Goal: Task Accomplishment & Management: Complete application form

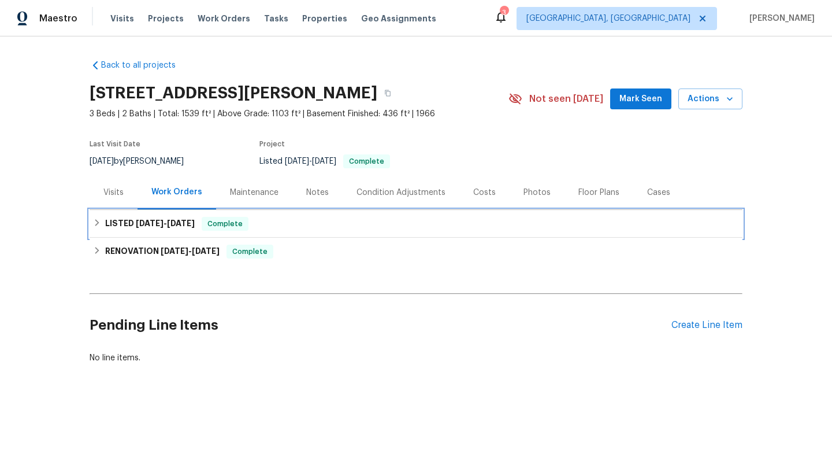
click at [157, 218] on h6 "LISTED 9/11/25 - 9/14/25" at bounding box center [150, 224] width 90 height 14
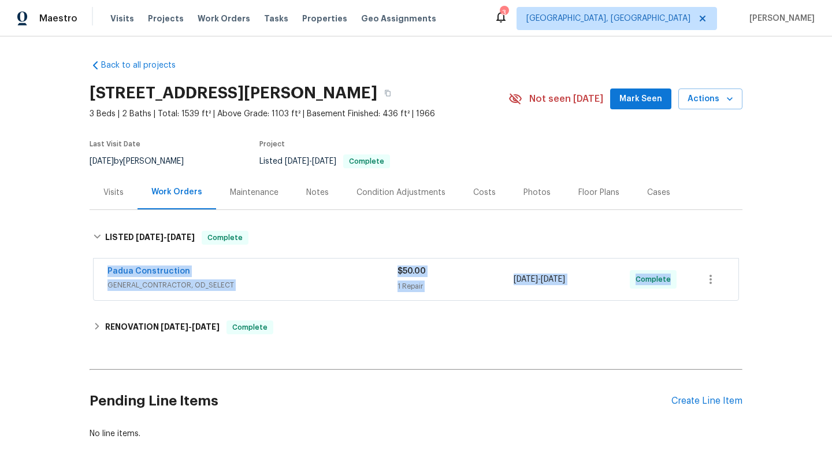
drag, startPoint x: 99, startPoint y: 265, endPoint x: 676, endPoint y: 280, distance: 577.1
click at [683, 284] on div "Padua Construction GENERAL_CONTRACTOR, OD_SELECT $50.00 1 Repair 9/11/2025 - 9/…" at bounding box center [416, 279] width 645 height 42
copy div "Padua Construction GENERAL_CONTRACTOR, OD_SELECT $50.00 1 Repair 9/11/2025 - 9/…"
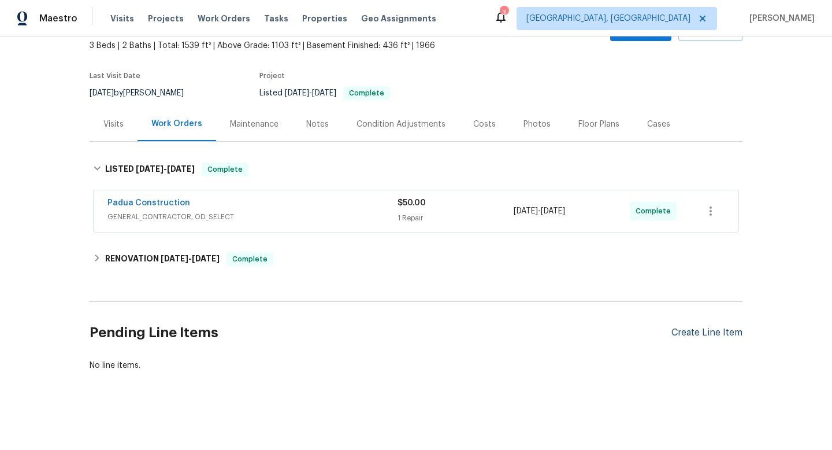
click at [703, 332] on div "Create Line Item" at bounding box center [707, 332] width 71 height 11
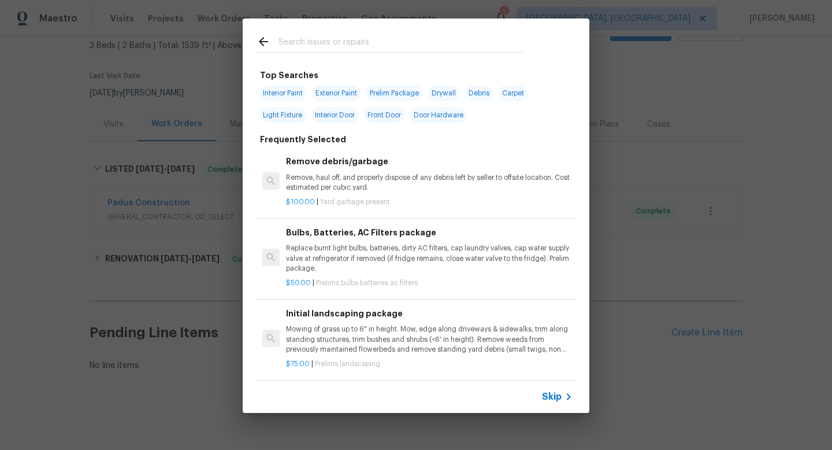
click at [158, 294] on div "Top Searches Interior Paint Exterior Paint Prelim Package Drywall Debris Carpet…" at bounding box center [416, 215] width 832 height 431
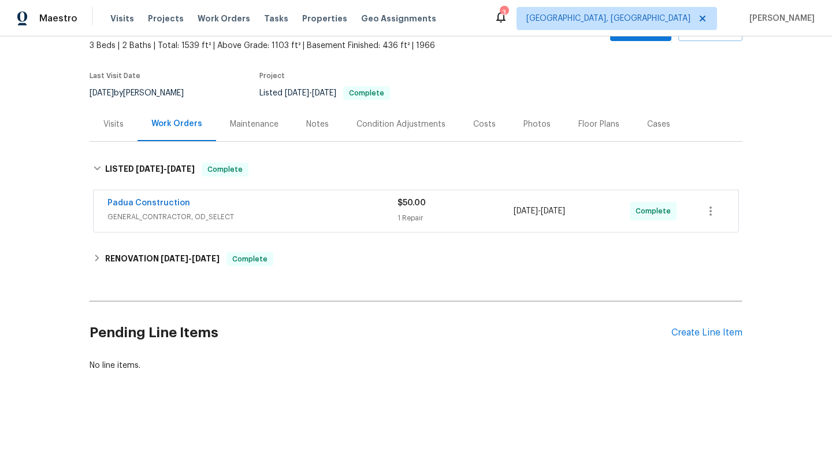
click at [241, 201] on div "Padua Construction" at bounding box center [253, 204] width 290 height 14
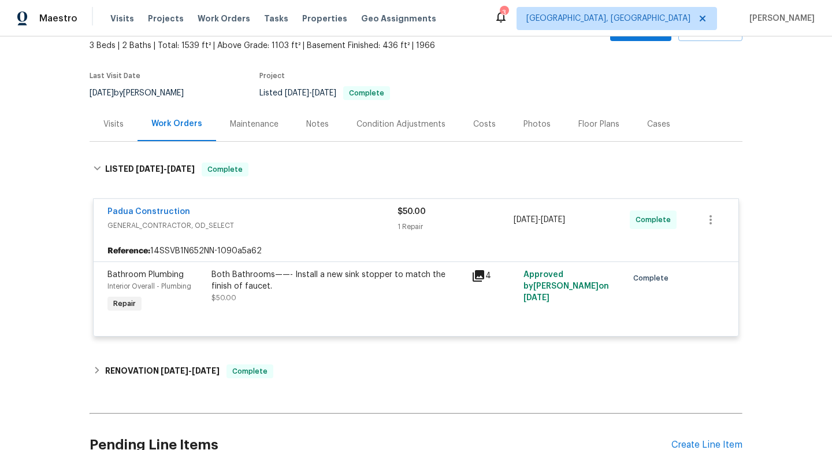
scroll to position [180, 0]
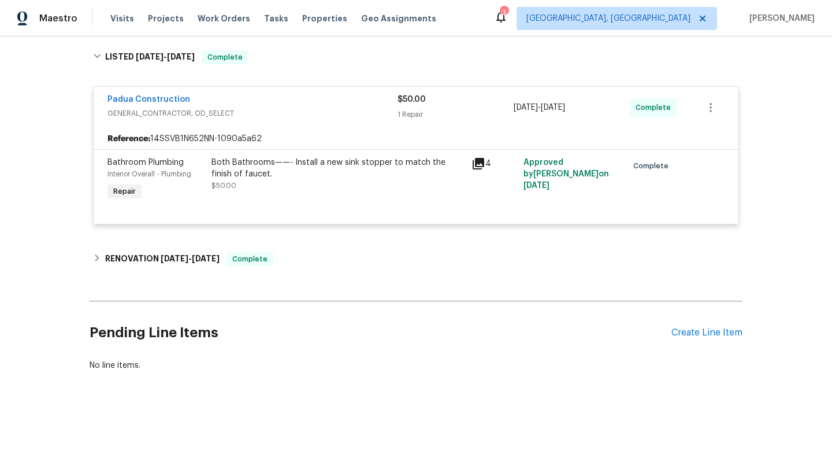
click at [468, 174] on div "4" at bounding box center [494, 179] width 52 height 53
click at [468, 161] on div "4" at bounding box center [494, 179] width 52 height 53
click at [478, 161] on icon at bounding box center [479, 164] width 12 height 12
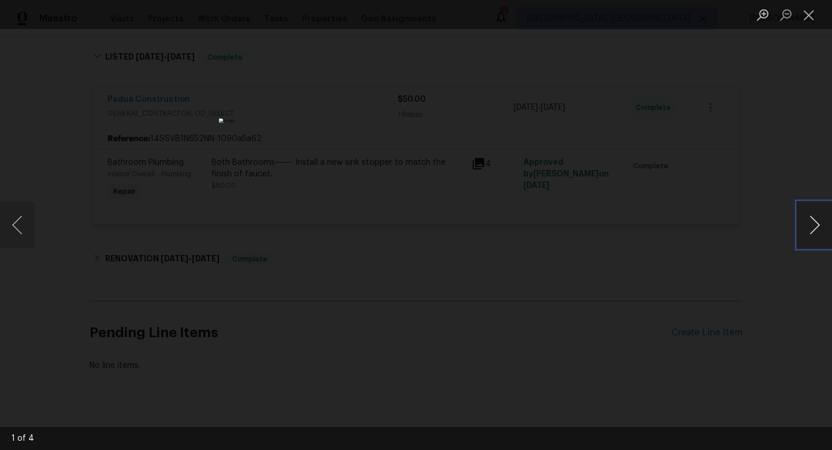
click at [819, 222] on button "Next image" at bounding box center [815, 225] width 35 height 46
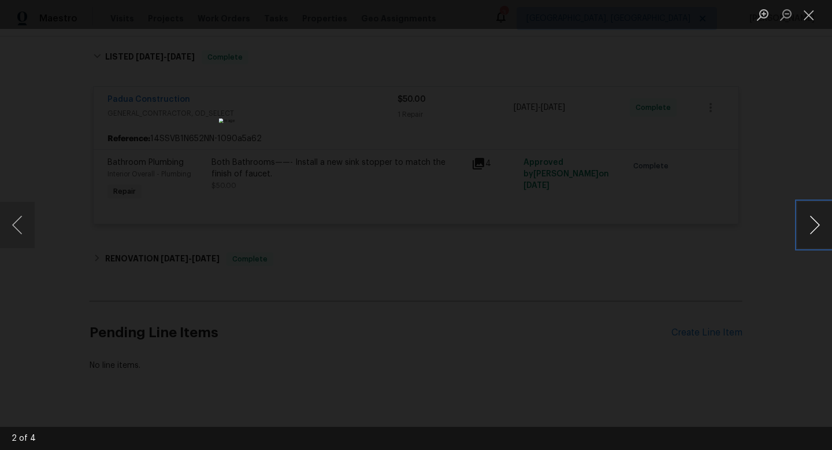
click at [819, 222] on button "Next image" at bounding box center [815, 225] width 35 height 46
click at [823, 233] on button "Next image" at bounding box center [815, 225] width 35 height 46
click at [812, 10] on button "Close lightbox" at bounding box center [809, 15] width 23 height 20
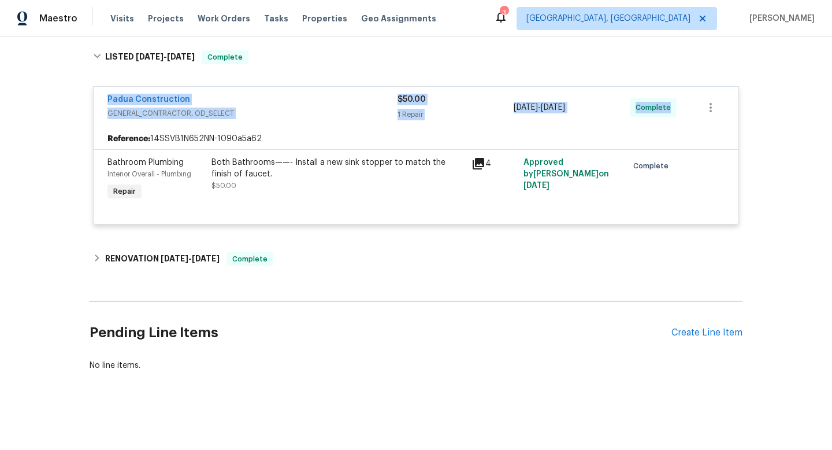
drag, startPoint x: 103, startPoint y: 96, endPoint x: 706, endPoint y: 112, distance: 603.1
click at [706, 113] on div "Padua Construction GENERAL_CONTRACTOR, OD_SELECT $50.00 1 Repair 9/11/2025 - 9/…" at bounding box center [416, 108] width 645 height 42
copy div "Padua Construction GENERAL_CONTRACTOR, OD_SELECT $50.00 1 Repair 9/11/2025 - 9/…"
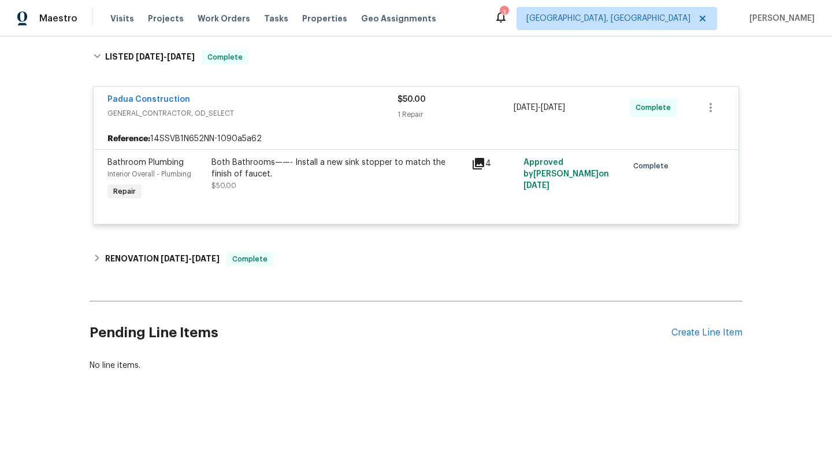
click at [465, 165] on div "Both Bathrooms——- Install a new sink stopper to match the finish of faucet. $50…" at bounding box center [338, 179] width 260 height 53
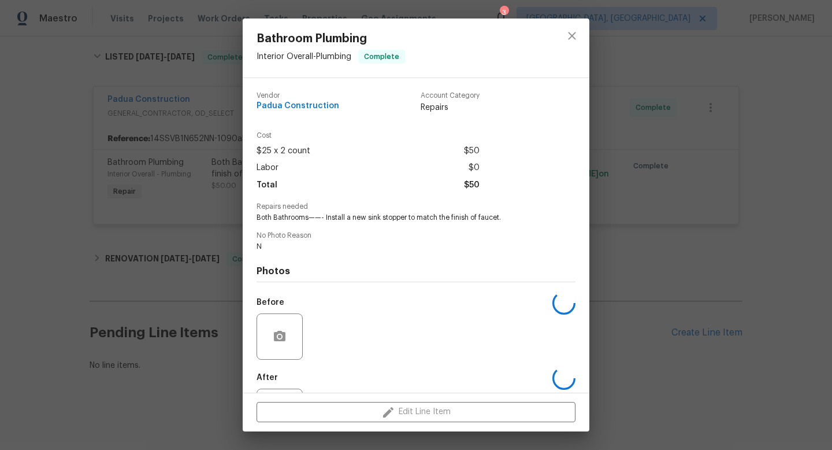
scroll to position [54, 0]
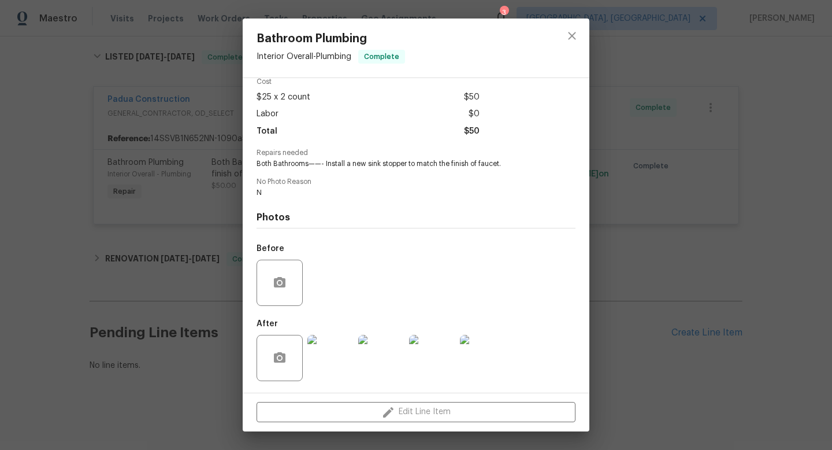
click at [333, 358] on img at bounding box center [331, 358] width 46 height 46
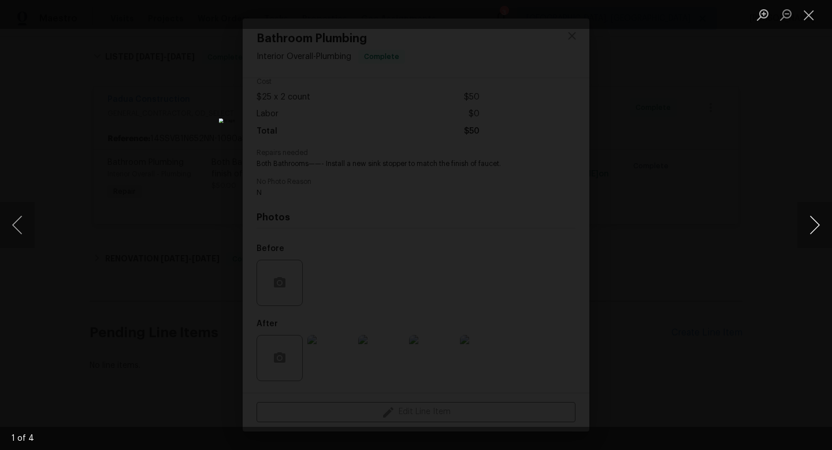
click at [801, 231] on button "Next image" at bounding box center [815, 225] width 35 height 46
click at [825, 227] on button "Next image" at bounding box center [815, 225] width 35 height 46
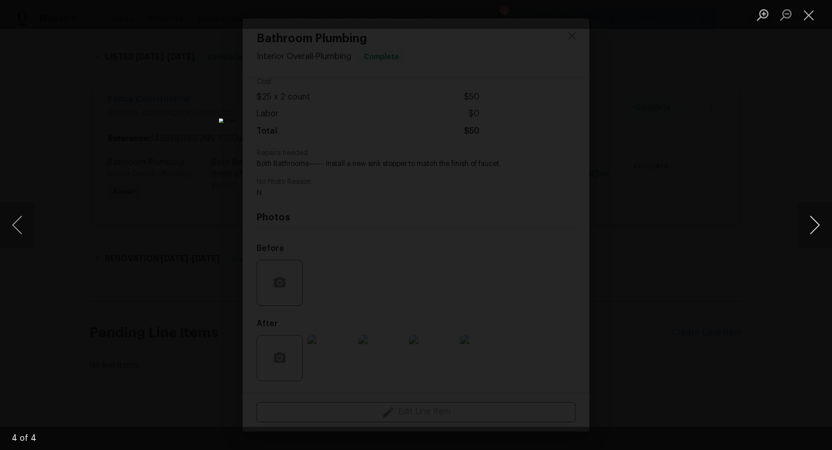
click at [825, 227] on button "Next image" at bounding box center [815, 225] width 35 height 46
click at [812, 224] on button "Next image" at bounding box center [815, 225] width 35 height 46
click at [811, 14] on button "Close lightbox" at bounding box center [809, 15] width 23 height 20
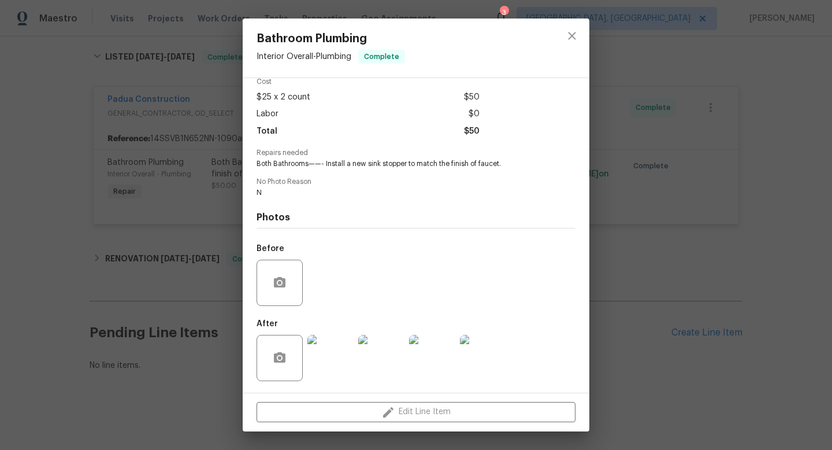
click at [764, 96] on div "Bathroom Plumbing Interior Overall - Plumbing Complete Vendor Padua Constructio…" at bounding box center [416, 225] width 832 height 450
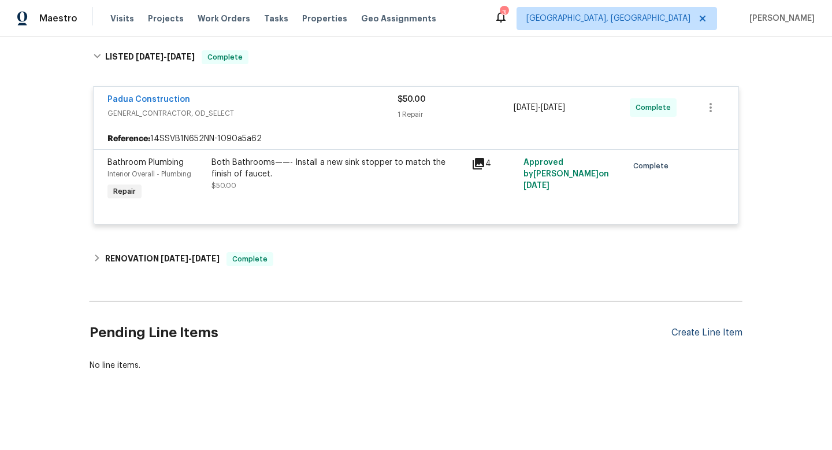
click at [716, 334] on div "Create Line Item" at bounding box center [707, 332] width 71 height 11
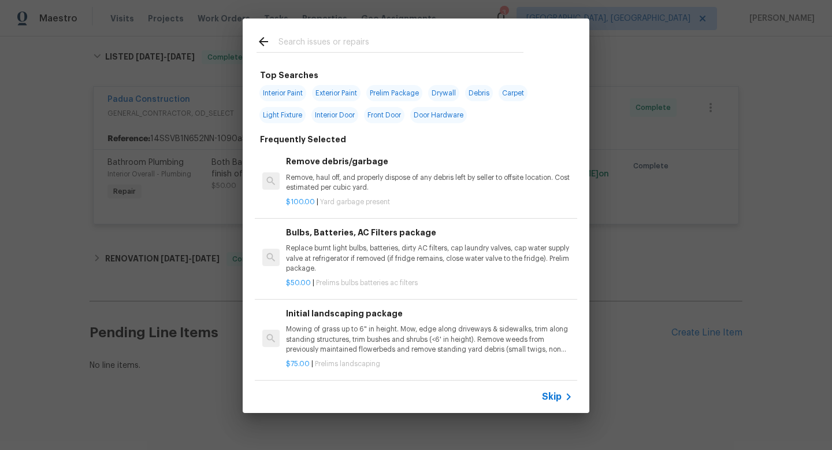
click at [757, 194] on div "Top Searches Interior Paint Exterior Paint Prelim Package Drywall Debris Carpet…" at bounding box center [416, 215] width 832 height 431
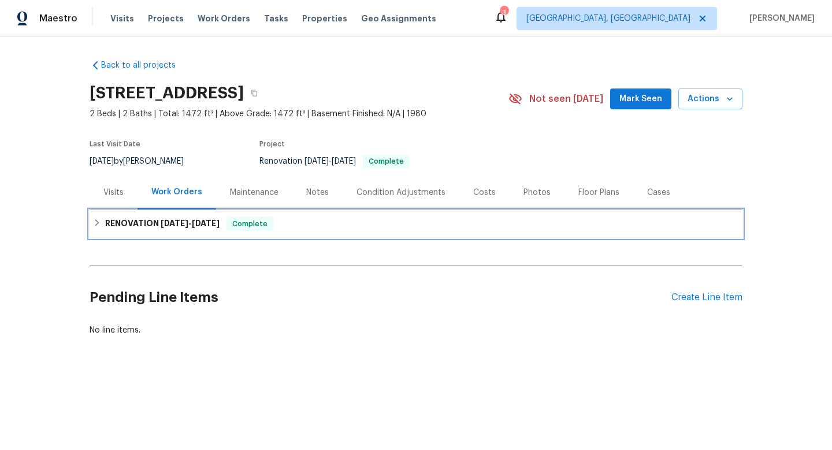
click at [192, 229] on h6 "RENOVATION [DATE] - [DATE]" at bounding box center [162, 224] width 114 height 14
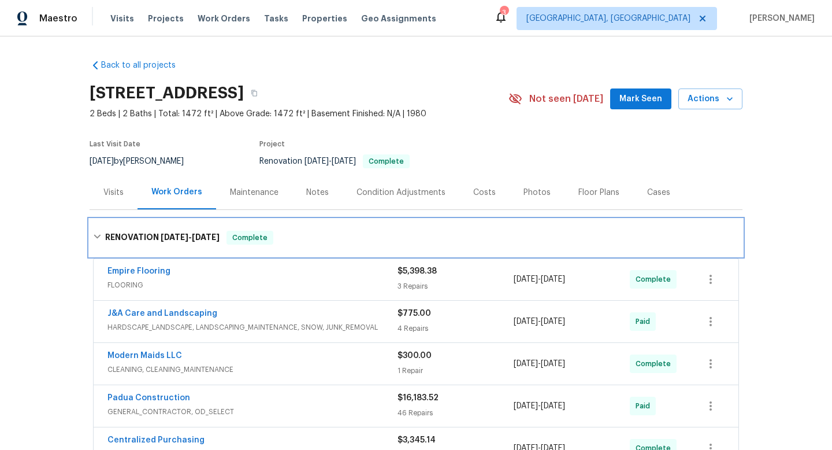
scroll to position [200, 0]
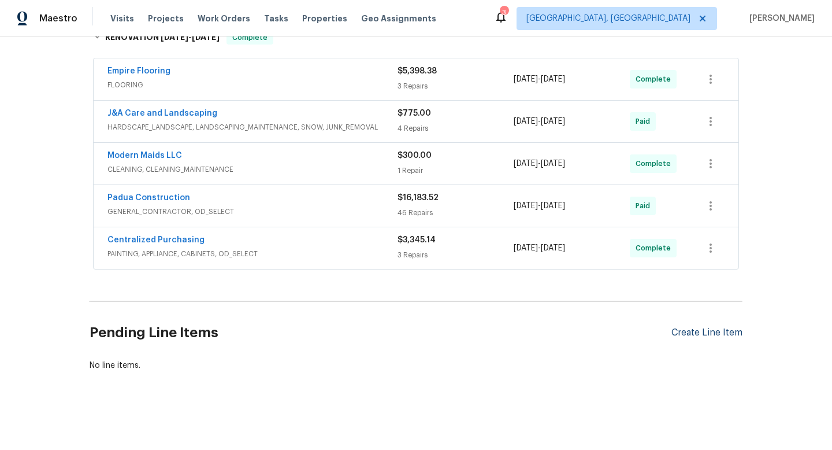
click at [677, 331] on div "Create Line Item" at bounding box center [707, 332] width 71 height 11
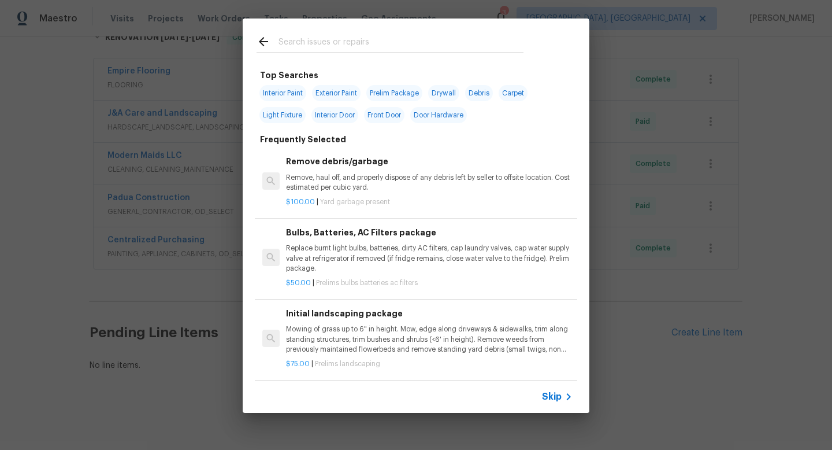
click at [564, 403] on icon at bounding box center [569, 397] width 14 height 14
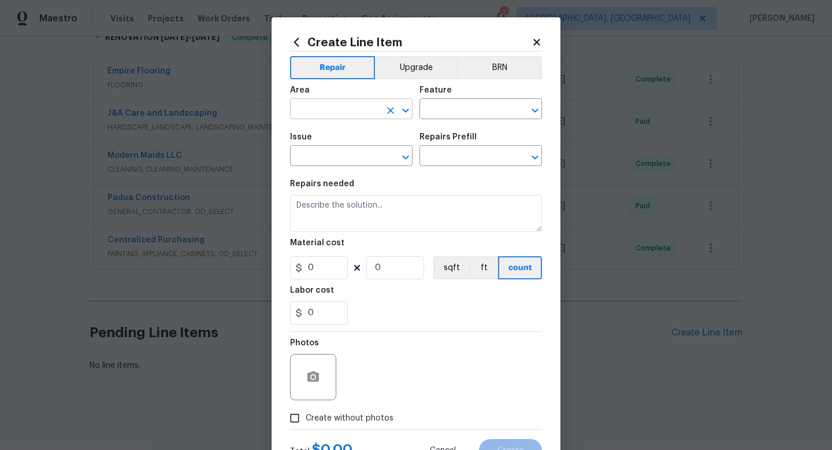
click at [360, 110] on input "text" at bounding box center [335, 110] width 90 height 18
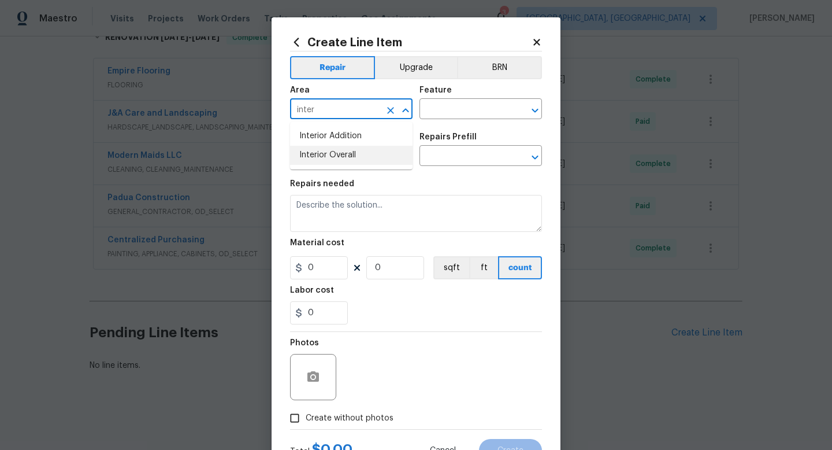
click at [355, 158] on li "Interior Overall" at bounding box center [351, 155] width 123 height 19
type input "Interior Overall"
click at [465, 102] on input "text" at bounding box center [465, 110] width 90 height 18
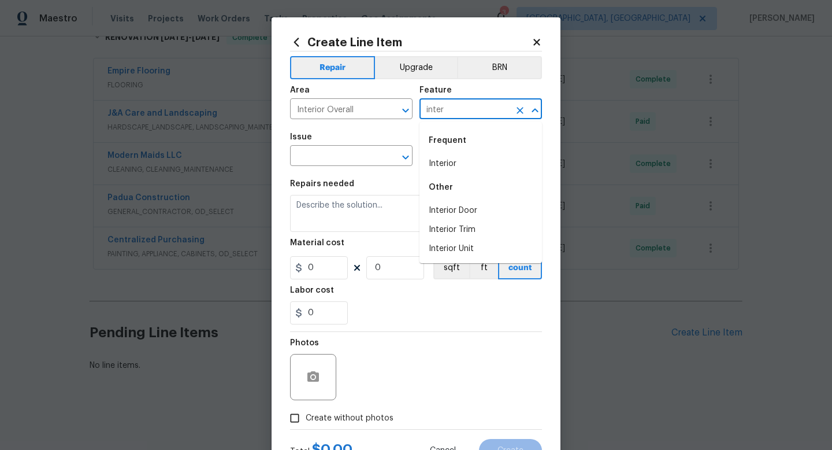
click at [442, 159] on li "Interior" at bounding box center [481, 163] width 123 height 19
type input "Interior"
click at [320, 156] on input "text" at bounding box center [335, 157] width 90 height 18
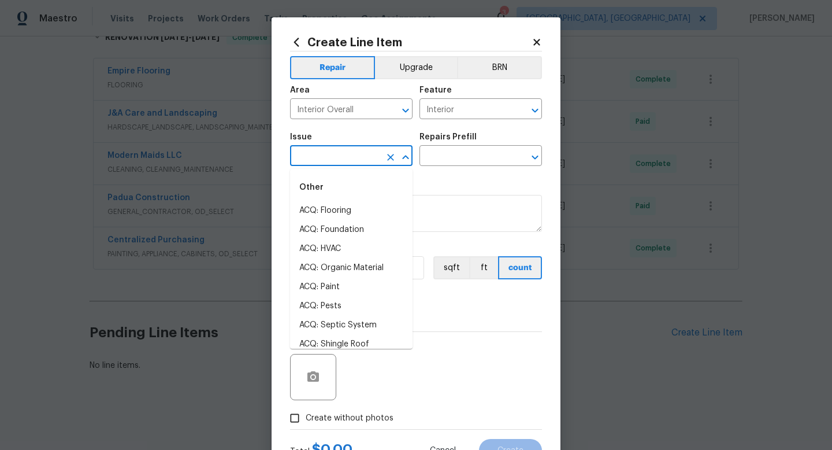
type input "i"
click at [338, 233] on li "Demo Interior" at bounding box center [351, 229] width 123 height 19
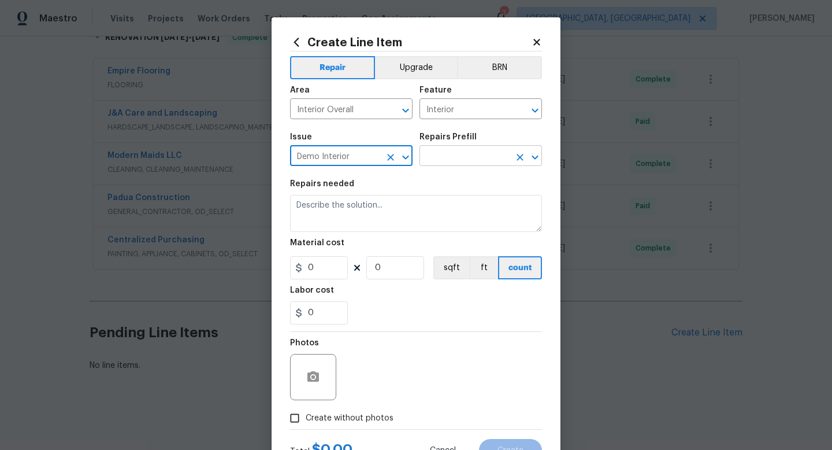
type input "Demo Interior"
click at [443, 162] on input "text" at bounding box center [465, 157] width 90 height 18
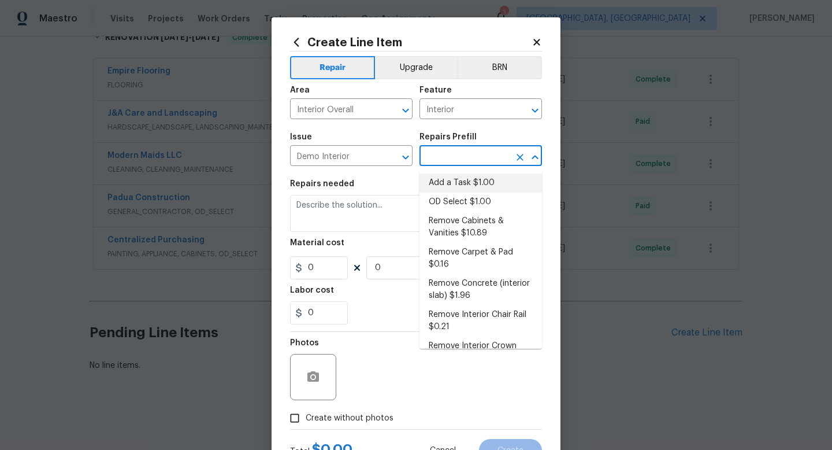
click at [450, 183] on li "Add a Task $1.00" at bounding box center [481, 182] width 123 height 19
type input "Demolition"
type input "Add a Task $1.00"
type textarea "HPM to detail"
type input "1"
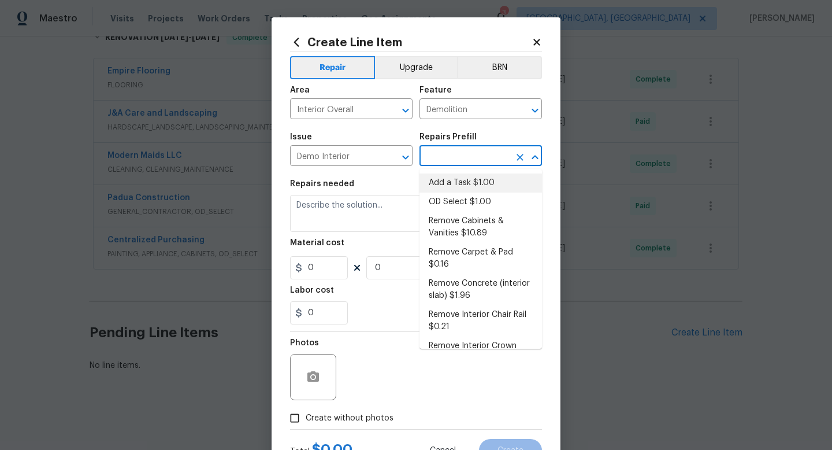
type input "1"
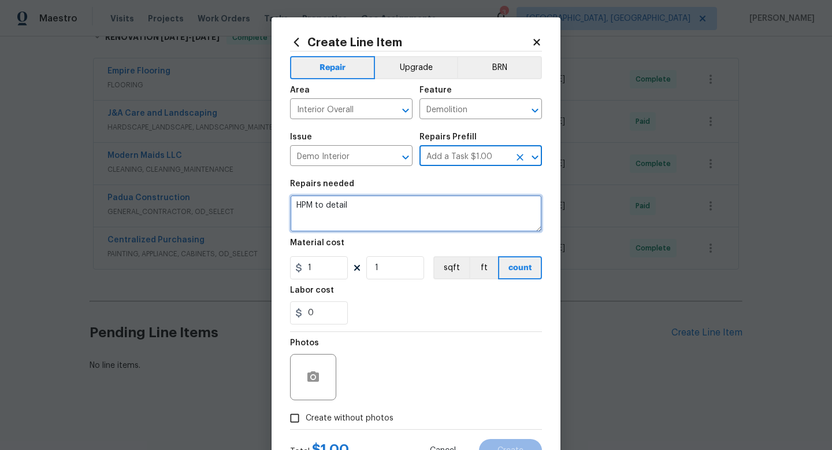
click at [369, 212] on textarea "HPM to detail" at bounding box center [416, 213] width 252 height 37
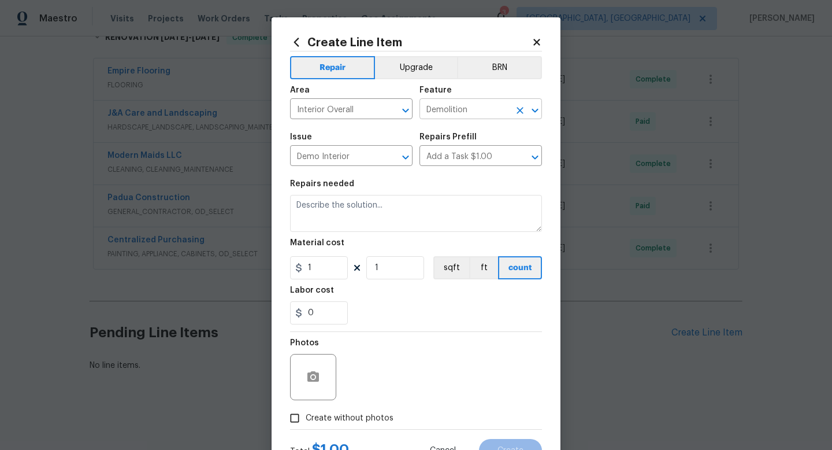
click at [447, 118] on input "Demolition" at bounding box center [465, 110] width 90 height 18
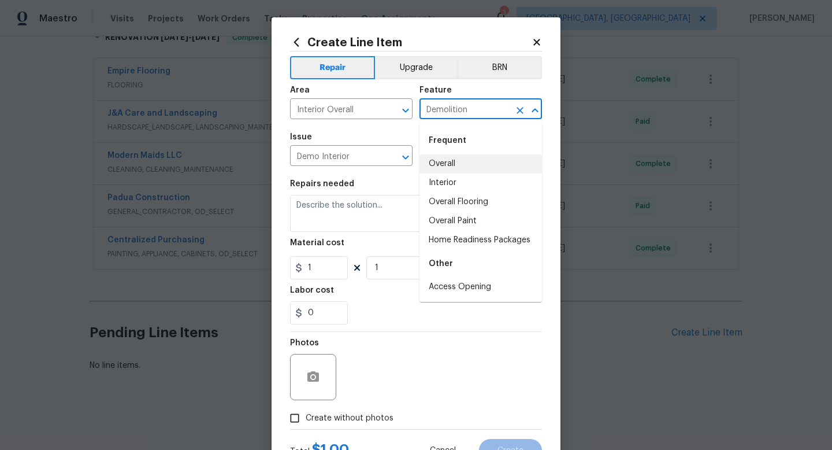
click at [443, 170] on li "Overall" at bounding box center [481, 163] width 123 height 19
type input "Overall"
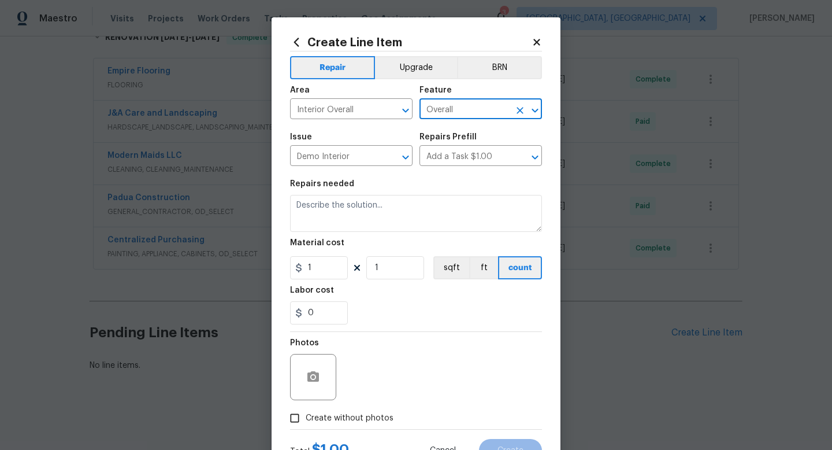
click at [453, 112] on input "Overall" at bounding box center [465, 110] width 90 height 18
click at [515, 109] on icon "Clear" at bounding box center [520, 111] width 12 height 12
click at [463, 110] on input "text" at bounding box center [465, 110] width 90 height 18
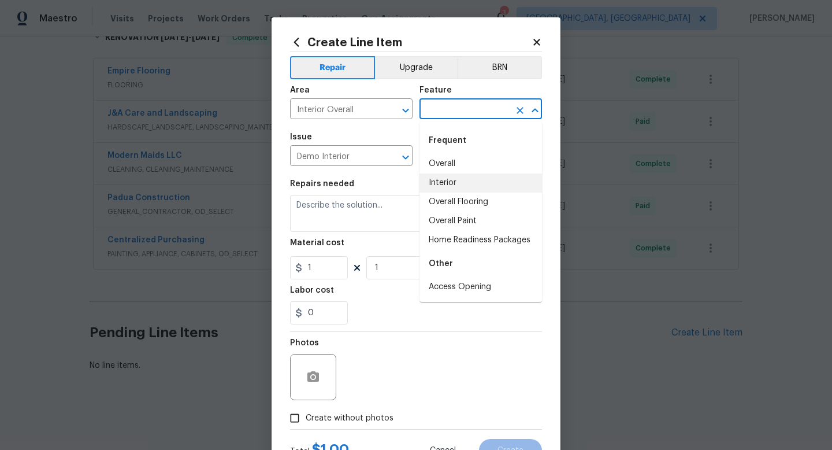
click at [447, 186] on li "Interior" at bounding box center [481, 182] width 123 height 19
type input "Interior"
click at [360, 214] on textarea at bounding box center [416, 213] width 252 height 37
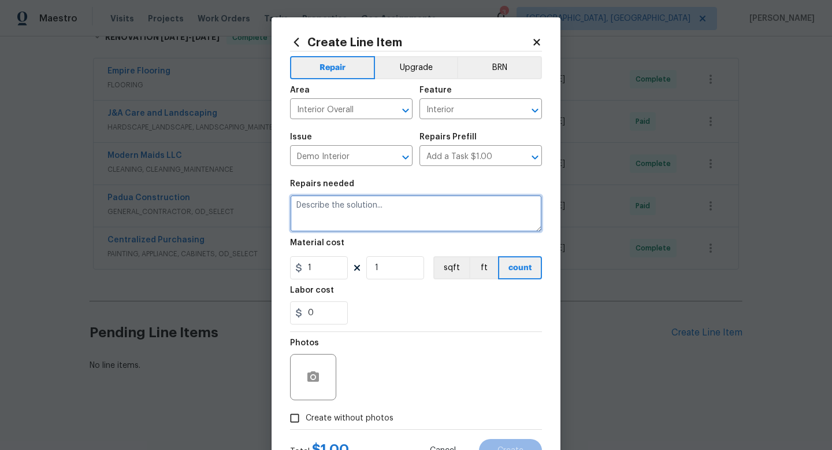
click at [360, 214] on textarea at bounding box center [416, 213] width 252 height 37
paste textarea "Two issues here: 1. Termite mud tubes were noted in the storage room 2. The clo…"
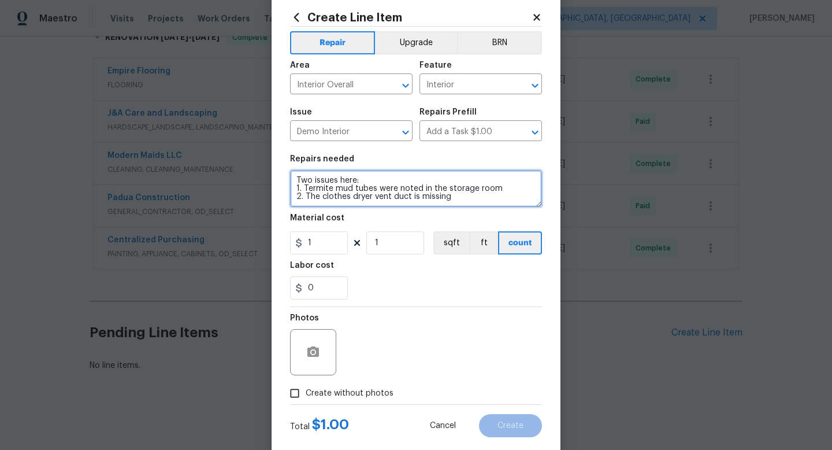
scroll to position [49, 0]
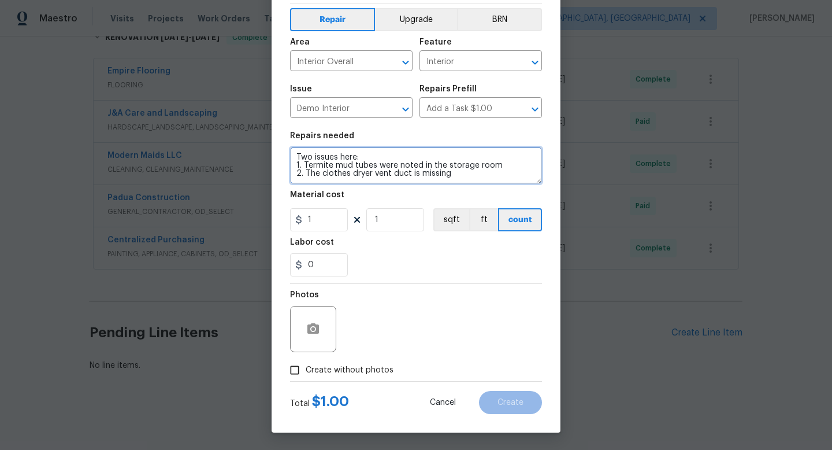
type textarea "Two issues here: 1. Termite mud tubes were noted in the storage room 2. The clo…"
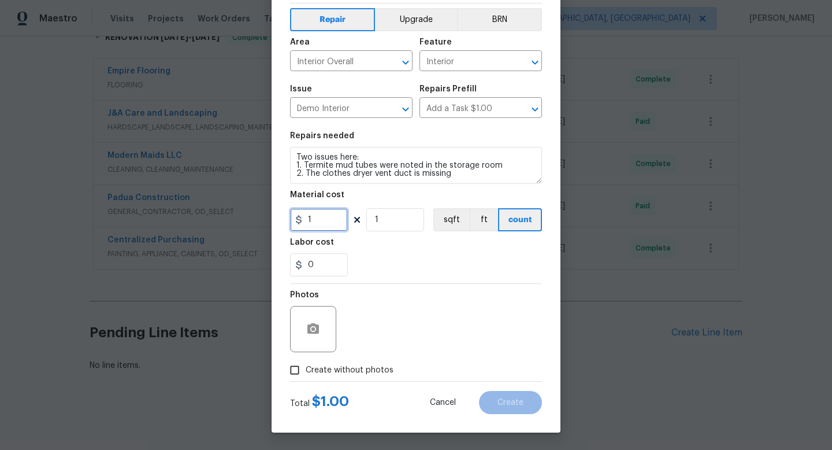
click at [321, 220] on input "1" at bounding box center [319, 219] width 58 height 23
type input "75"
click at [293, 371] on input "Create without photos" at bounding box center [295, 370] width 22 height 22
click at [334, 324] on div at bounding box center [313, 329] width 46 height 46
click at [301, 367] on input "Create without photos" at bounding box center [295, 370] width 22 height 22
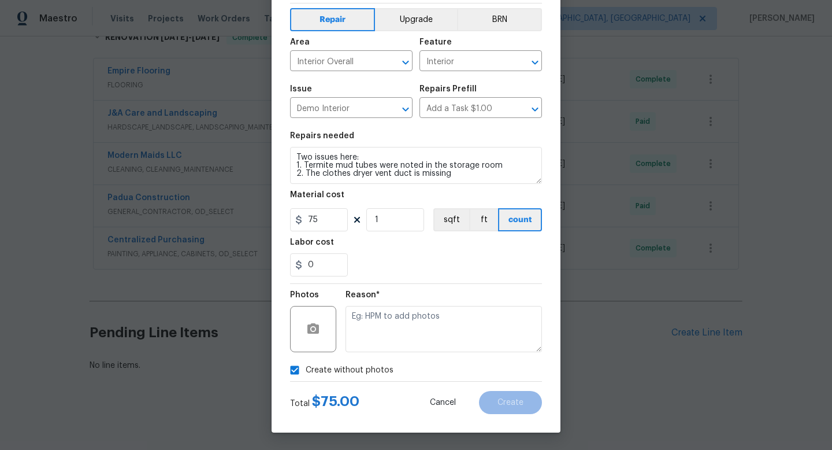
checkbox input "false"
click at [306, 346] on div at bounding box center [313, 329] width 46 height 46
click at [308, 331] on icon "button" at bounding box center [314, 328] width 12 height 10
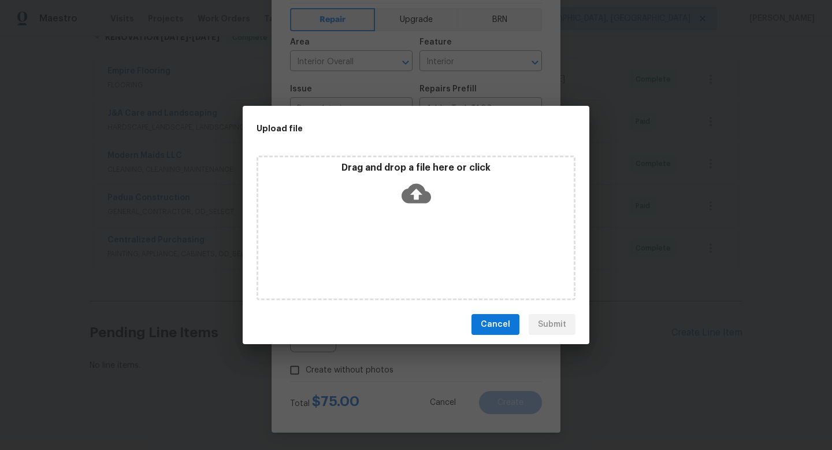
click at [417, 198] on icon at bounding box center [416, 193] width 29 height 29
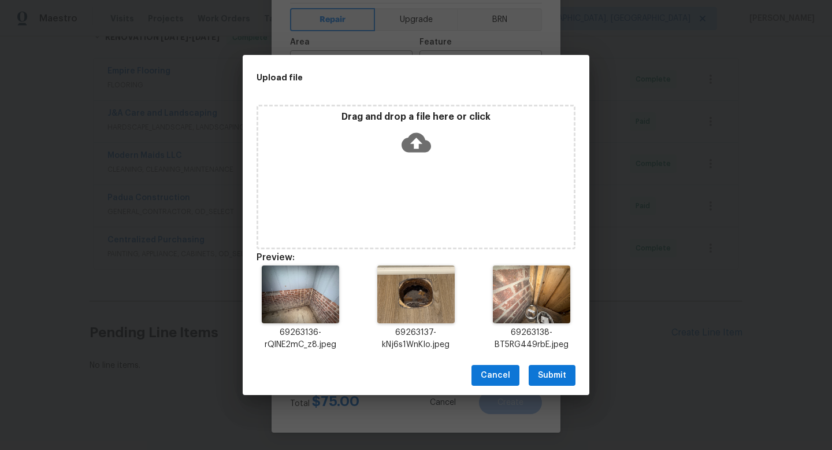
click at [536, 366] on button "Submit" at bounding box center [552, 375] width 47 height 21
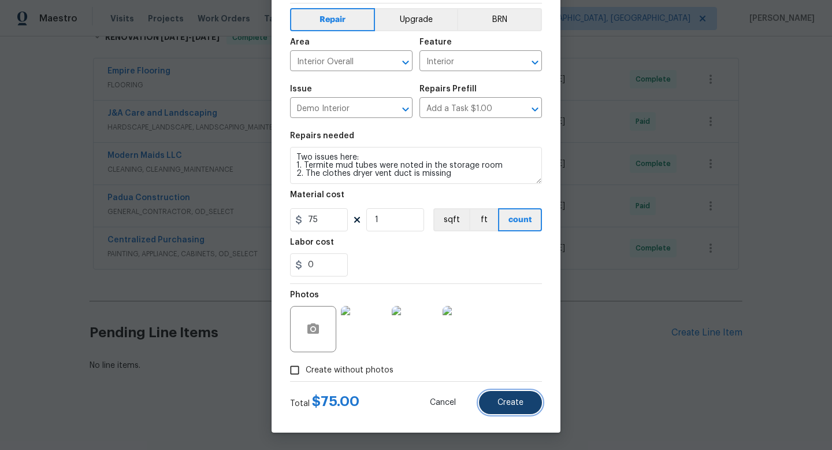
click at [510, 396] on button "Create" at bounding box center [510, 402] width 63 height 23
type input "0"
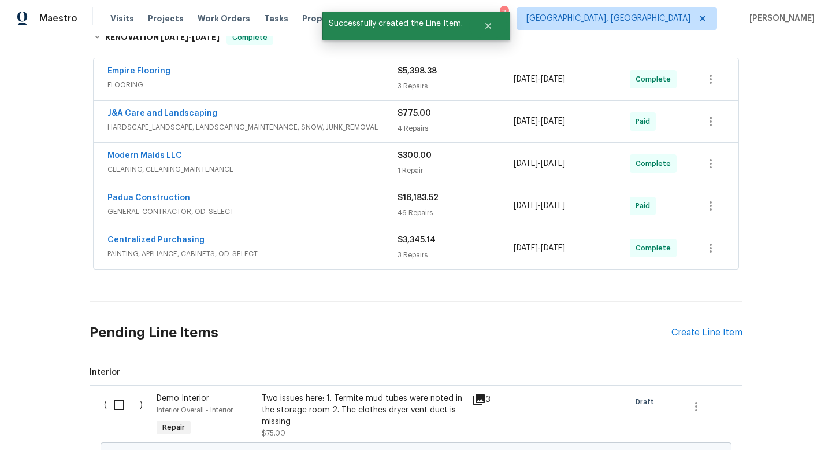
scroll to position [343, 0]
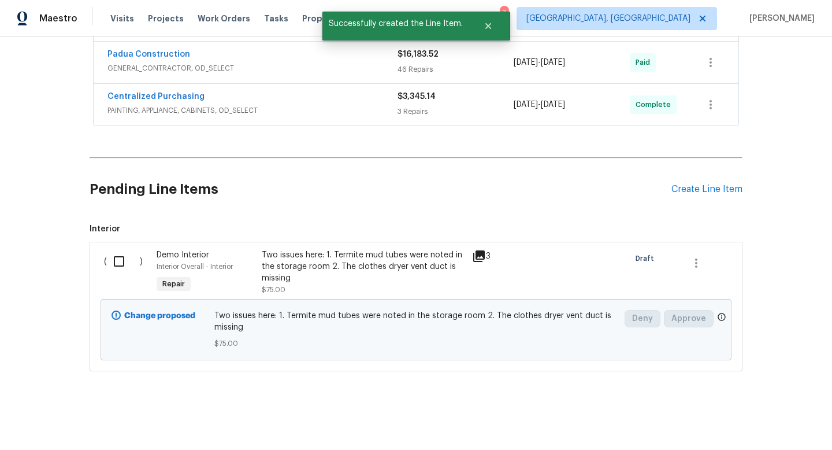
click at [118, 267] on input "checkbox" at bounding box center [123, 261] width 33 height 24
click at [768, 416] on span "Create Work Order" at bounding box center [766, 421] width 77 height 14
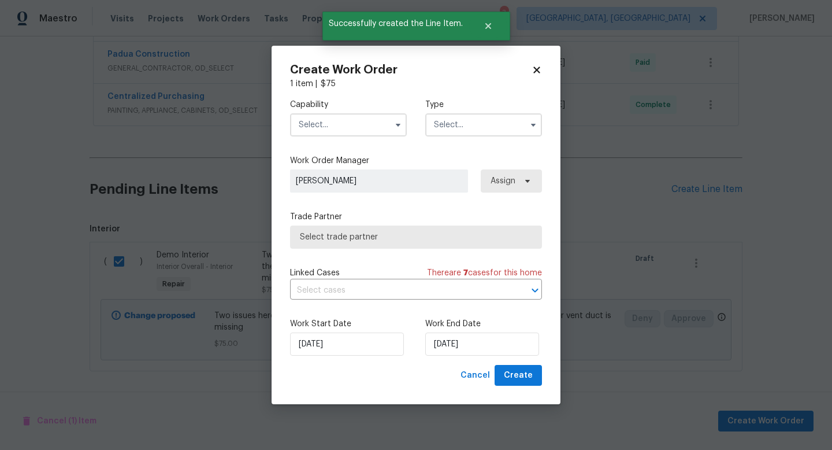
click at [320, 123] on input "text" at bounding box center [348, 124] width 117 height 23
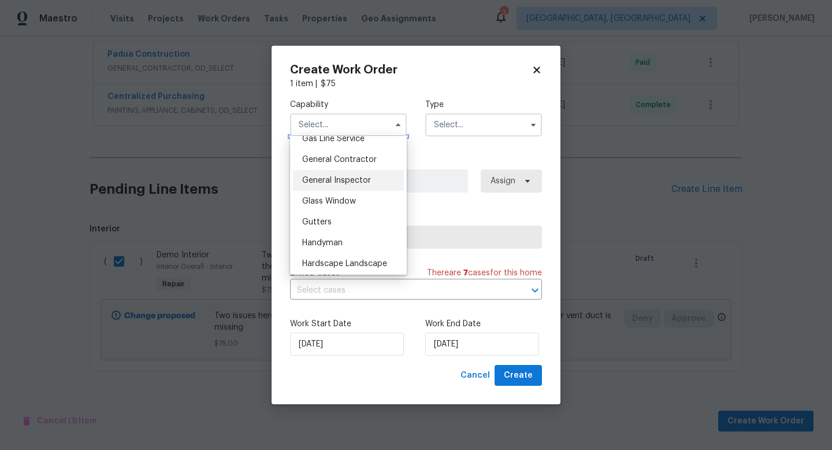
scroll to position [524, 0]
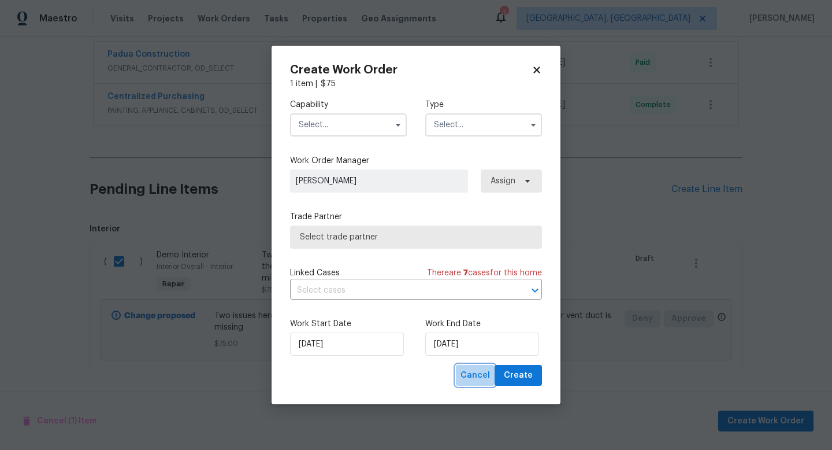
click at [472, 369] on span "Cancel" at bounding box center [475, 375] width 29 height 14
checkbox input "false"
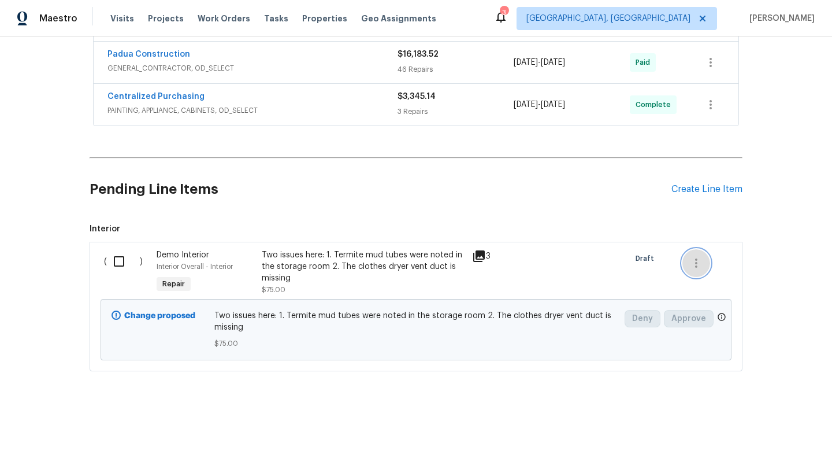
click at [697, 264] on icon "button" at bounding box center [697, 263] width 14 height 14
click at [697, 264] on li "Cancel" at bounding box center [705, 262] width 45 height 19
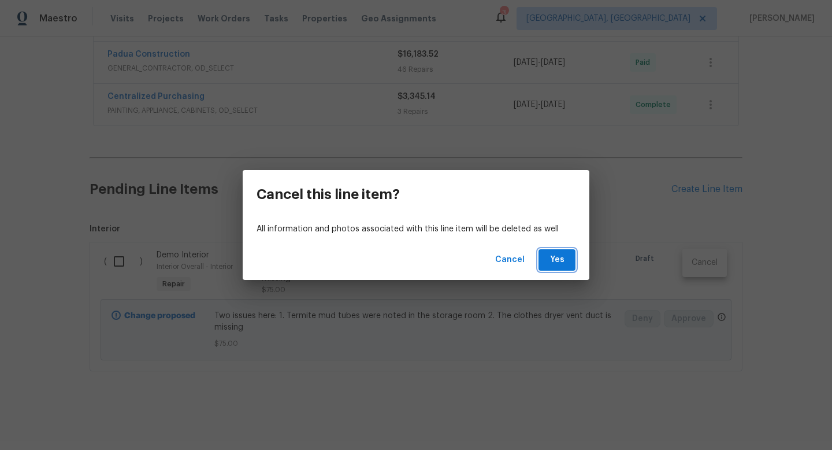
click at [570, 257] on button "Yes" at bounding box center [557, 259] width 37 height 21
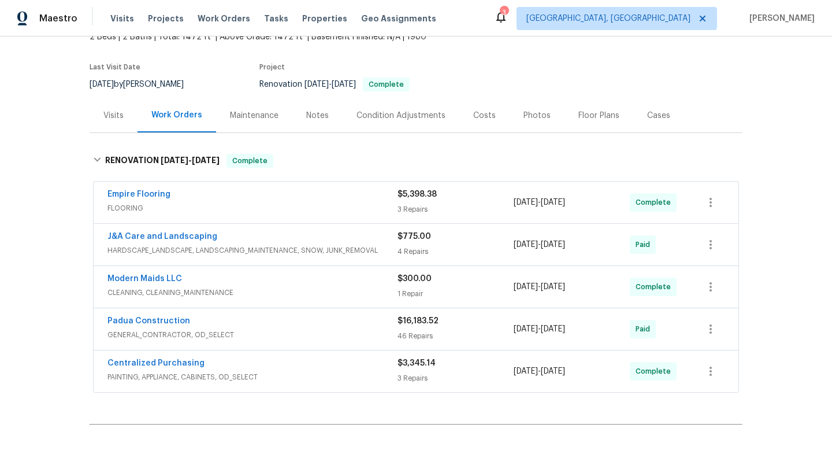
scroll to position [0, 0]
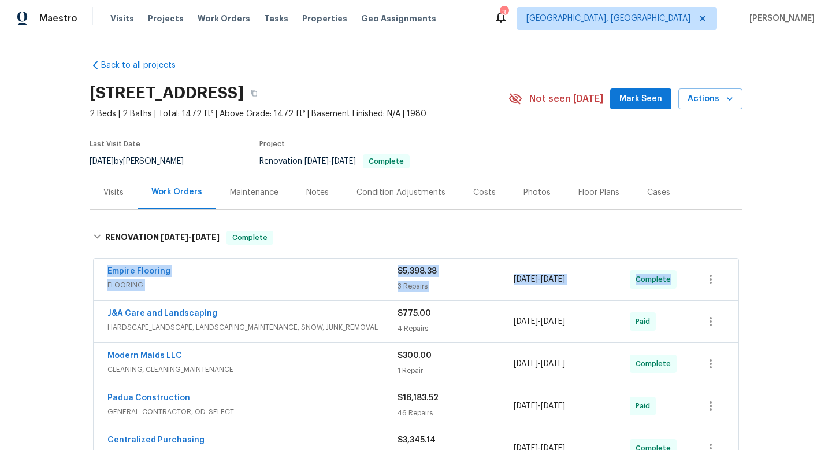
drag, startPoint x: 97, startPoint y: 260, endPoint x: 716, endPoint y: 262, distance: 619.7
click at [716, 262] on div "Empire Flooring FLOORING $5,398.38 3 Repairs 8/21/2025 - 9/3/2025 Complete" at bounding box center [416, 279] width 645 height 42
copy div "Empire Flooring FLOORING $5,398.38 3 Repairs 8/21/2025 - 9/3/2025 Complete"
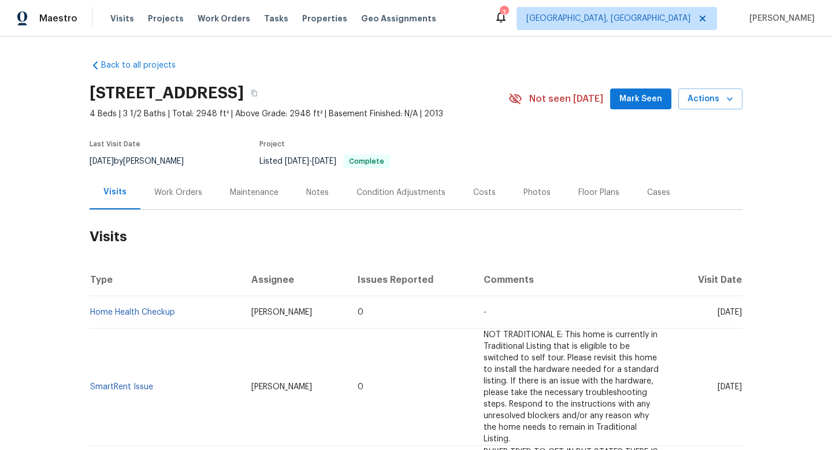
click at [166, 194] on div "Work Orders" at bounding box center [178, 193] width 48 height 12
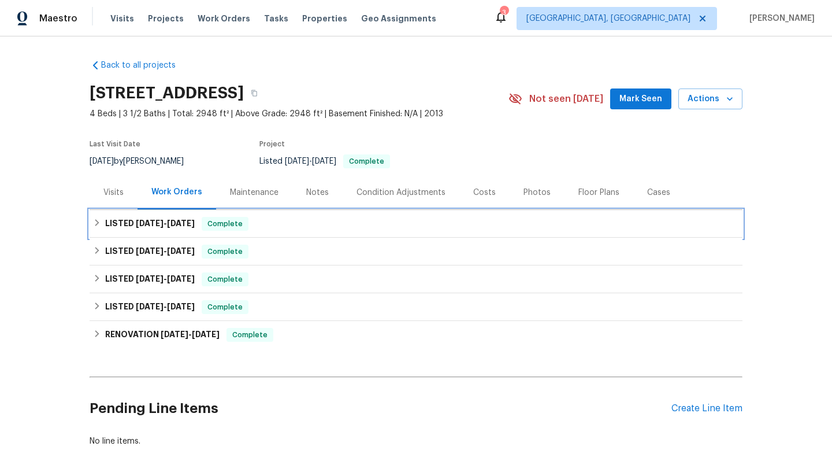
click at [190, 218] on h6 "LISTED 9/4/25 - 9/16/25" at bounding box center [150, 224] width 90 height 14
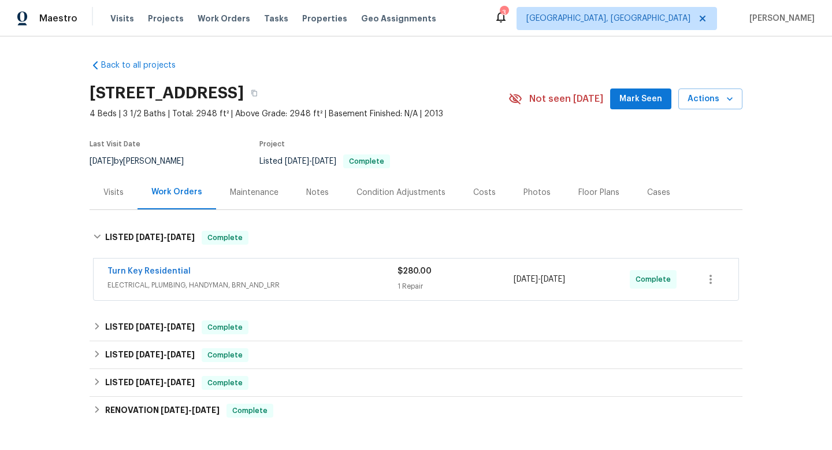
click at [298, 275] on div "Turn Key Residential" at bounding box center [253, 272] width 290 height 14
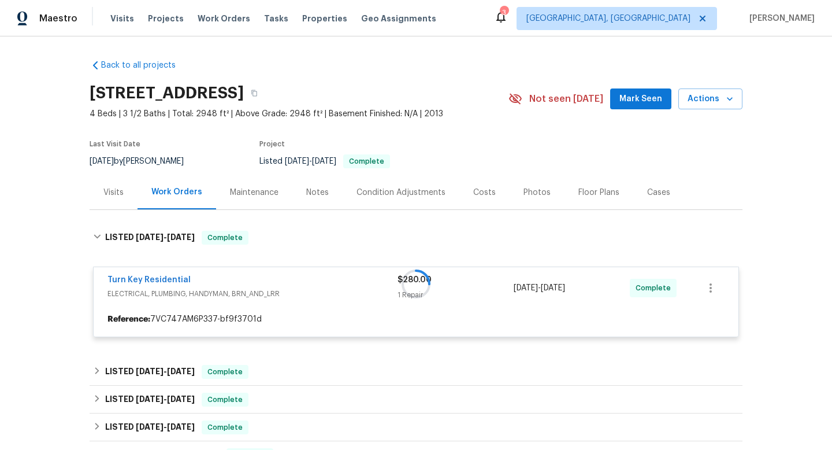
scroll to position [102, 0]
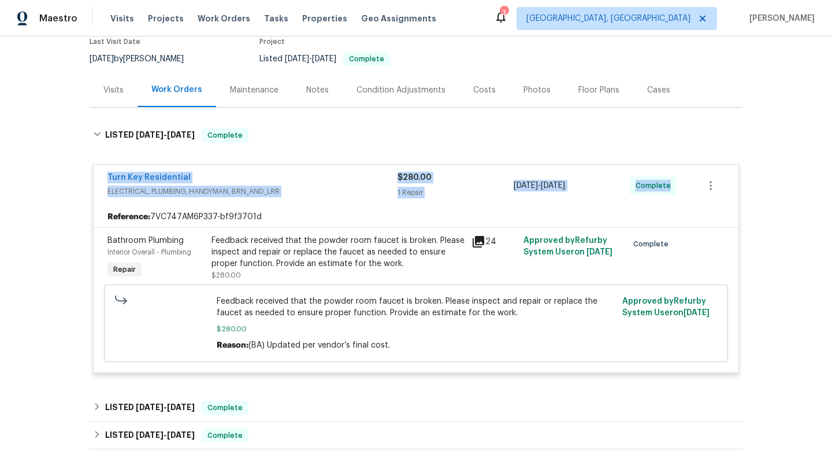
drag, startPoint x: 93, startPoint y: 175, endPoint x: 696, endPoint y: 195, distance: 603.2
click at [696, 195] on div "Turn Key Residential ELECTRICAL, PLUMBING, HANDYMAN, BRN_AND_LRR $280.00 1 Repa…" at bounding box center [416, 268] width 646 height 209
copy div "Turn Key Residential ELECTRICAL, PLUMBING, HANDYMAN, BRN_AND_LRR $280.00 1 Repa…"
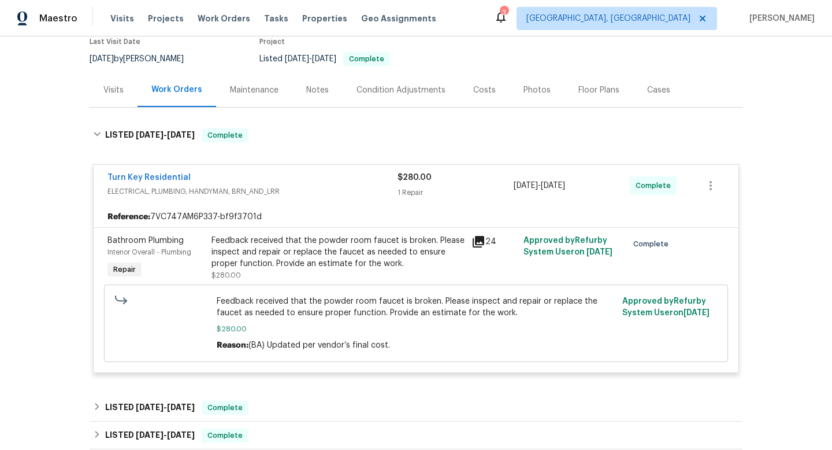
click at [61, 134] on div "Back to all projects 108 Warm Wood Ln, Apex, NC 27539 4 Beds | 3 1/2 Baths | To…" at bounding box center [416, 242] width 832 height 413
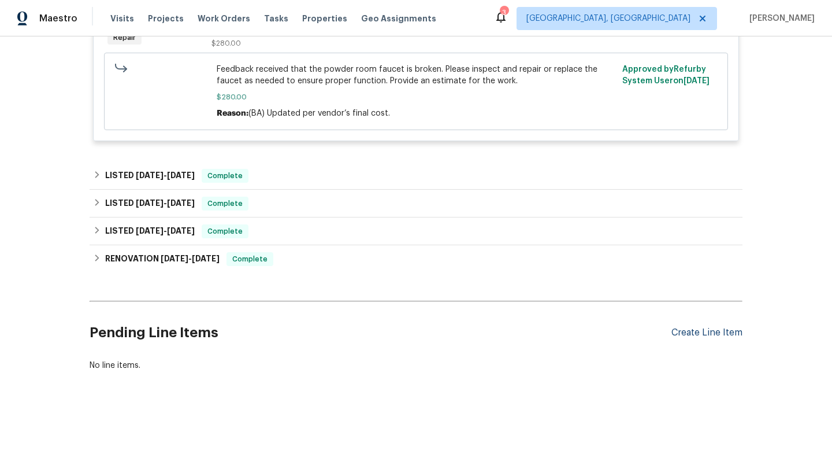
click at [706, 331] on div "Create Line Item" at bounding box center [707, 332] width 71 height 11
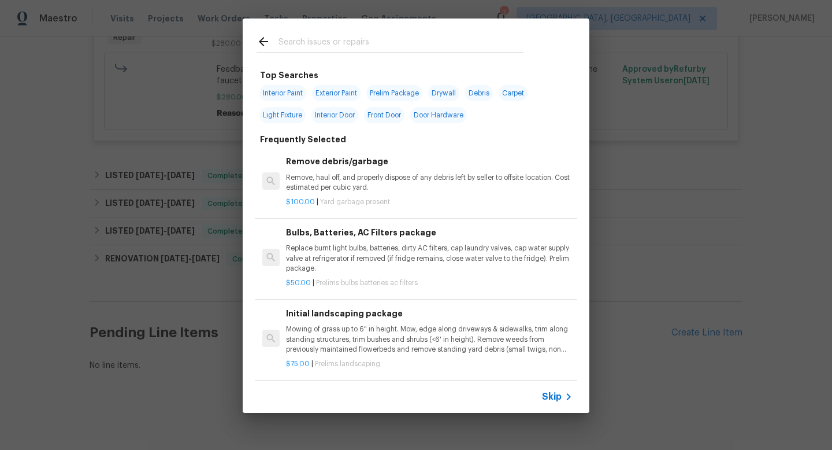
click at [547, 396] on span "Skip" at bounding box center [552, 397] width 20 height 12
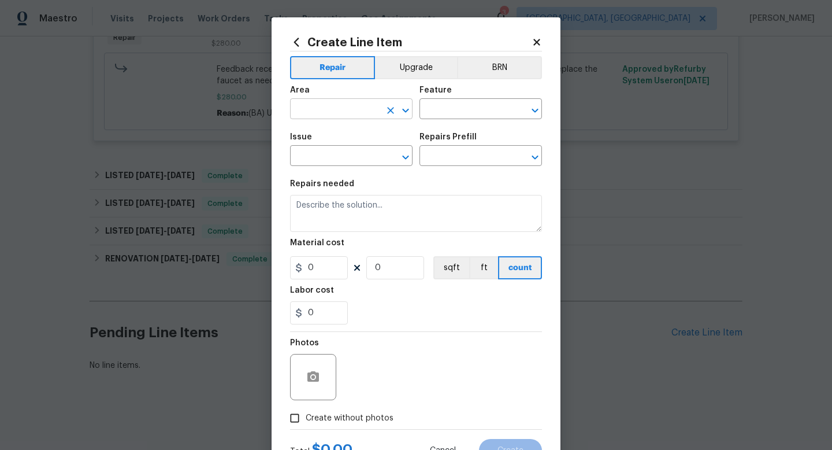
click at [337, 109] on input "text" at bounding box center [335, 110] width 90 height 18
type input "g"
type input "k"
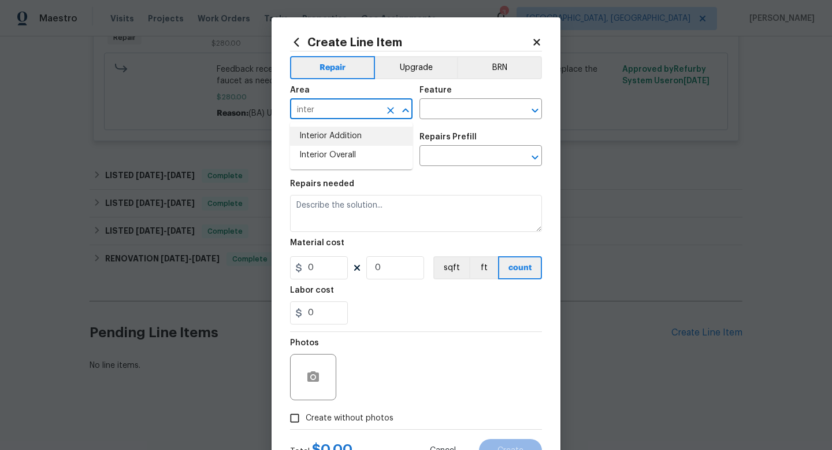
type input "inter"
click at [323, 133] on li "Utilities" at bounding box center [351, 136] width 123 height 19
type input "Utilities"
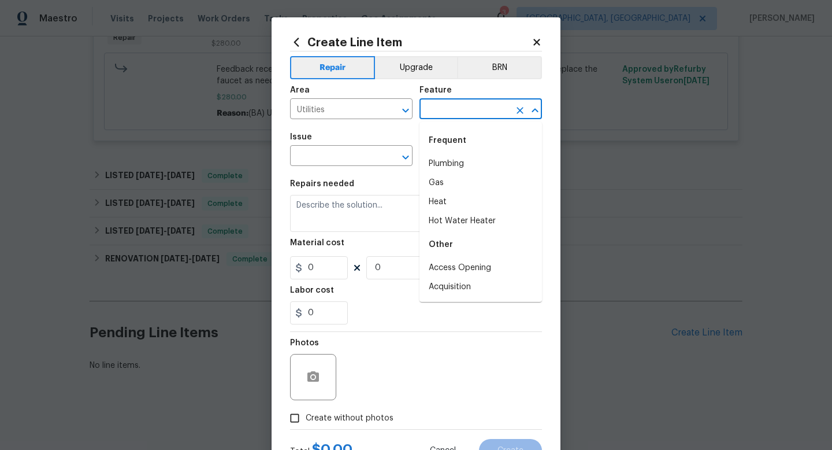
click at [460, 106] on input "text" at bounding box center [465, 110] width 90 height 18
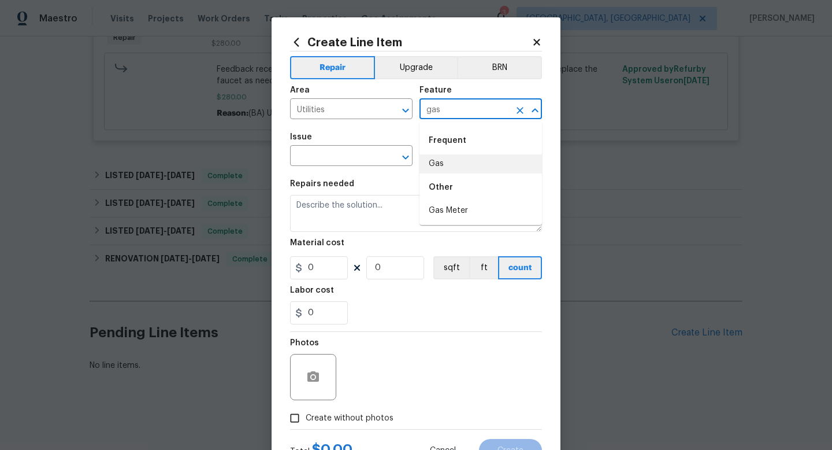
click at [434, 161] on li "Gas" at bounding box center [481, 163] width 123 height 19
type input "Gas"
click at [348, 158] on input "text" at bounding box center [335, 157] width 90 height 18
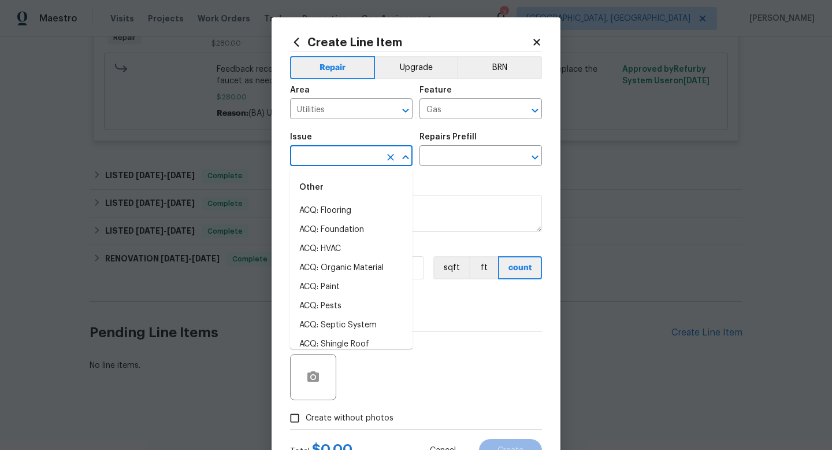
type input "i"
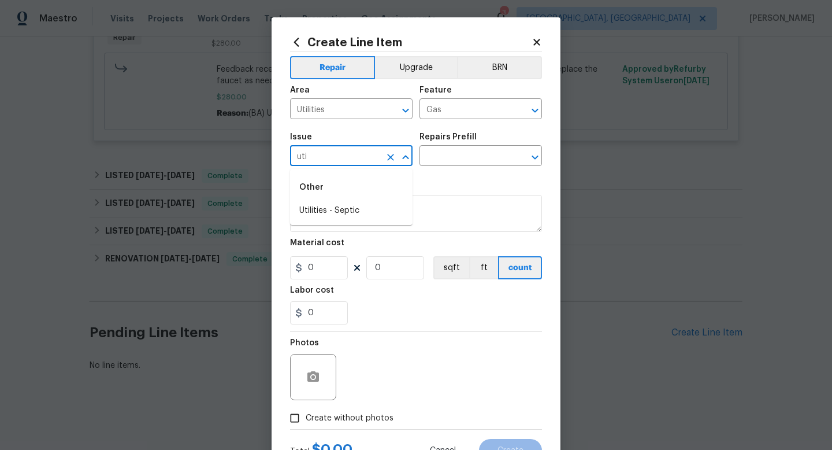
type input "util"
click at [385, 158] on icon "Clear" at bounding box center [391, 157] width 12 height 12
click at [365, 153] on input "uti" at bounding box center [335, 157] width 90 height 18
type input "ut"
click at [391, 156] on icon "Clear" at bounding box center [390, 157] width 7 height 7
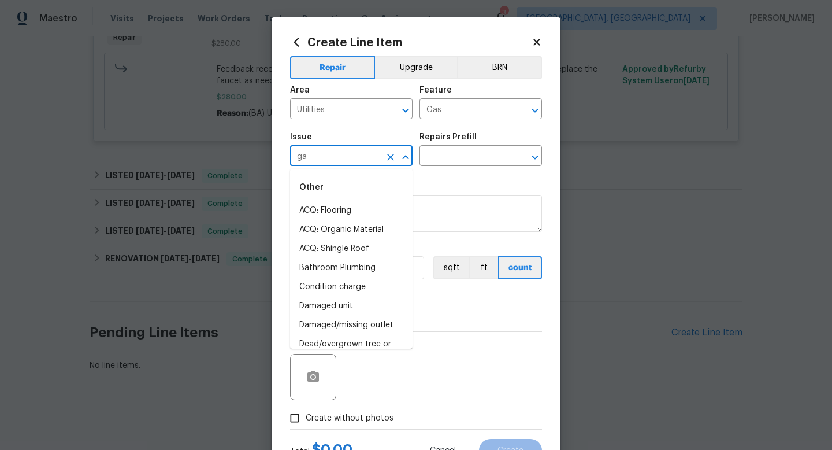
type input "gas"
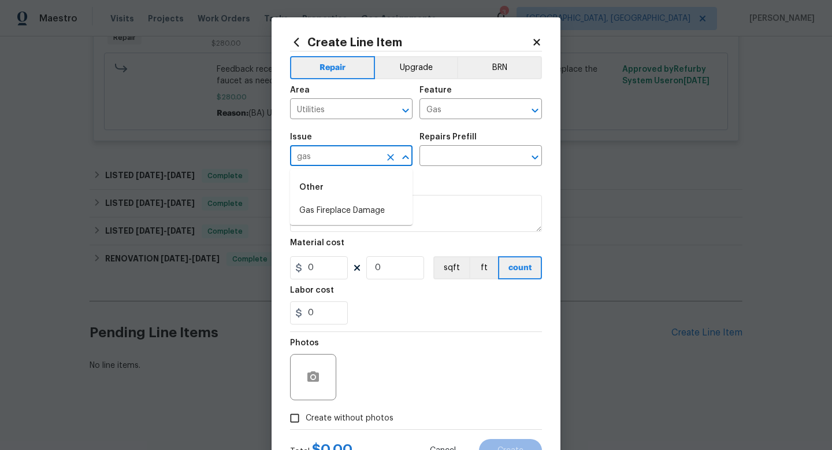
click at [394, 151] on button "Clear" at bounding box center [391, 157] width 16 height 16
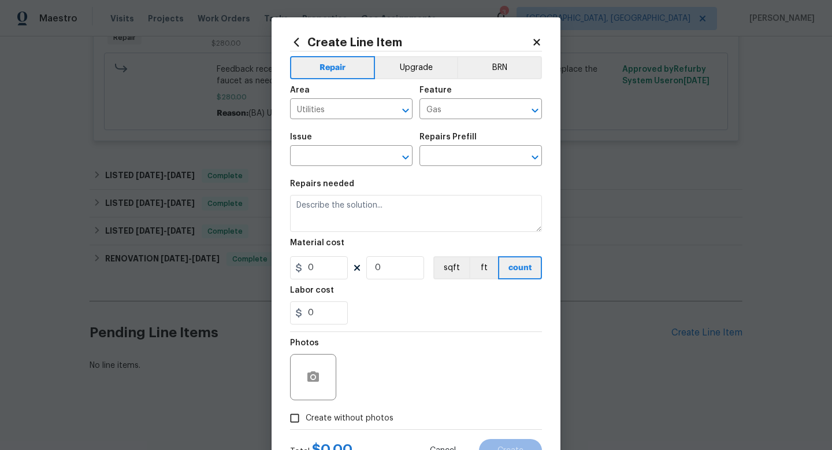
click at [436, 182] on div "Repairs needed" at bounding box center [416, 187] width 252 height 15
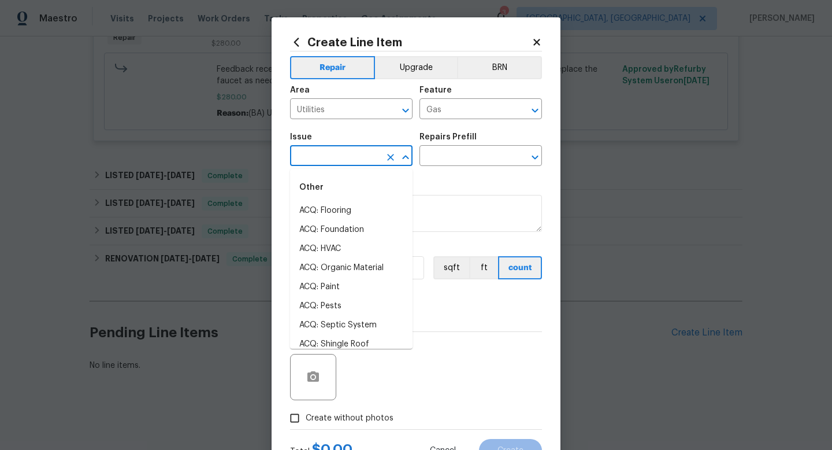
click at [359, 165] on input "text" at bounding box center [335, 157] width 90 height 18
click at [348, 207] on li "Demo Interior" at bounding box center [351, 210] width 123 height 19
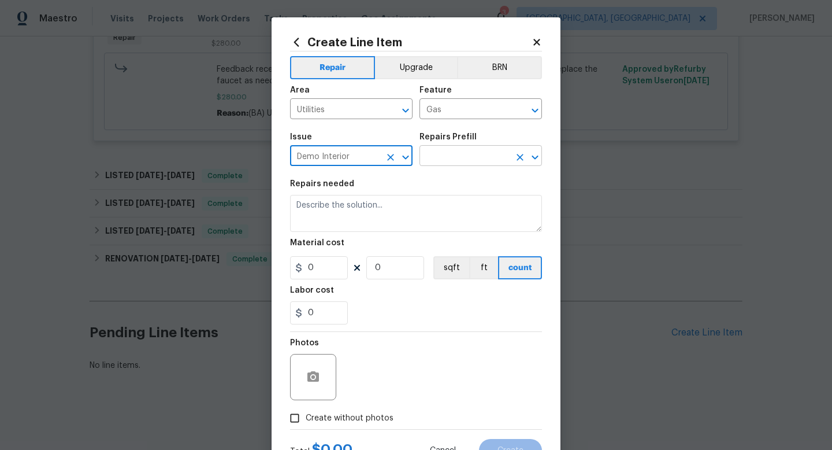
type input "Demo Interior"
click at [425, 153] on input "text" at bounding box center [465, 157] width 90 height 18
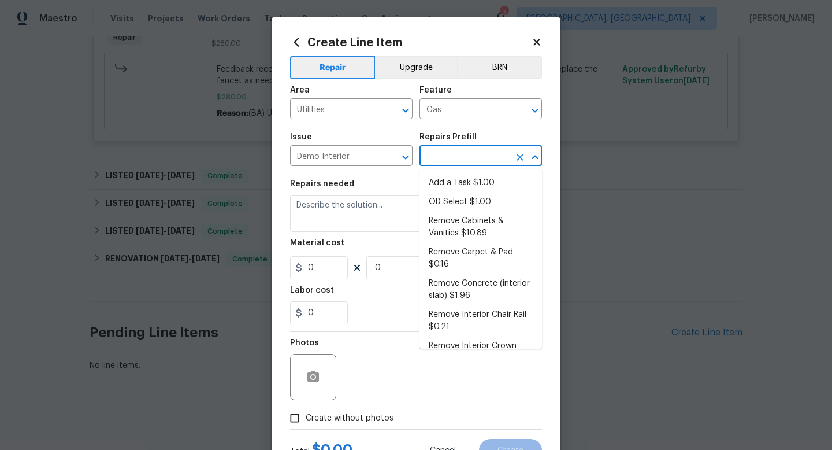
click at [439, 177] on li "Add a Task $1.00" at bounding box center [481, 182] width 123 height 19
type input "Demolition"
type input "Add a Task $1.00"
type textarea "HPM to detail"
type input "1"
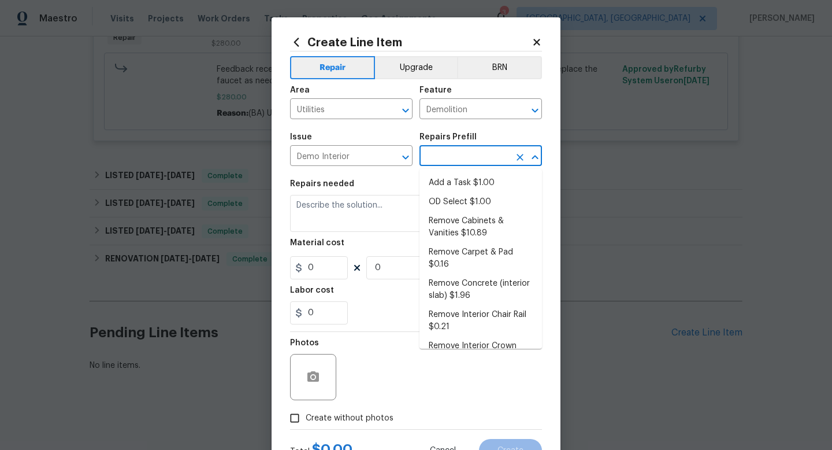
type input "1"
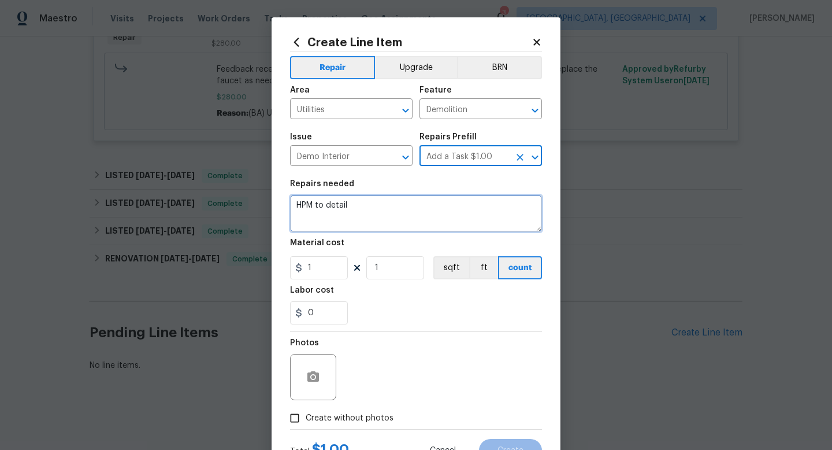
click at [378, 202] on textarea "HPM to detail" at bounding box center [416, 213] width 252 height 37
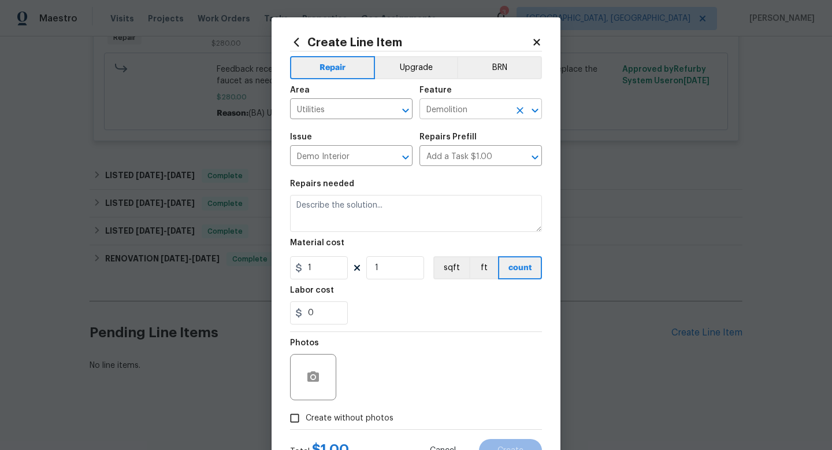
click at [481, 103] on input "Demolition" at bounding box center [465, 110] width 90 height 18
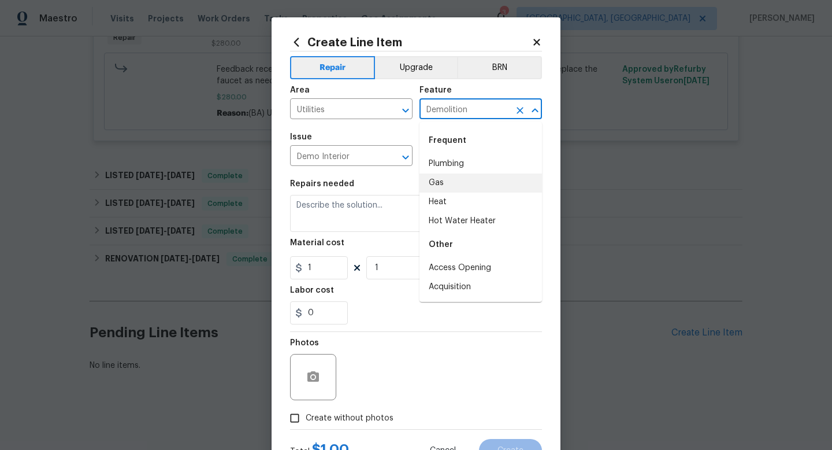
click at [445, 177] on li "Gas" at bounding box center [481, 182] width 123 height 19
type input "Gas"
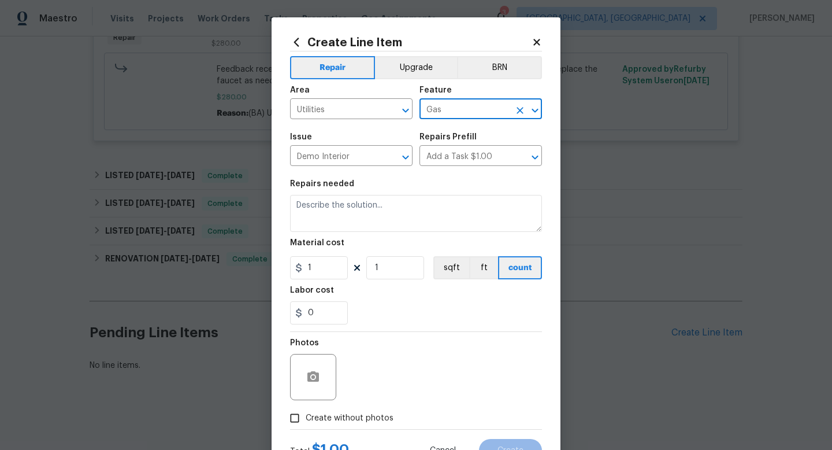
click at [372, 194] on div "Repairs needed" at bounding box center [416, 187] width 252 height 15
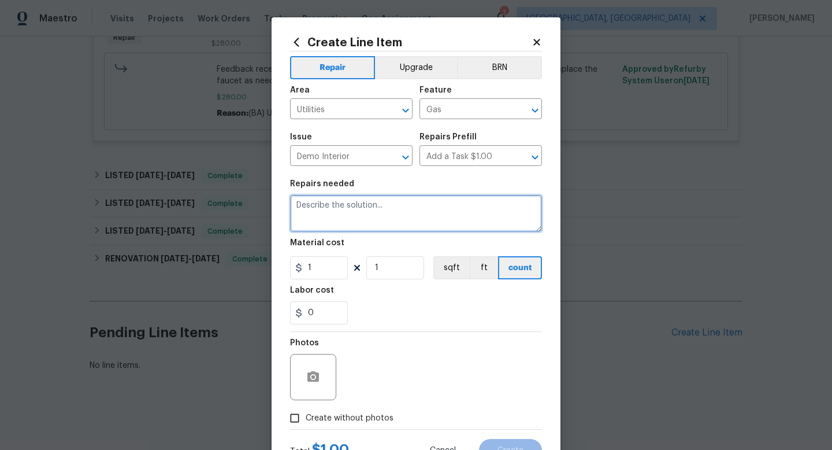
click at [443, 215] on textarea at bounding box center [416, 213] width 252 height 37
paste textarea "We smelled gas in the garage"
type textarea "We smelled gas in the garage"
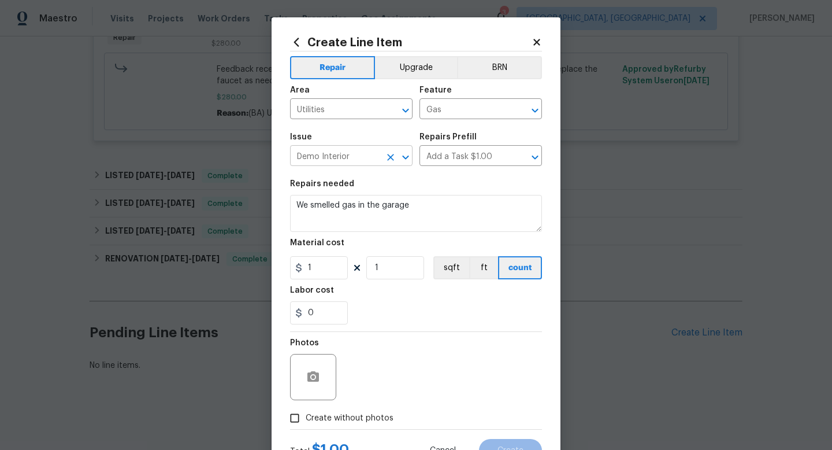
click at [362, 150] on input "Demo Interior" at bounding box center [335, 157] width 90 height 18
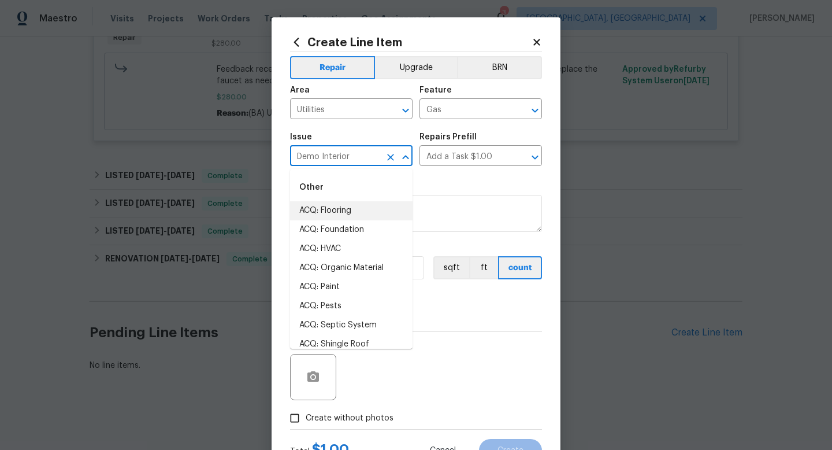
click at [362, 150] on input "Demo Interior" at bounding box center [335, 157] width 90 height 18
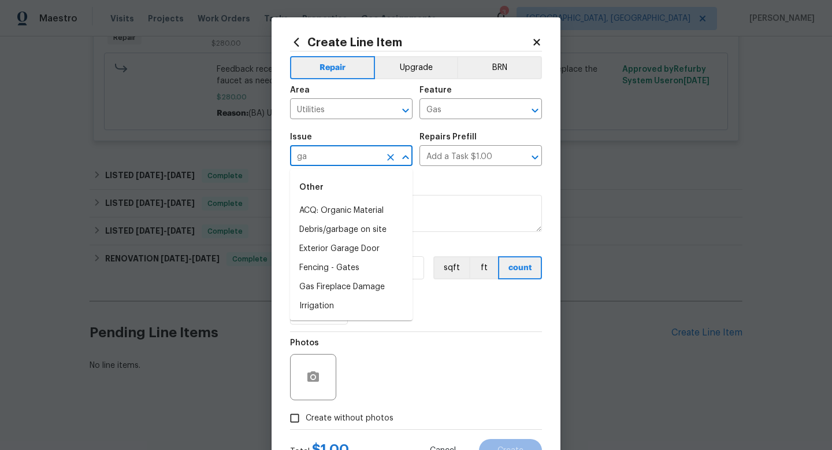
type input "g"
click at [340, 210] on li "Demo Interior" at bounding box center [351, 210] width 123 height 19
type input "Demo Interior"
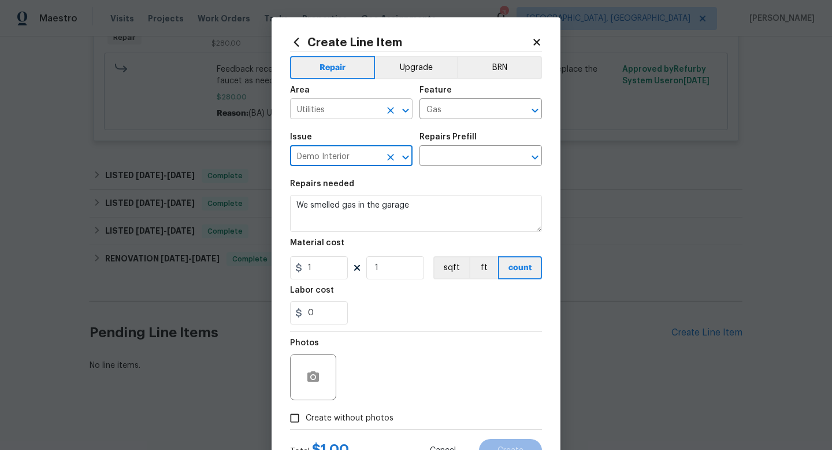
click at [340, 104] on input "Utilities" at bounding box center [335, 110] width 90 height 18
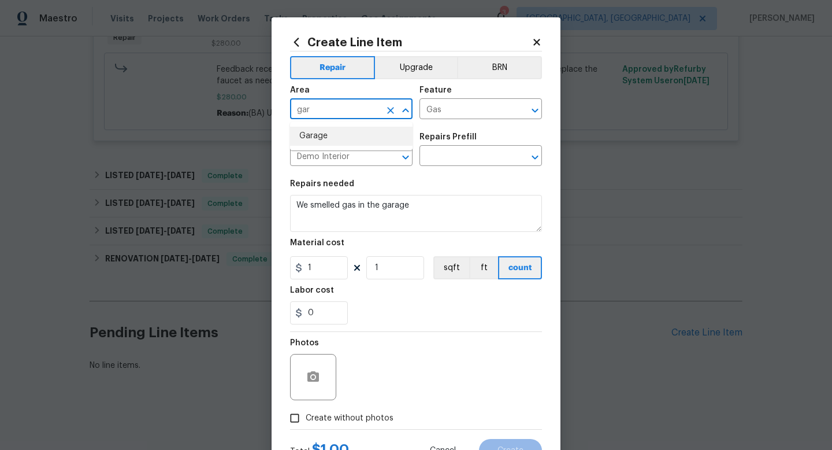
click at [331, 134] on li "Garage" at bounding box center [351, 136] width 123 height 19
type input "Garage"
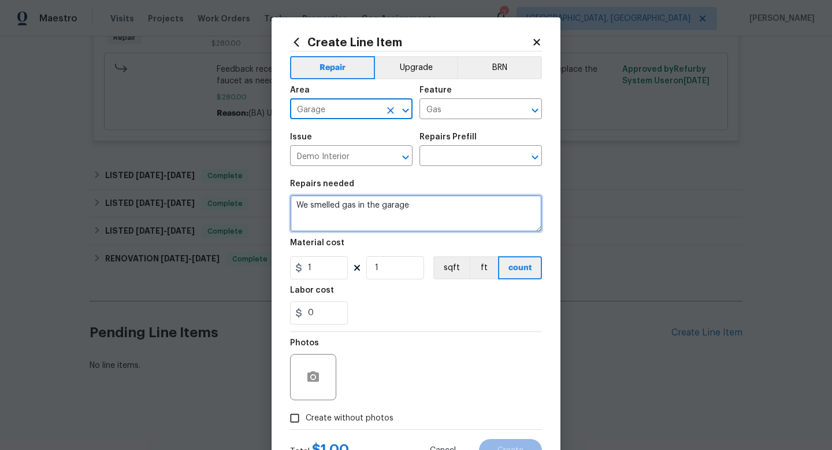
click at [447, 216] on textarea "We smelled gas in the garage" at bounding box center [416, 213] width 252 height 37
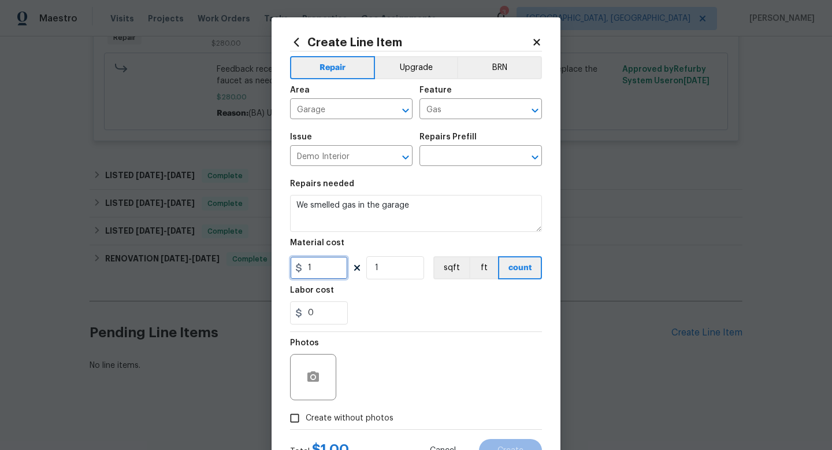
click at [313, 265] on input "1" at bounding box center [319, 267] width 58 height 23
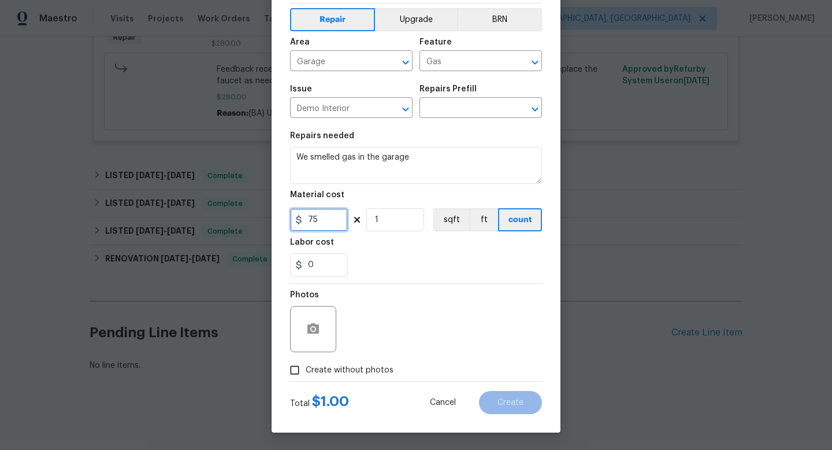
type input "75"
click at [300, 362] on input "Create without photos" at bounding box center [295, 370] width 22 height 22
checkbox input "true"
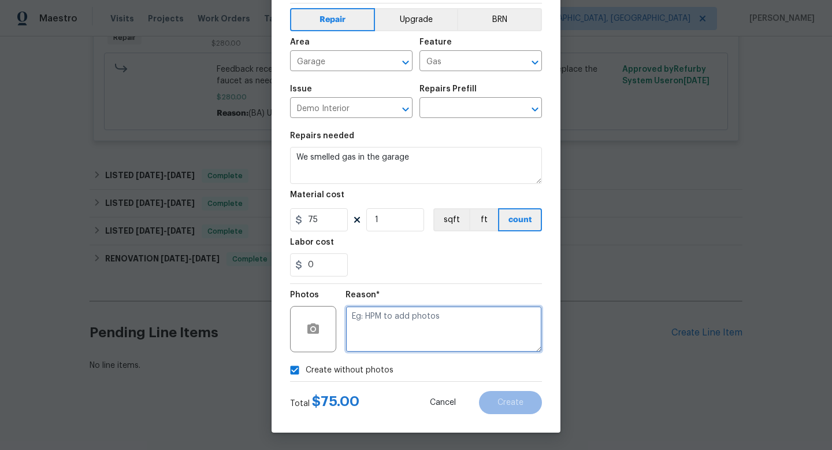
click at [510, 344] on textarea at bounding box center [444, 329] width 197 height 46
click at [488, 320] on textarea at bounding box center [444, 329] width 197 height 46
click at [450, 108] on input "text" at bounding box center [465, 109] width 90 height 18
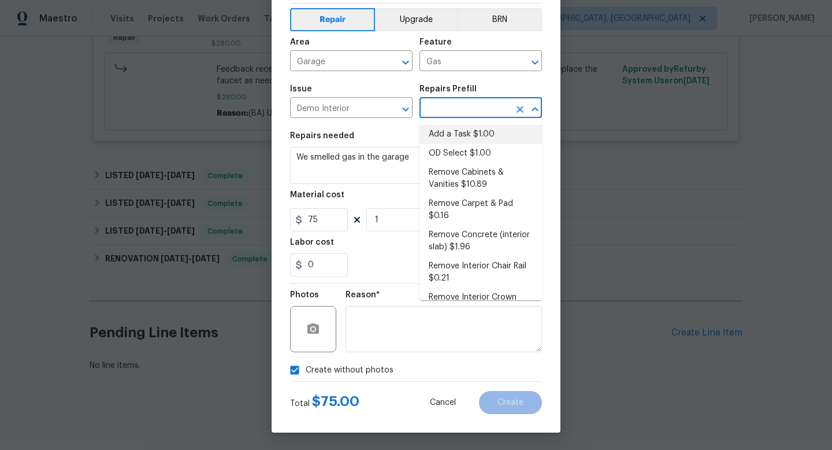
click at [451, 139] on li "Add a Task $1.00" at bounding box center [481, 134] width 123 height 19
type input "Demolition"
type input "Add a Task $1.00"
type textarea "HPM to detail"
type input "1"
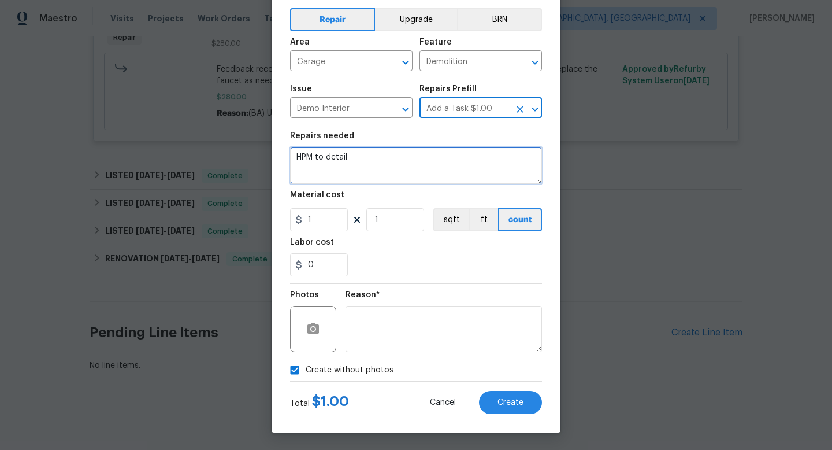
click at [406, 160] on textarea "HPM to detail" at bounding box center [416, 165] width 252 height 37
paste textarea "We smelled gas in the garage"
type textarea "We smelled gas in the garage"
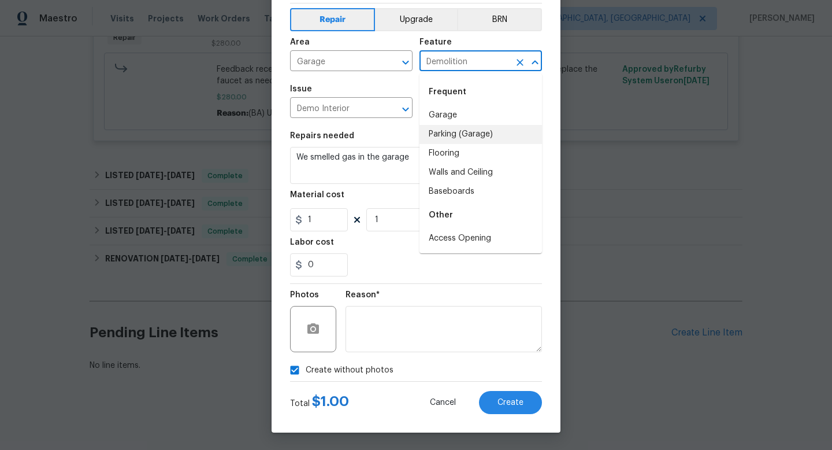
click at [465, 62] on input "Demolition" at bounding box center [465, 62] width 90 height 18
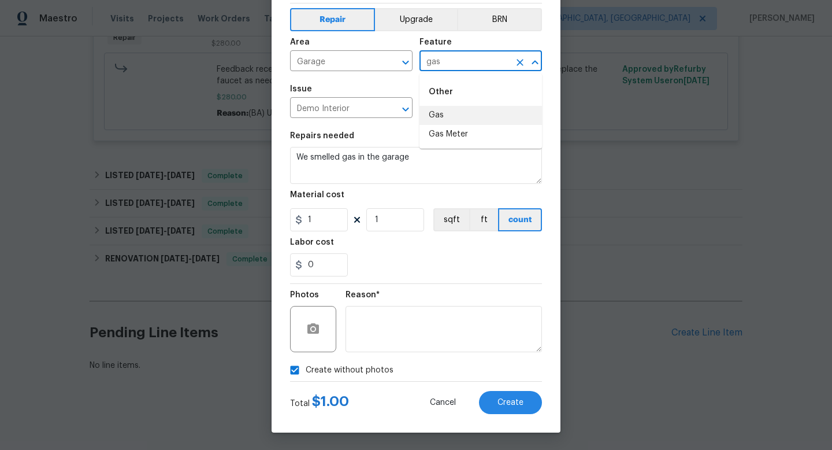
click at [454, 106] on li "Gas" at bounding box center [481, 115] width 123 height 19
type input "Gas"
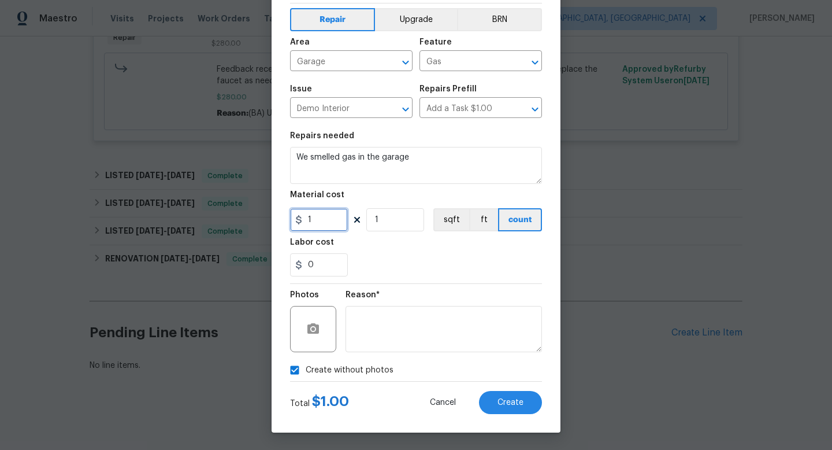
click at [322, 220] on input "1" at bounding box center [319, 219] width 58 height 23
type input "75"
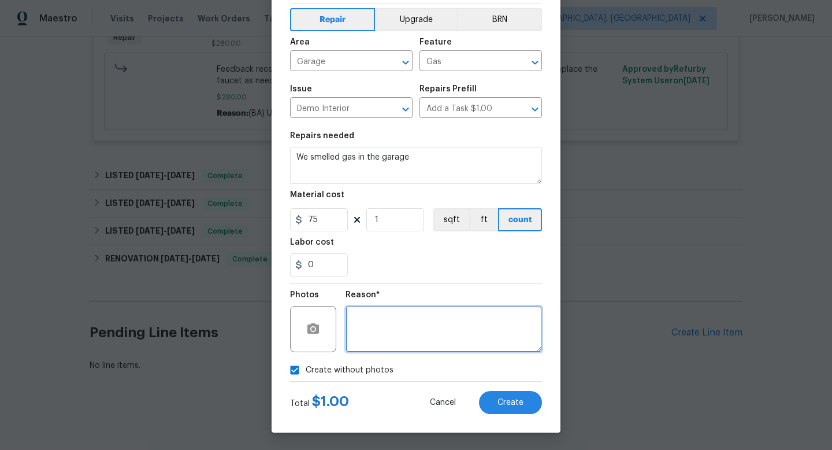
click at [364, 345] on textarea at bounding box center [444, 329] width 197 height 46
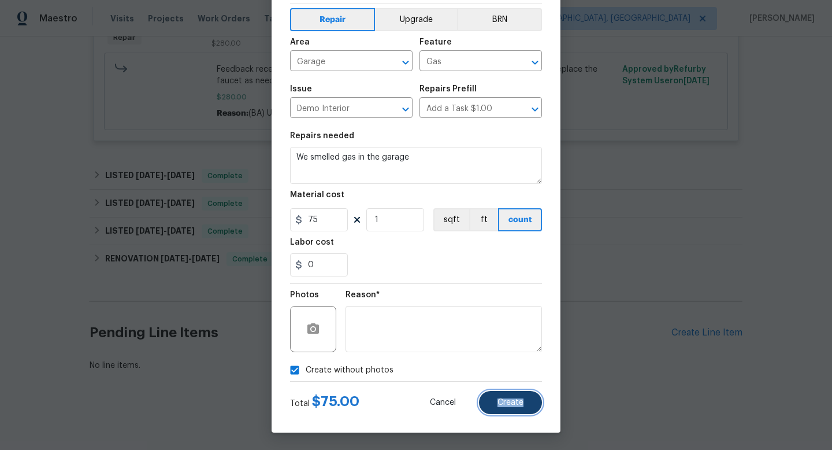
click at [523, 398] on span "Create" at bounding box center [511, 402] width 26 height 9
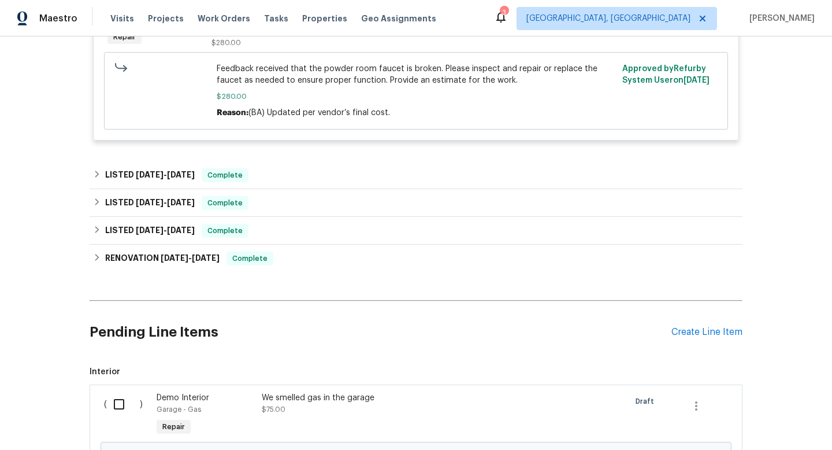
scroll to position [466, 0]
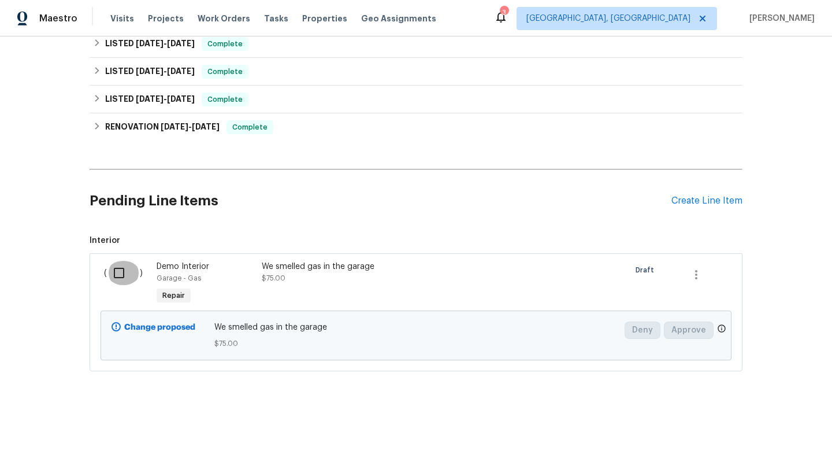
click at [114, 270] on input "checkbox" at bounding box center [123, 273] width 33 height 24
checkbox input "true"
click at [792, 428] on button "Create Work Order" at bounding box center [766, 420] width 95 height 21
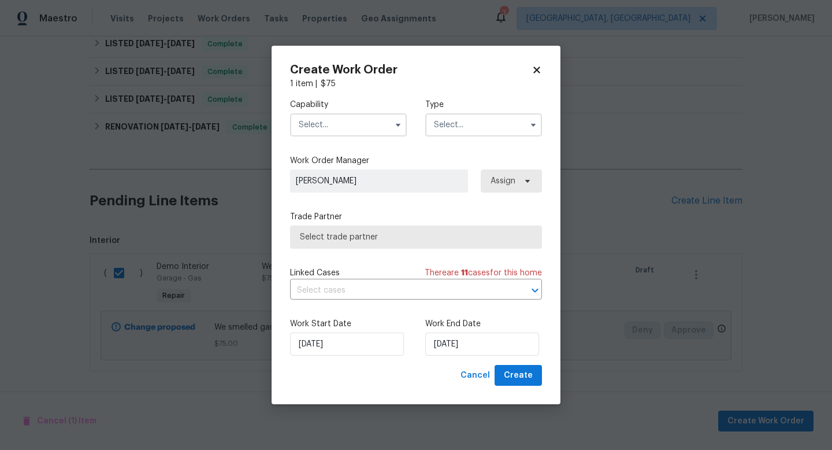
click at [324, 121] on input "text" at bounding box center [348, 124] width 117 height 23
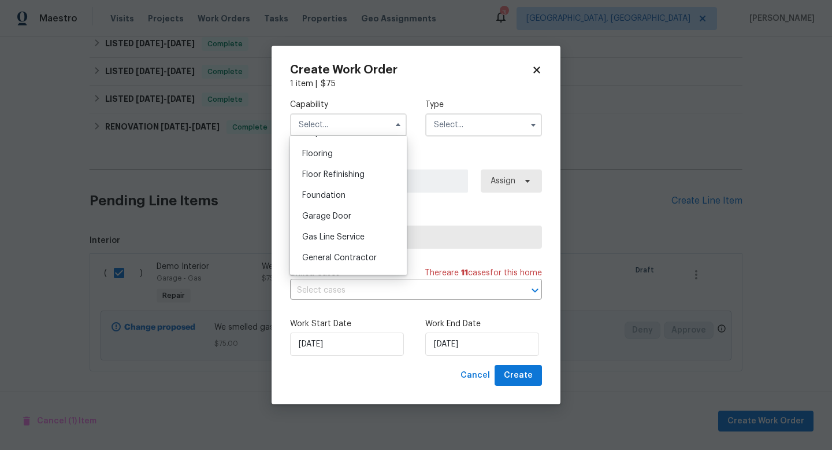
scroll to position [450, 0]
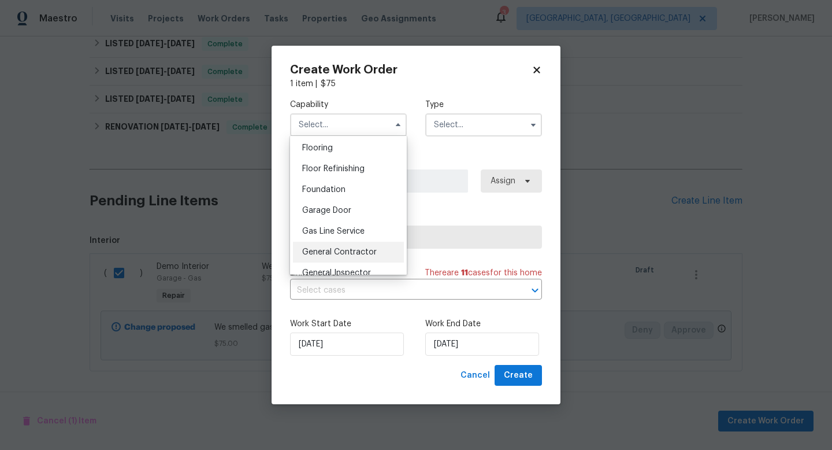
click at [332, 255] on span "General Contractor" at bounding box center [339, 252] width 75 height 8
type input "General Contractor"
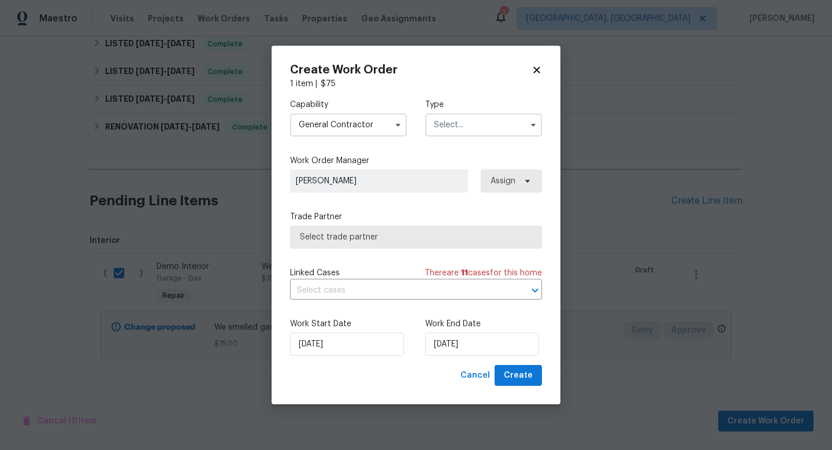
click at [437, 127] on input "text" at bounding box center [483, 124] width 117 height 23
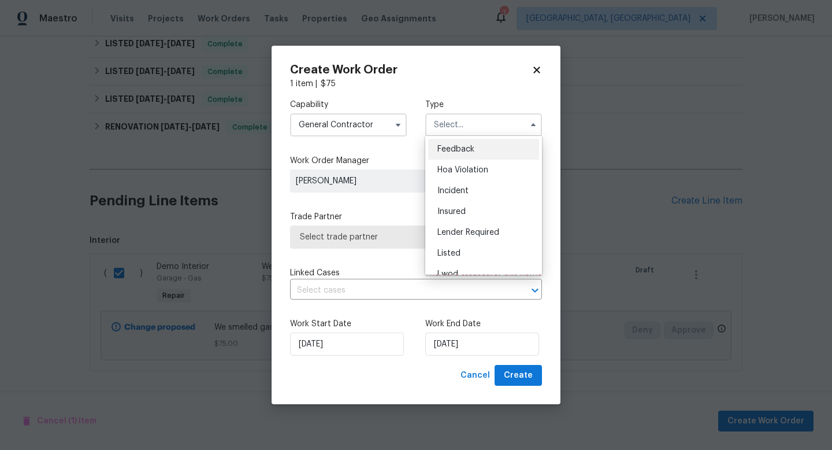
click at [446, 151] on span "Feedback" at bounding box center [456, 149] width 37 height 8
type input "Feedback"
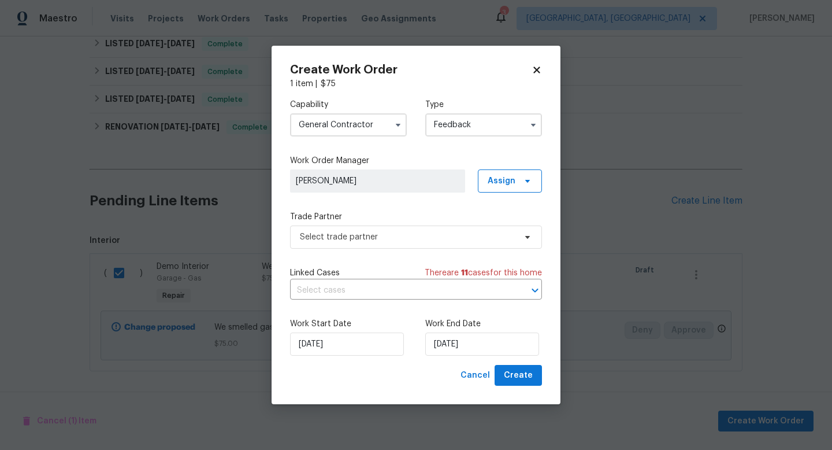
click at [323, 280] on div "Linked Cases There are 11 case s for this home ​" at bounding box center [416, 283] width 252 height 32
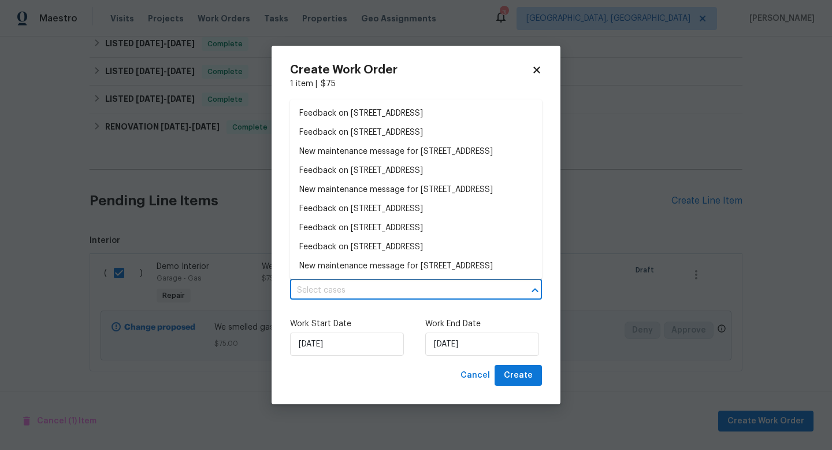
click at [324, 285] on input "text" at bounding box center [400, 291] width 220 height 18
click at [360, 312] on div "Work Start Date 20/09/2025 Work End Date 20/09/2025" at bounding box center [416, 337] width 252 height 56
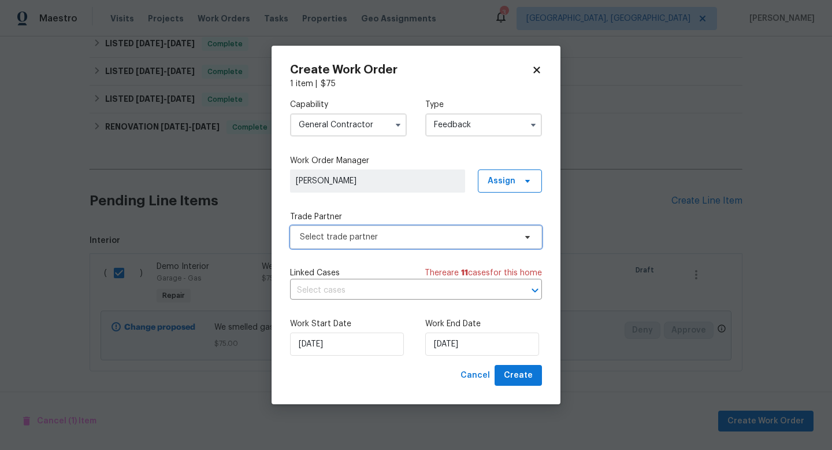
click at [357, 235] on span "Select trade partner" at bounding box center [408, 237] width 216 height 12
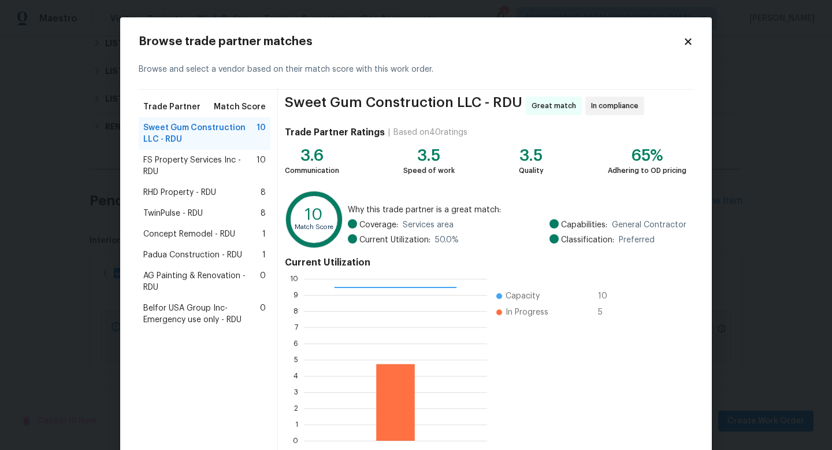
scroll to position [60, 0]
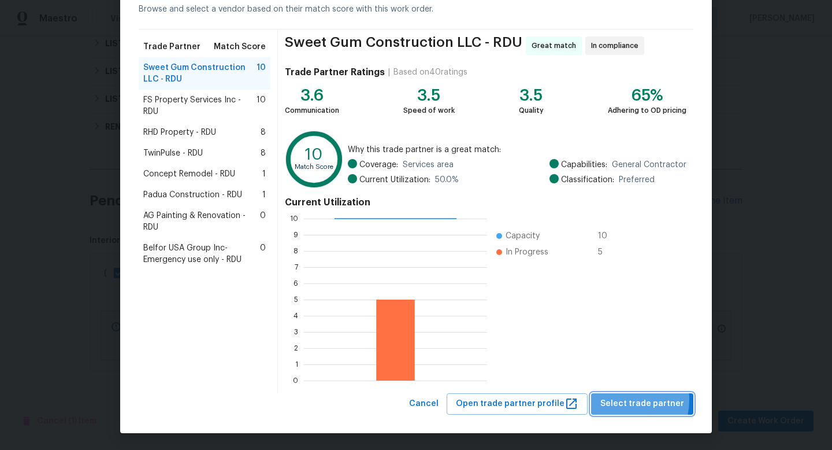
click at [620, 399] on span "Select trade partner" at bounding box center [643, 404] width 84 height 14
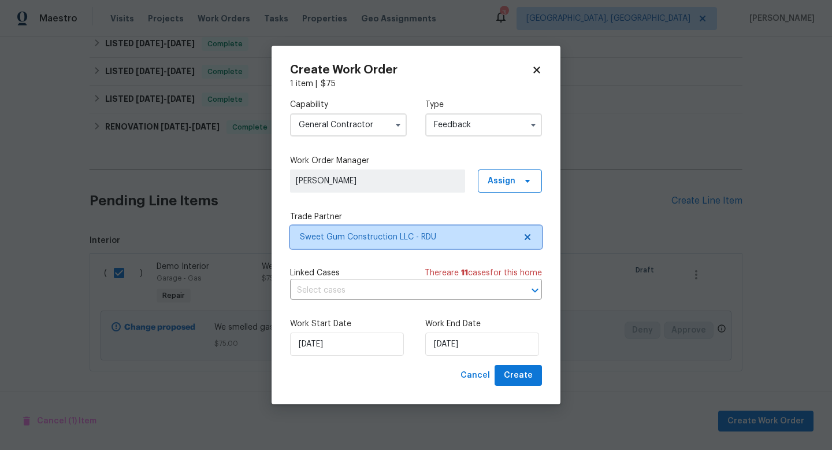
scroll to position [0, 0]
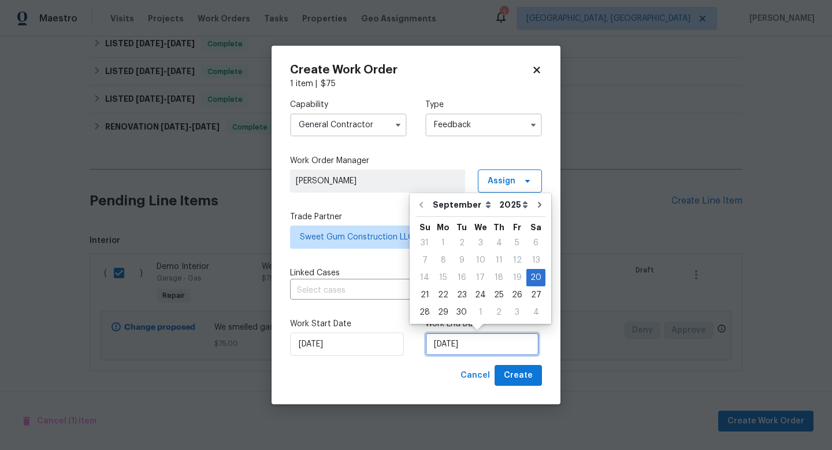
click at [477, 339] on input "20/09/2025" at bounding box center [482, 343] width 114 height 23
click at [449, 291] on div "22" at bounding box center [443, 295] width 18 height 16
type input "22/09/2025"
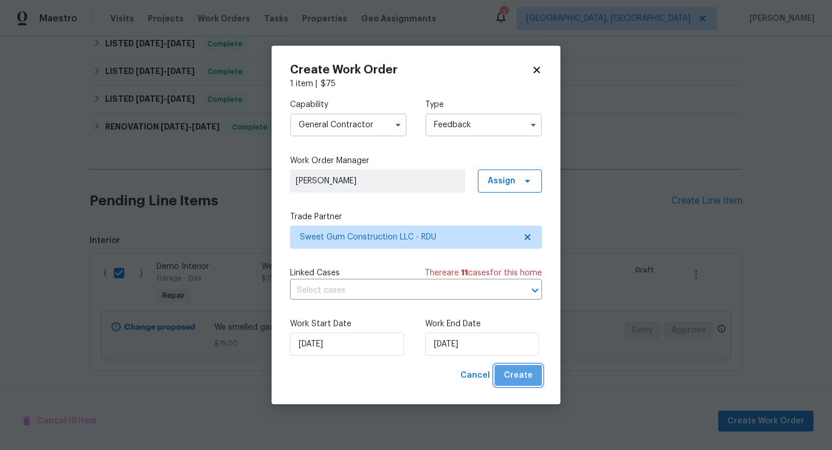
click at [514, 366] on button "Create" at bounding box center [518, 375] width 47 height 21
checkbox input "false"
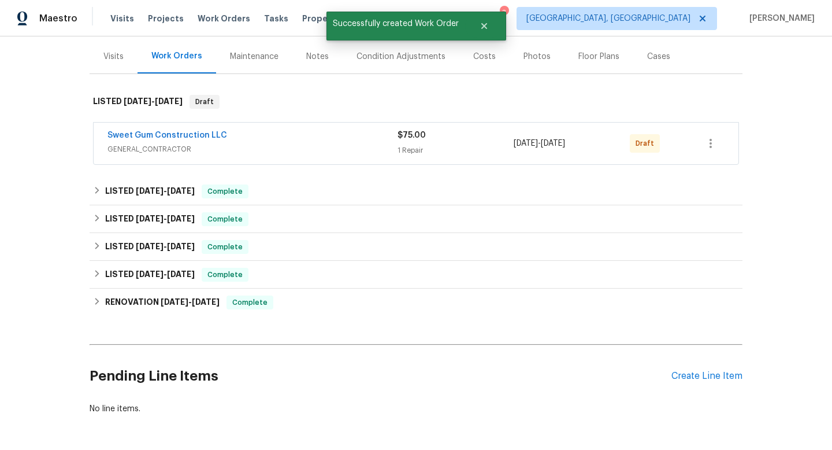
scroll to position [113, 0]
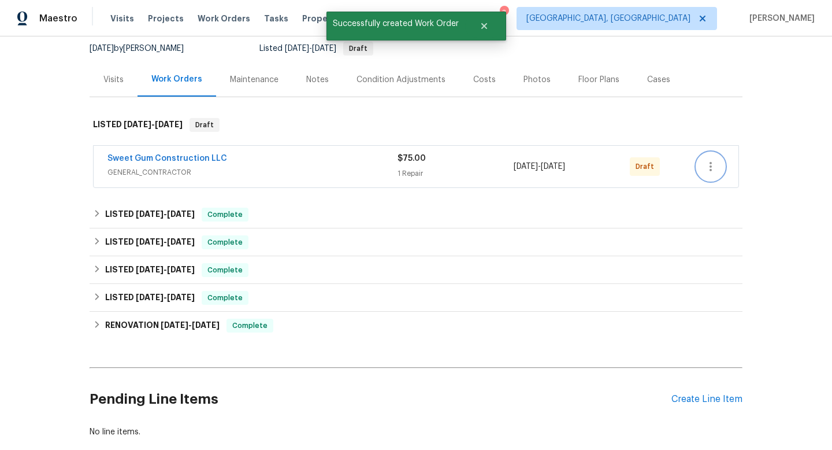
click at [711, 173] on button "button" at bounding box center [711, 167] width 28 height 28
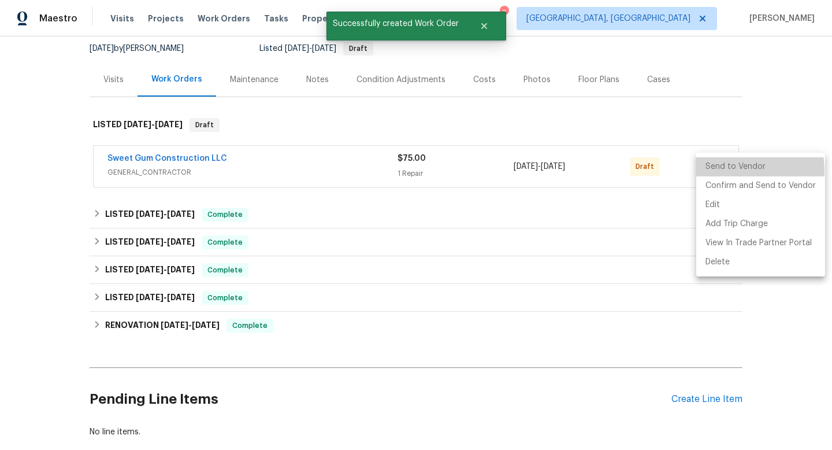
click at [711, 172] on li "Send to Vendor" at bounding box center [761, 166] width 129 height 19
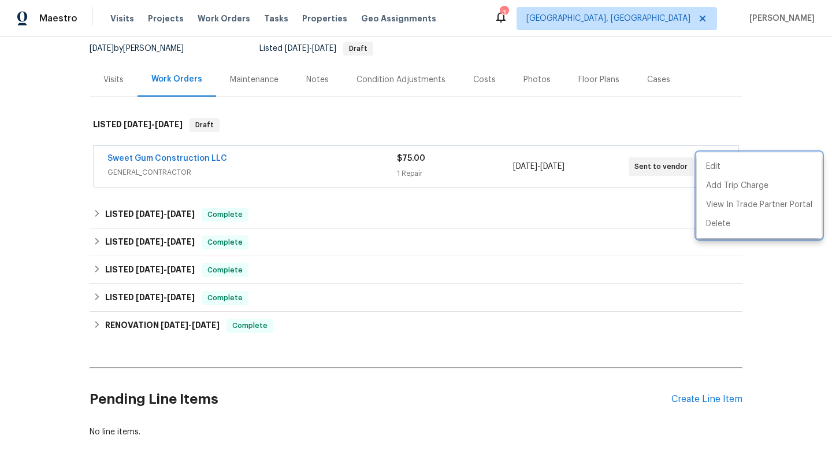
drag, startPoint x: 101, startPoint y: 149, endPoint x: 660, endPoint y: 188, distance: 560.9
click at [664, 190] on div at bounding box center [416, 225] width 832 height 450
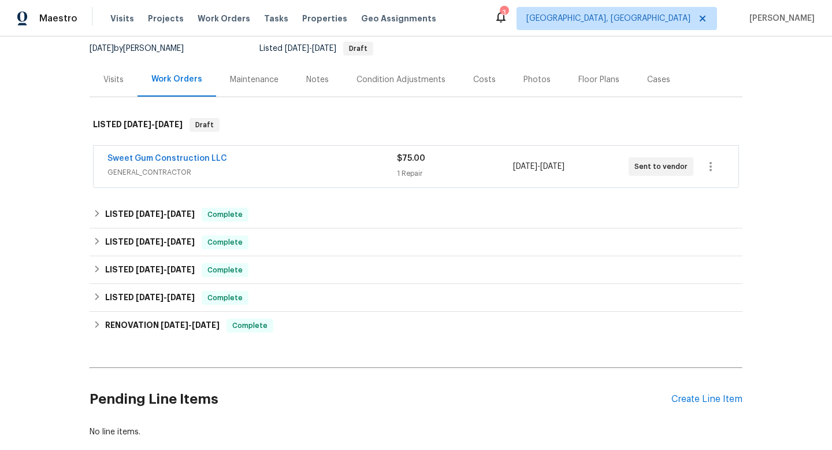
click at [68, 156] on div "Back to all projects 108 Warm Wood Ln, Apex, NC 27539 4 Beds | 3 1/2 Baths | To…" at bounding box center [416, 242] width 832 height 413
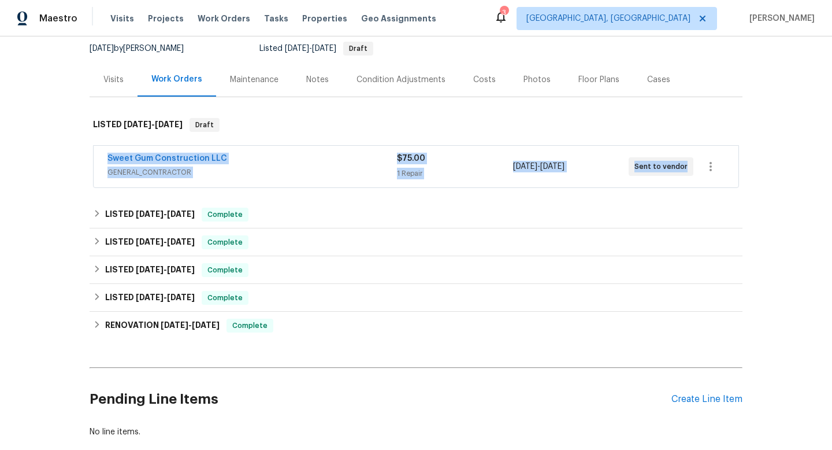
drag, startPoint x: 93, startPoint y: 155, endPoint x: 694, endPoint y: 173, distance: 600.9
click at [694, 173] on div "Sweet Gum Construction LLC GENERAL_CONTRACTOR $75.00 1 Repair 9/20/2025 - 9/22/…" at bounding box center [416, 167] width 645 height 42
copy div "Sweet Gum Construction LLC GENERAL_CONTRACTOR $75.00 1 Repair 9/20/2025 - 9/22/…"
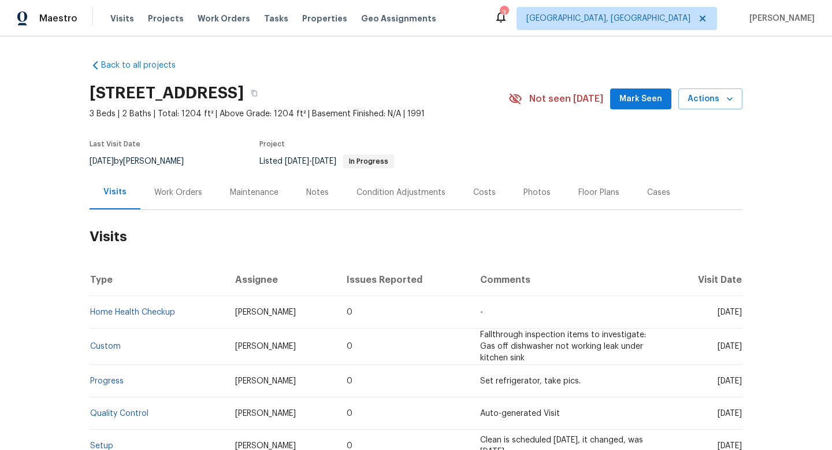
click at [172, 190] on div "Work Orders" at bounding box center [178, 193] width 48 height 12
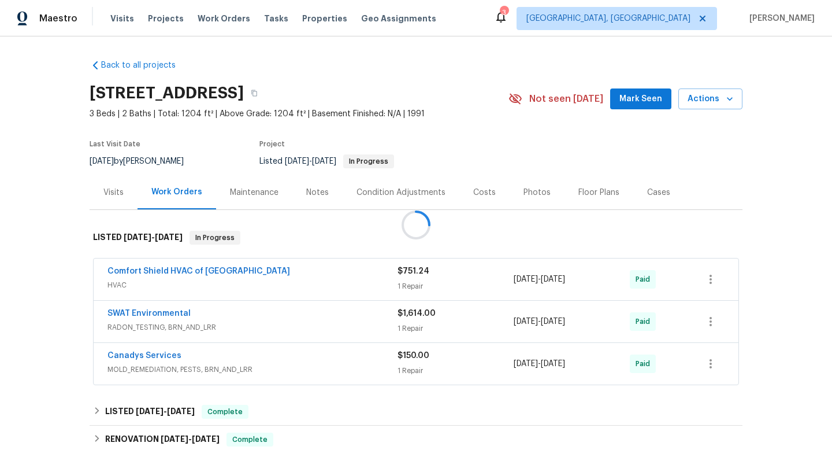
click at [97, 190] on div at bounding box center [416, 225] width 832 height 450
click at [113, 196] on div "Visits" at bounding box center [113, 193] width 20 height 12
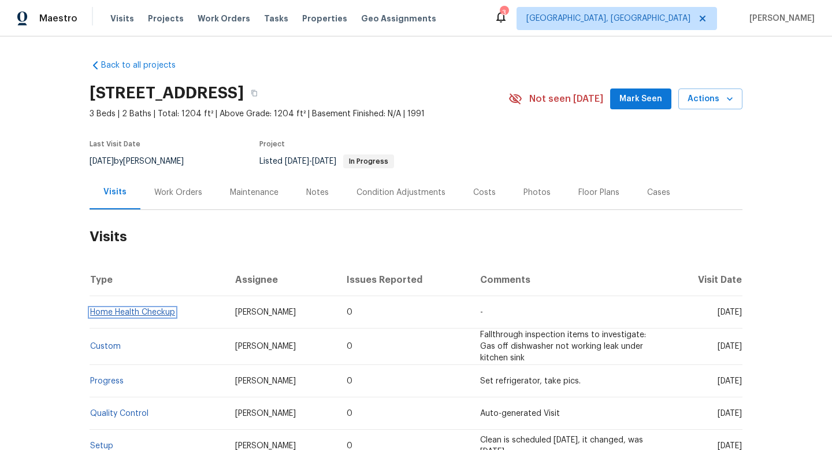
click at [139, 315] on link "Home Health Checkup" at bounding box center [132, 312] width 85 height 8
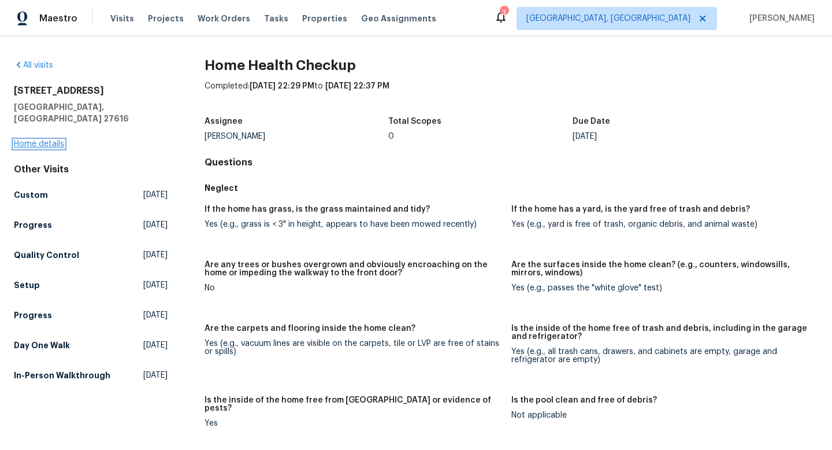
click at [56, 140] on link "Home details" at bounding box center [39, 144] width 50 height 8
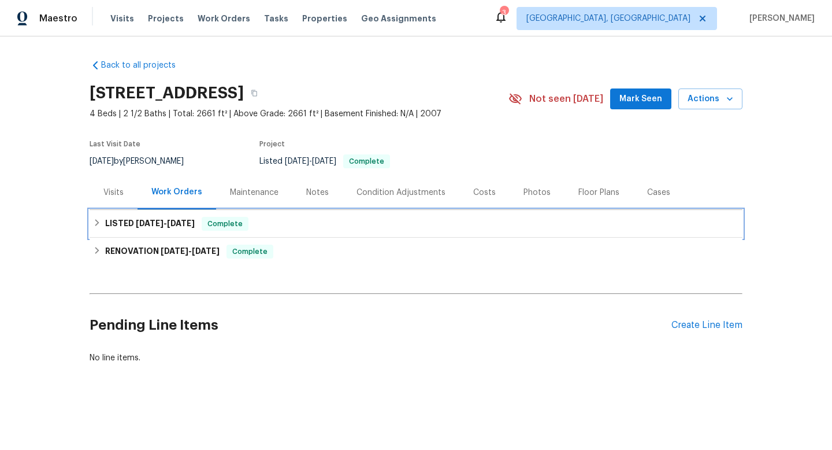
click at [129, 225] on h6 "LISTED [DATE] - [DATE]" at bounding box center [150, 224] width 90 height 14
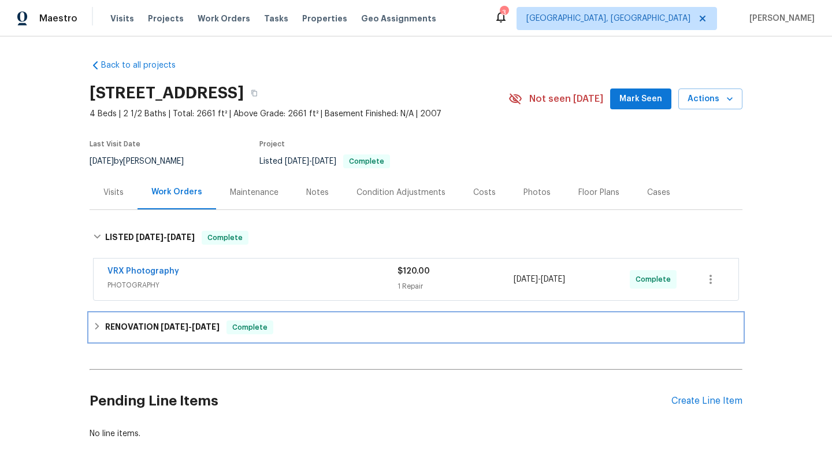
click at [161, 326] on span "[DATE]" at bounding box center [175, 327] width 28 height 8
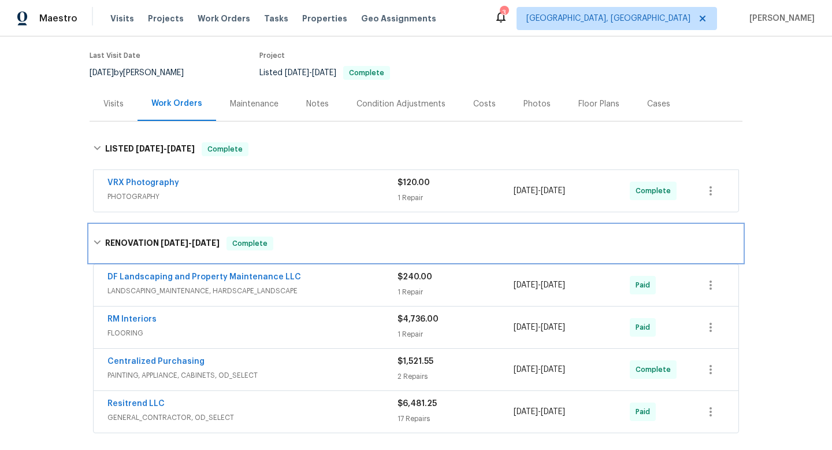
scroll to position [89, 0]
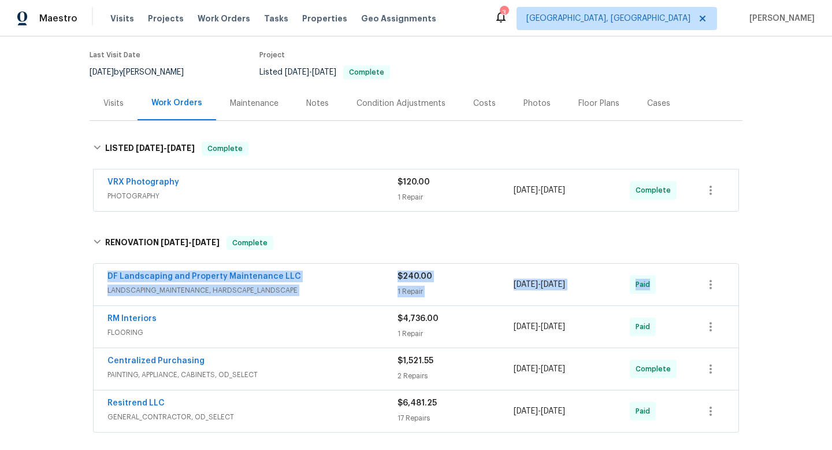
drag, startPoint x: 98, startPoint y: 272, endPoint x: 694, endPoint y: 284, distance: 596.1
click at [694, 284] on div "DF Landscaping and Property Maintenance LLC LANDSCAPING_MAINTENANCE, HARDSCAPE_…" at bounding box center [416, 285] width 645 height 42
copy div "DF Landscaping and Property Maintenance LLC LANDSCAPING_MAINTENANCE, HARDSCAPE_…"
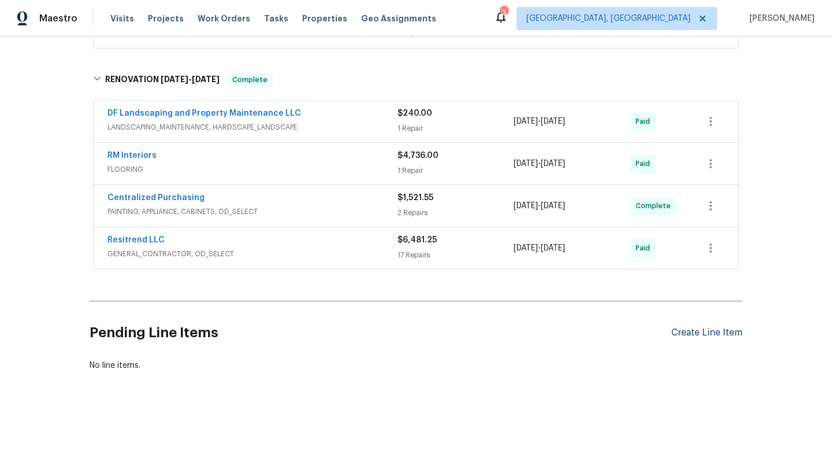
click at [688, 337] on div "Create Line Item" at bounding box center [707, 332] width 71 height 11
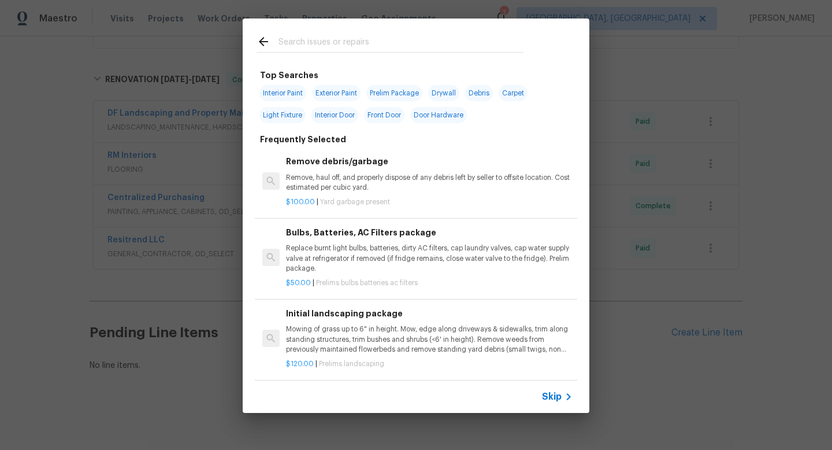
click at [551, 390] on div "Skip" at bounding box center [559, 397] width 34 height 14
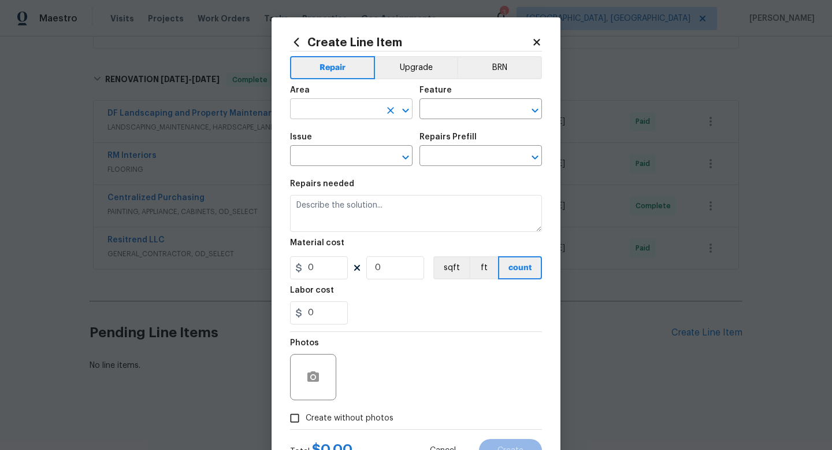
click at [322, 108] on input "text" at bounding box center [335, 110] width 90 height 18
click at [327, 135] on li "HVAC" at bounding box center [351, 136] width 123 height 19
type input "HVAC"
click at [469, 109] on input "text" at bounding box center [465, 110] width 90 height 18
click at [456, 157] on li "HVAC" at bounding box center [481, 163] width 123 height 19
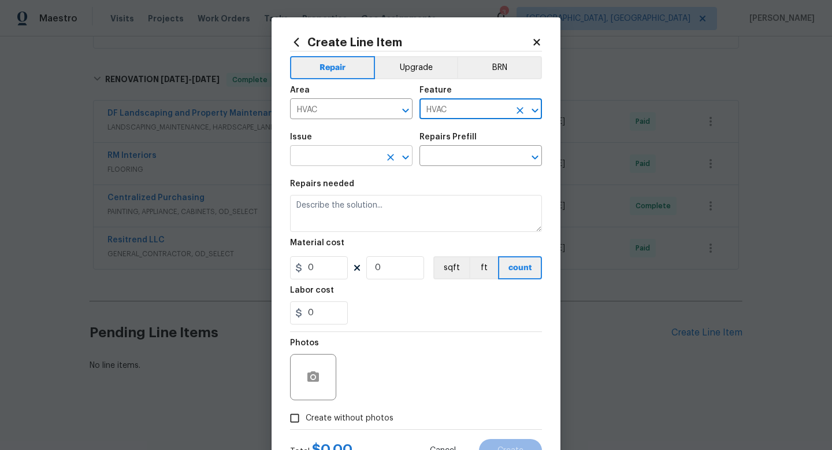
type input "HVAC"
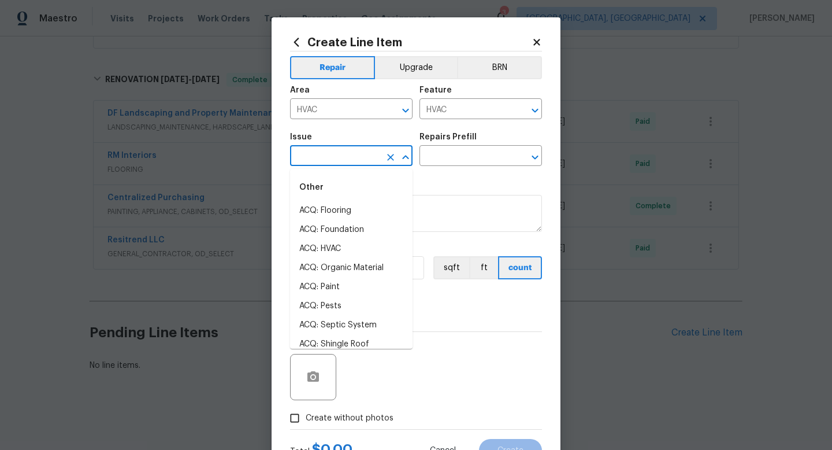
click at [331, 156] on input "text" at bounding box center [335, 157] width 90 height 18
type input "k"
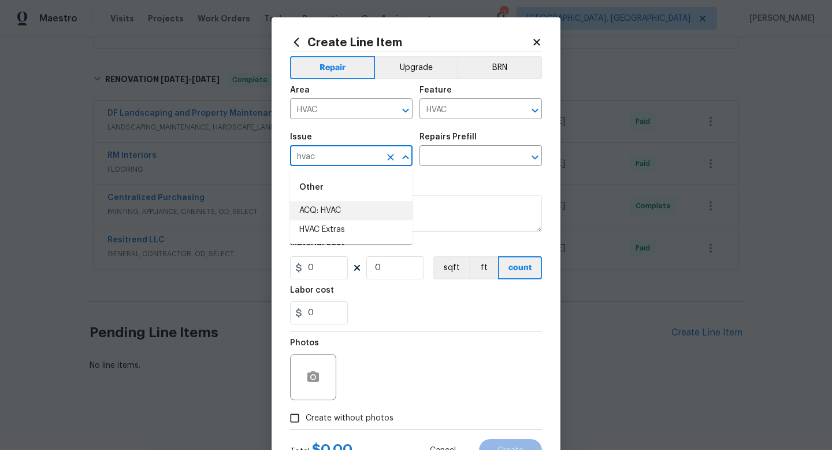
click at [333, 213] on li "ACQ: HVAC" at bounding box center [351, 210] width 123 height 19
type input "ACQ: HVAC"
click at [451, 149] on input "text" at bounding box center [465, 157] width 90 height 18
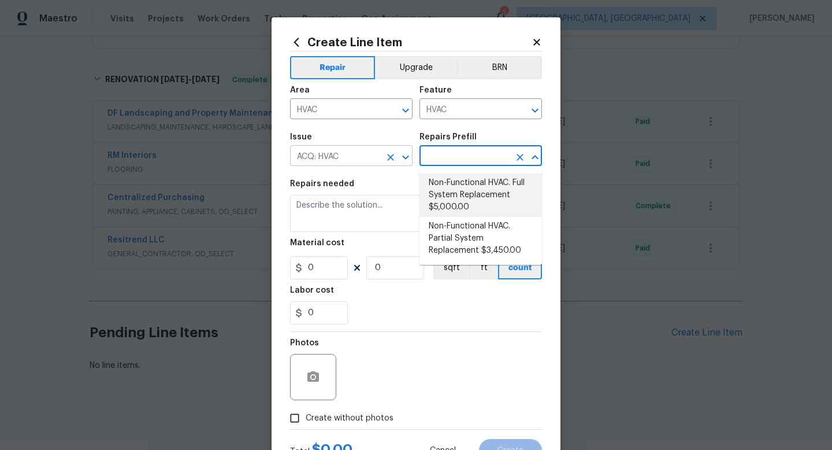
click at [390, 159] on icon "Clear" at bounding box center [391, 157] width 12 height 12
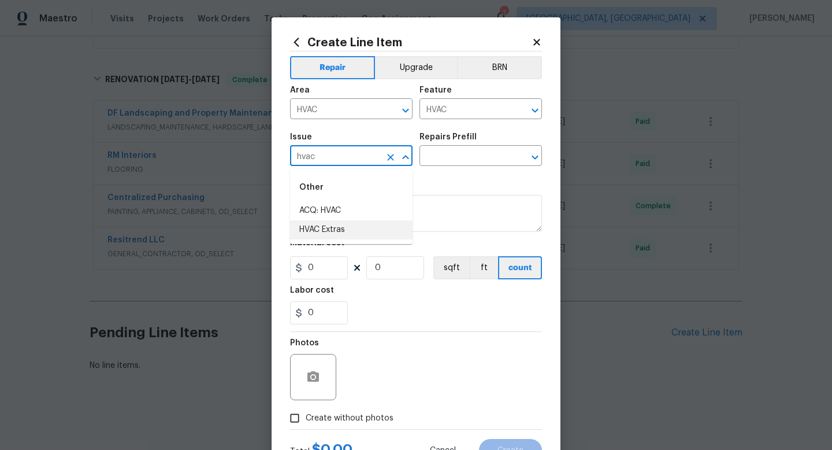
click at [314, 232] on li "HVAC Extras" at bounding box center [351, 229] width 123 height 19
type input "HVAC Extras"
click at [393, 158] on icon "Clear" at bounding box center [391, 157] width 12 height 12
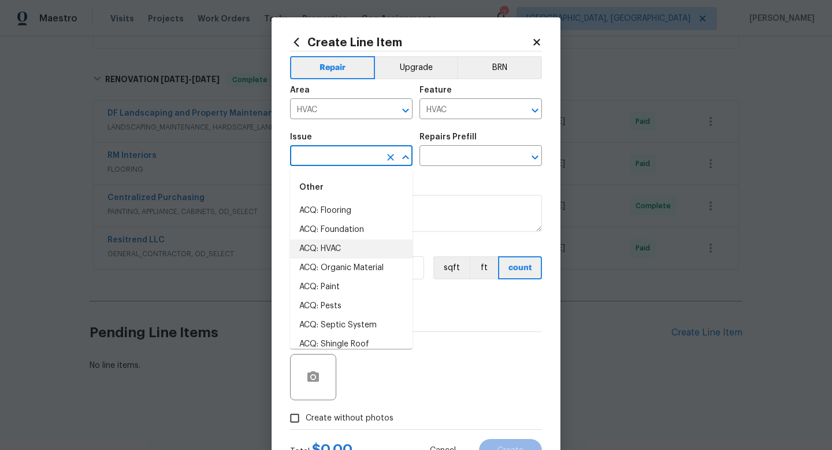
click at [359, 240] on li "ACQ: HVAC" at bounding box center [351, 248] width 123 height 19
type input "ACQ: HVAC"
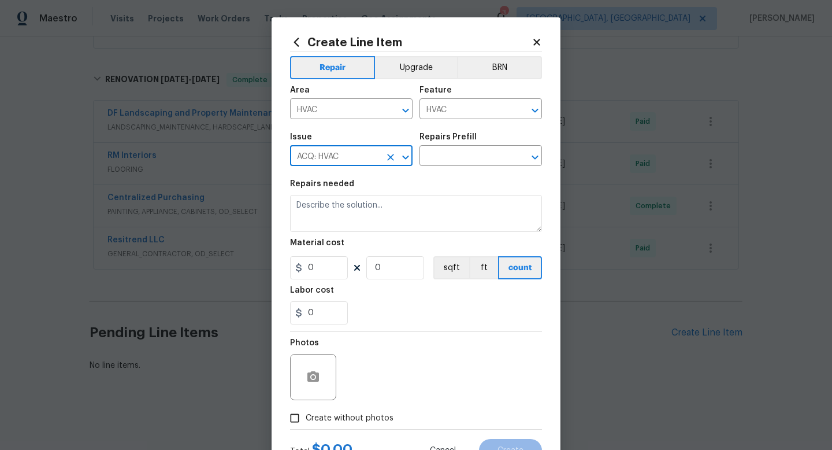
click at [457, 142] on div "Repairs Prefill" at bounding box center [481, 140] width 123 height 15
click at [457, 154] on input "text" at bounding box center [465, 157] width 90 height 18
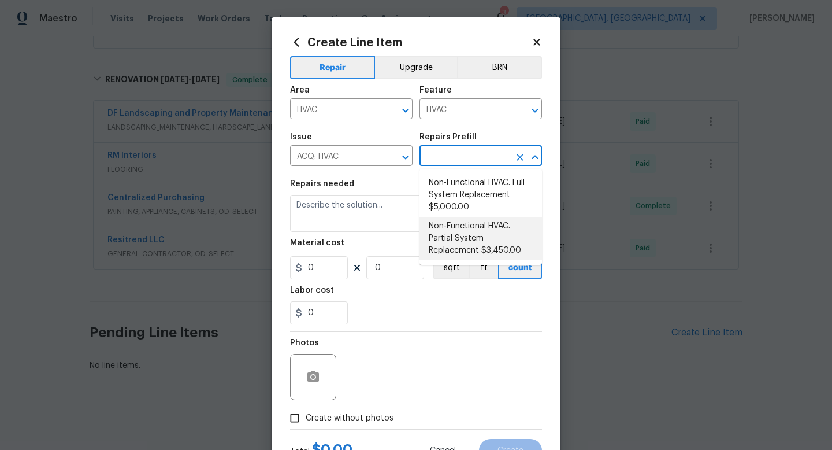
click at [470, 229] on li "Non-Functional HVAC. Partial System Replacement $3,450.00" at bounding box center [481, 238] width 123 height 43
type input "Acquisition"
type input "Non-Functional HVAC. Partial System Replacement $3,450.00"
type textarea "Acquisition Scope: Partial System Replacement"
type input "3450"
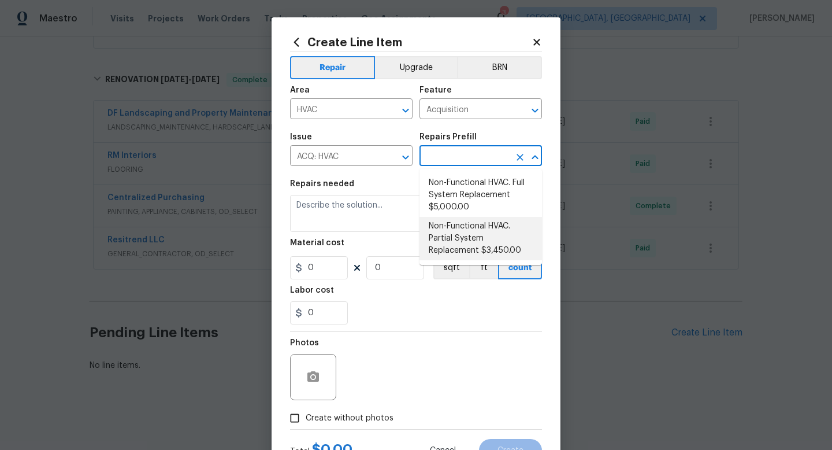
type input "1"
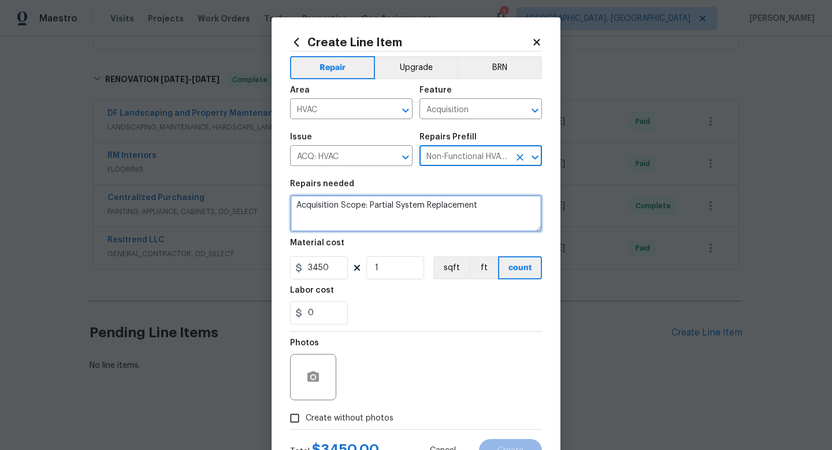
click at [446, 216] on textarea "Acquisition Scope: Partial System Replacement" at bounding box center [416, 213] width 252 height 37
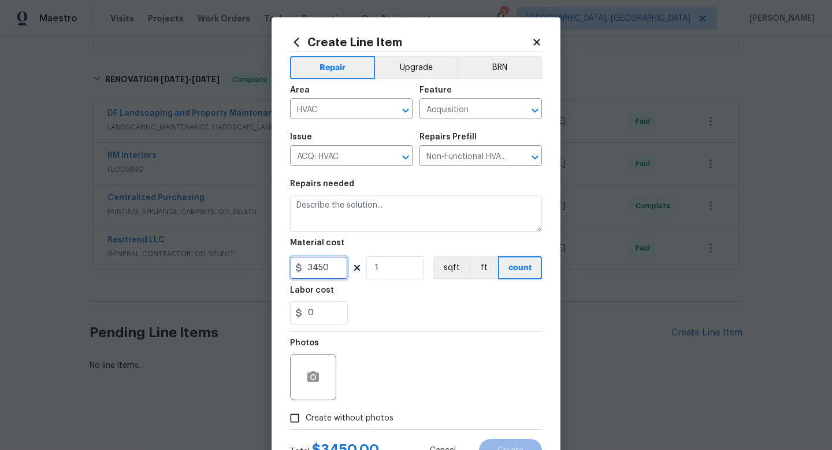
click at [329, 265] on input "3450" at bounding box center [319, 267] width 58 height 23
type input "75"
click at [449, 120] on div "Area HVAC ​ Feature Acquisition ​" at bounding box center [416, 102] width 252 height 47
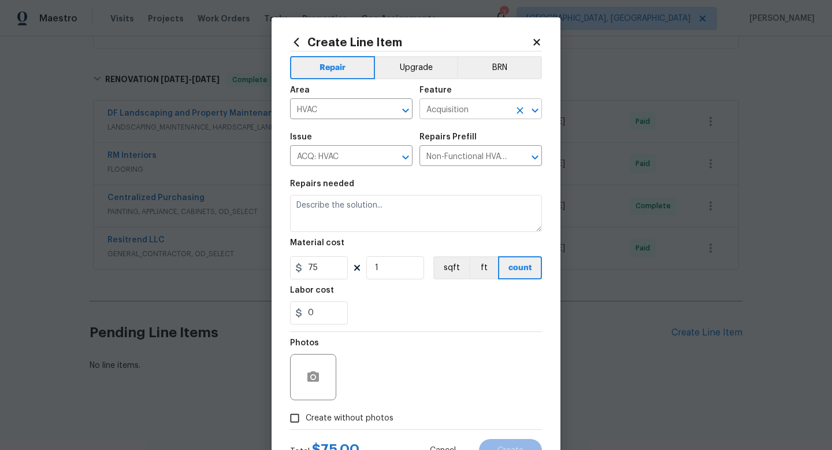
click at [449, 112] on input "Acquisition" at bounding box center [465, 110] width 90 height 18
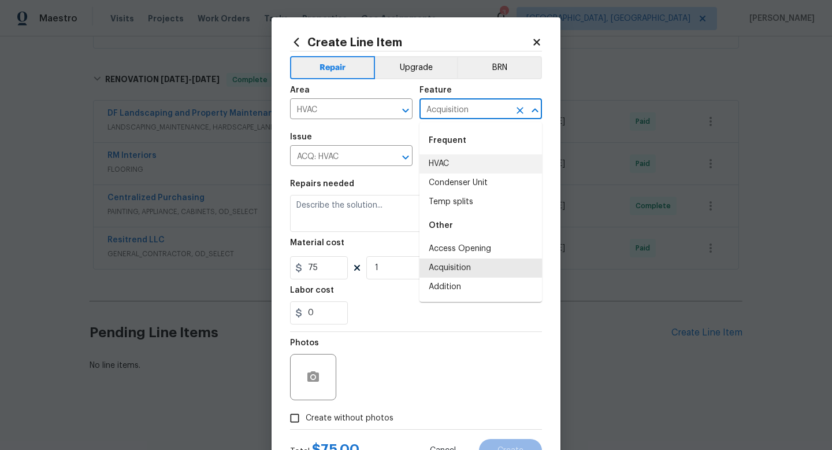
click at [450, 162] on li "HVAC" at bounding box center [481, 163] width 123 height 19
type input "HVAC"
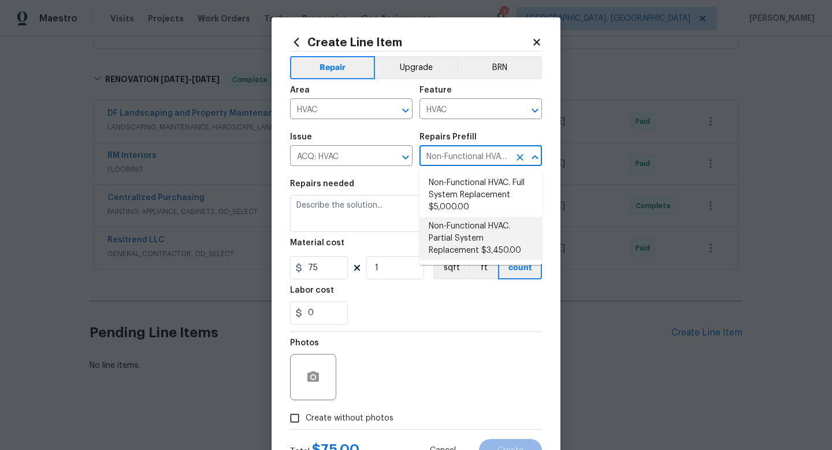
click at [433, 158] on input "Non-Functional HVAC. Partial System Replacement $3,450.00" at bounding box center [465, 157] width 90 height 18
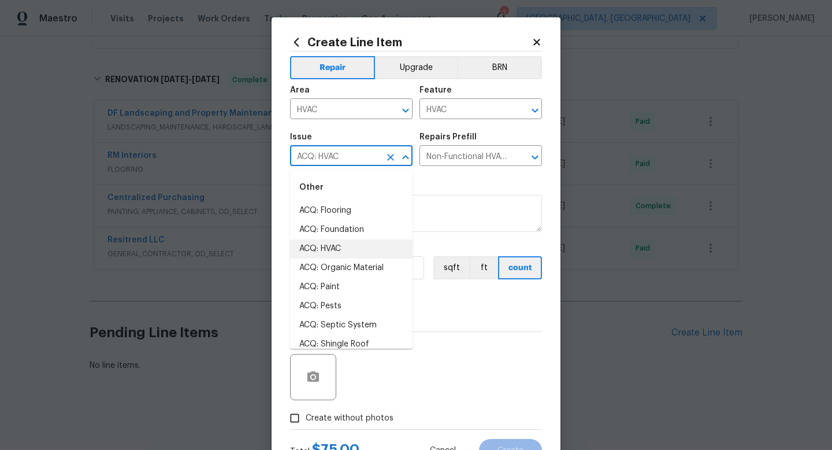
click at [325, 161] on input "ACQ: HVAC" at bounding box center [335, 157] width 90 height 18
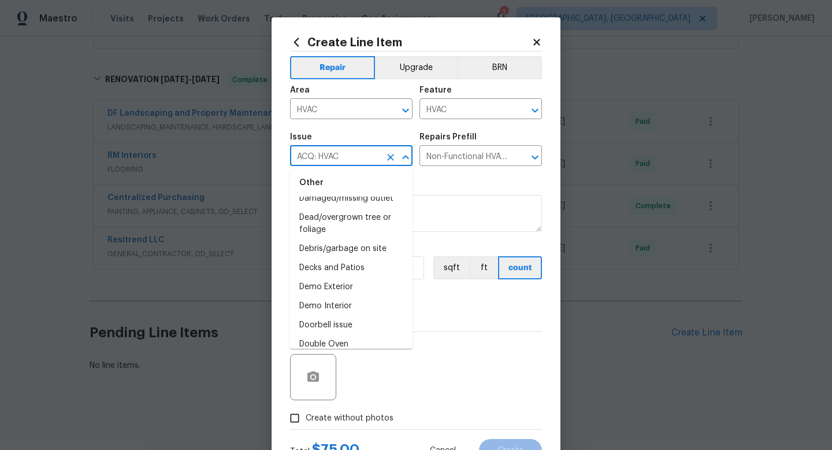
scroll to position [0, 0]
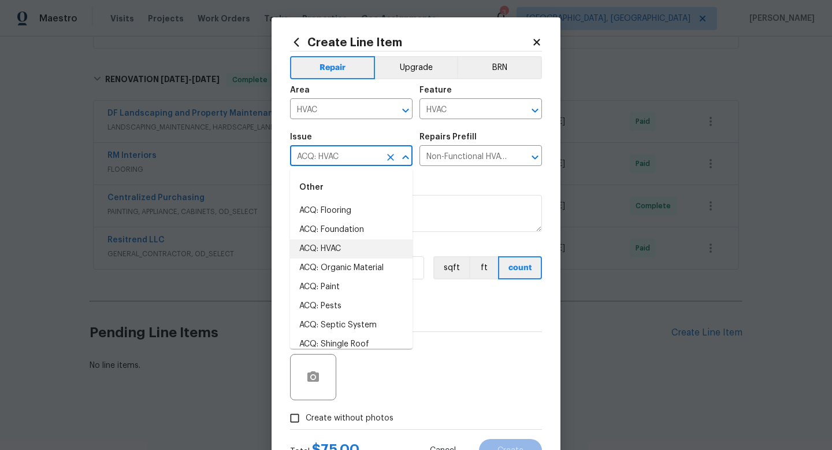
click at [331, 248] on li "ACQ: HVAC" at bounding box center [351, 248] width 123 height 19
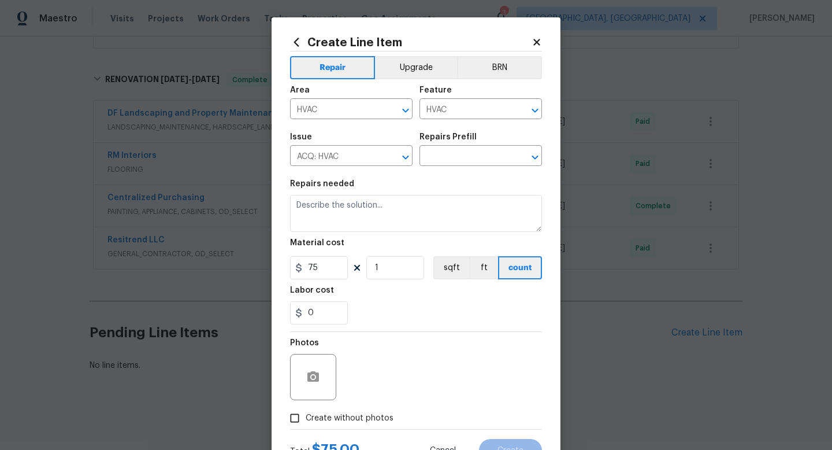
click at [406, 187] on div "Repairs needed" at bounding box center [416, 187] width 252 height 15
click at [354, 145] on div "Issue" at bounding box center [351, 140] width 123 height 15
click at [356, 157] on input "ACQ: HVAC" at bounding box center [335, 157] width 90 height 18
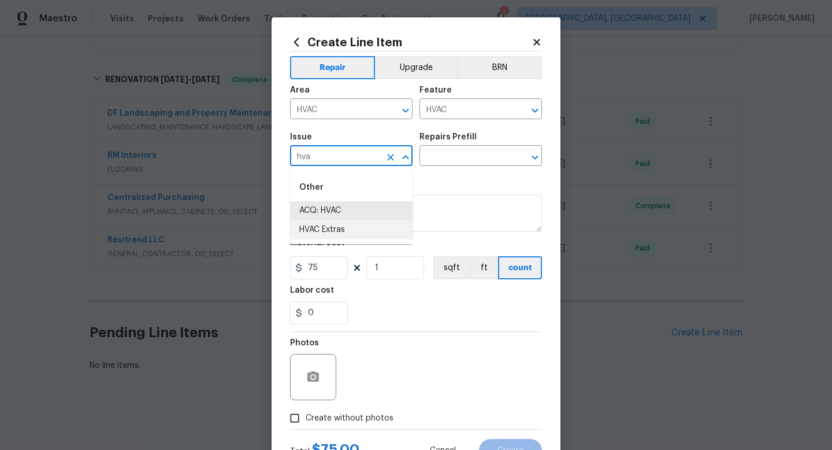
click at [342, 232] on li "HVAC Extras" at bounding box center [351, 229] width 123 height 19
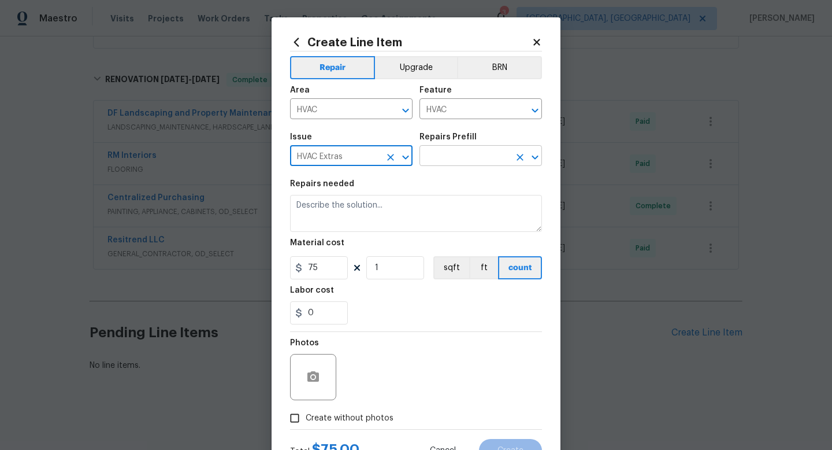
type input "HVAC Extras"
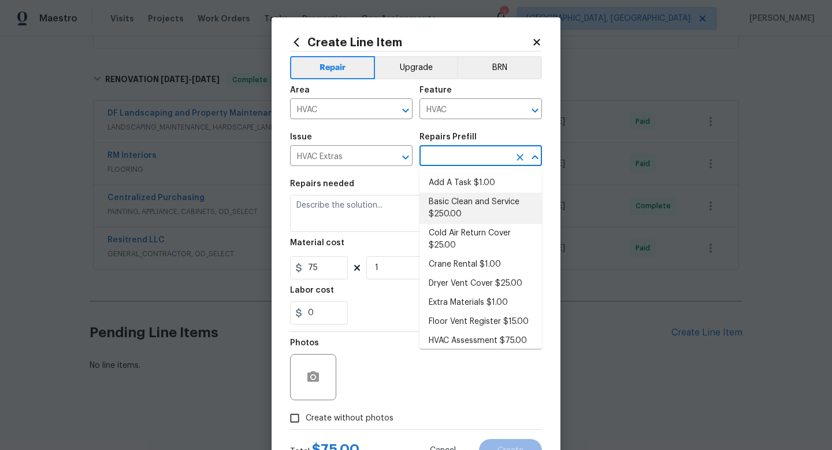
click at [458, 160] on input "text" at bounding box center [465, 157] width 90 height 18
click at [458, 183] on li "Add A Task $1.00" at bounding box center [481, 182] width 123 height 19
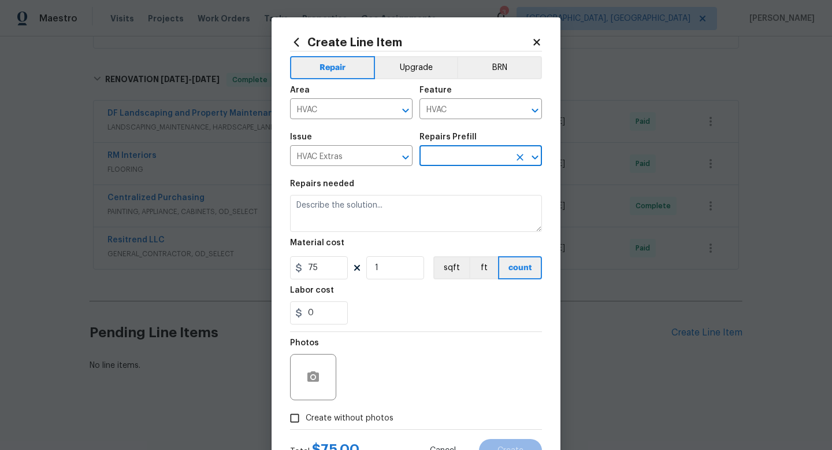
type input "Add A Task $1.00"
type textarea "HPM to detail"
type input "1"
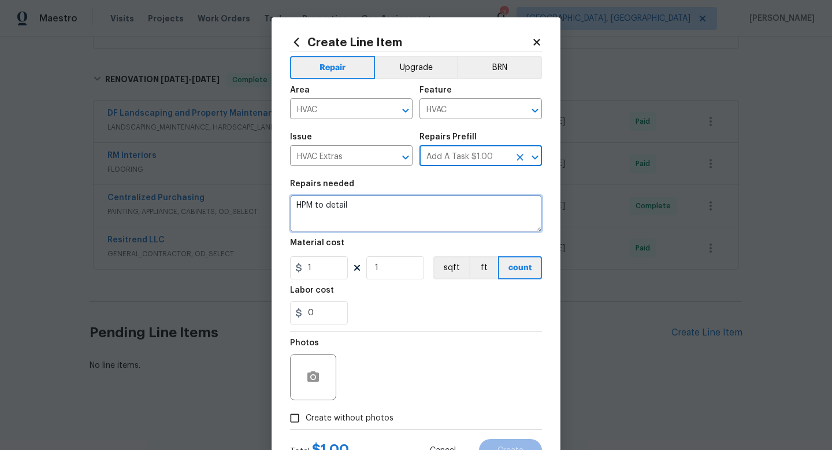
click at [360, 212] on textarea "HPM to detail" at bounding box center [416, 213] width 252 height 37
paste textarea "Active leak reported inside home at A/C"
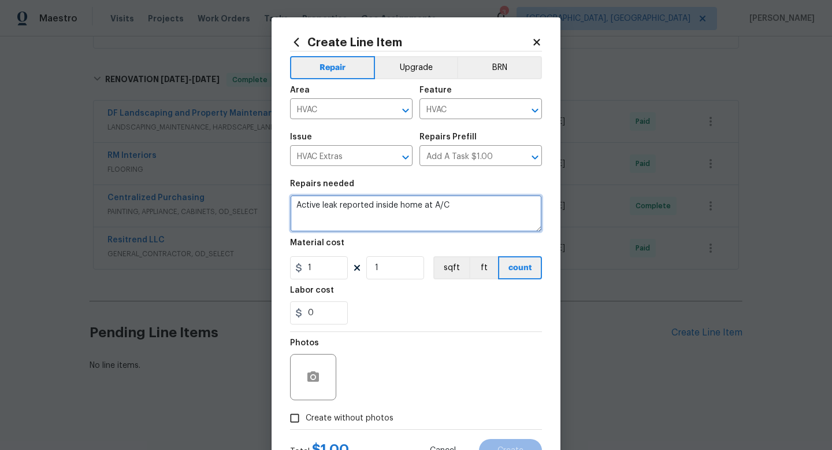
type textarea "Active leak reported inside home at A/C"
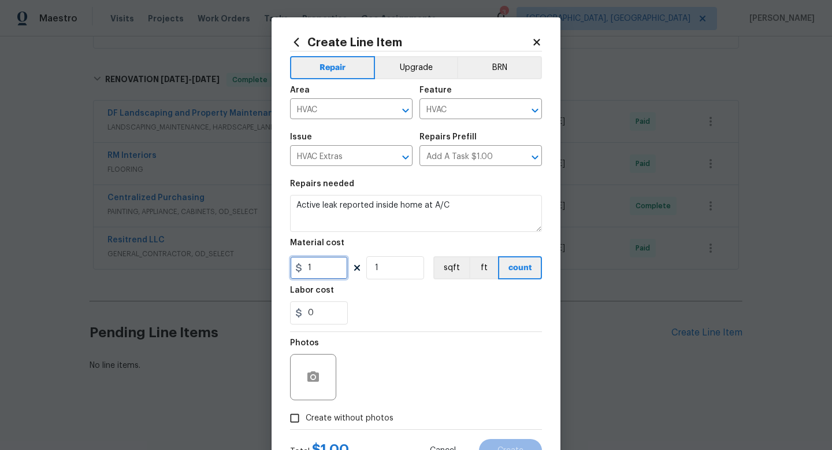
click at [323, 274] on input "1" at bounding box center [319, 267] width 58 height 23
type input "75"
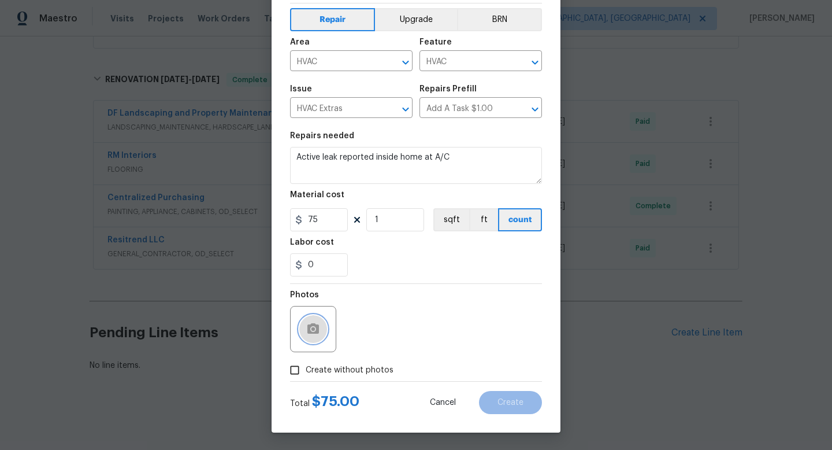
click at [322, 327] on button "button" at bounding box center [313, 329] width 28 height 28
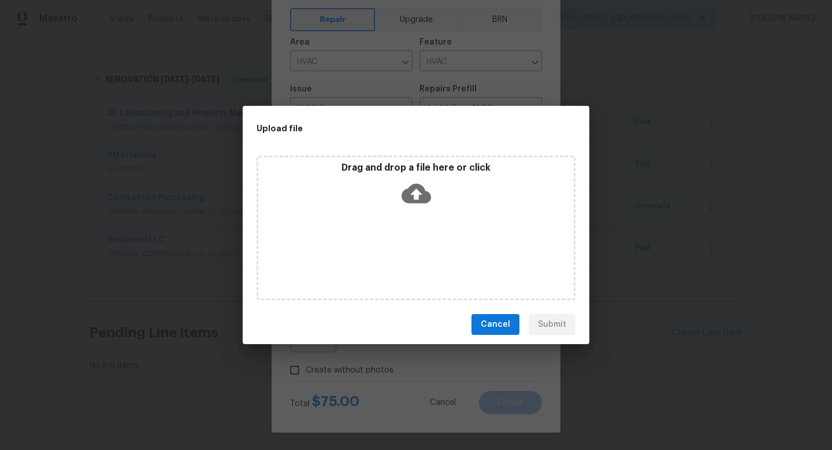
click at [424, 195] on icon at bounding box center [416, 194] width 29 height 20
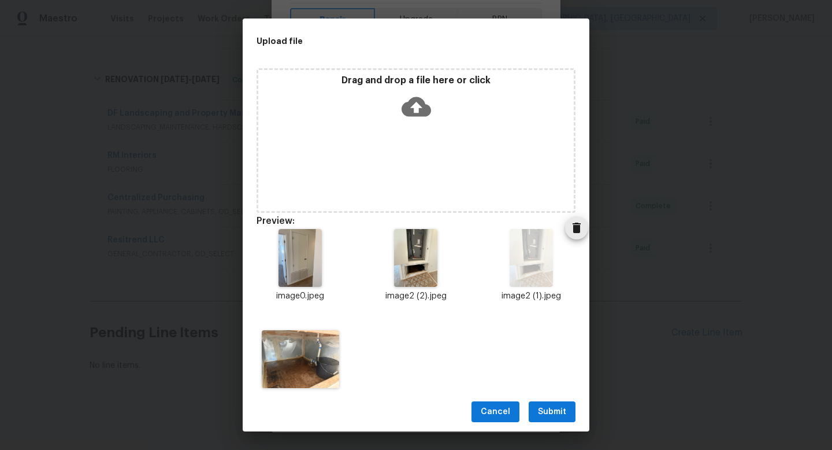
scroll to position [25, 0]
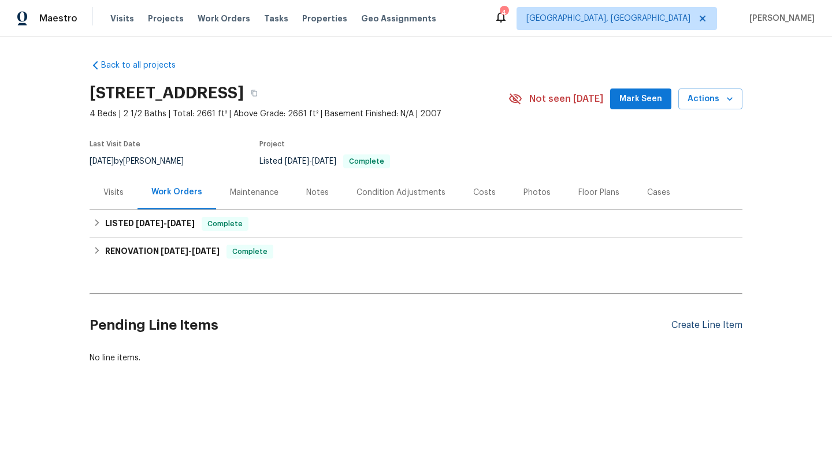
click at [694, 328] on div "Create Line Item" at bounding box center [707, 325] width 71 height 11
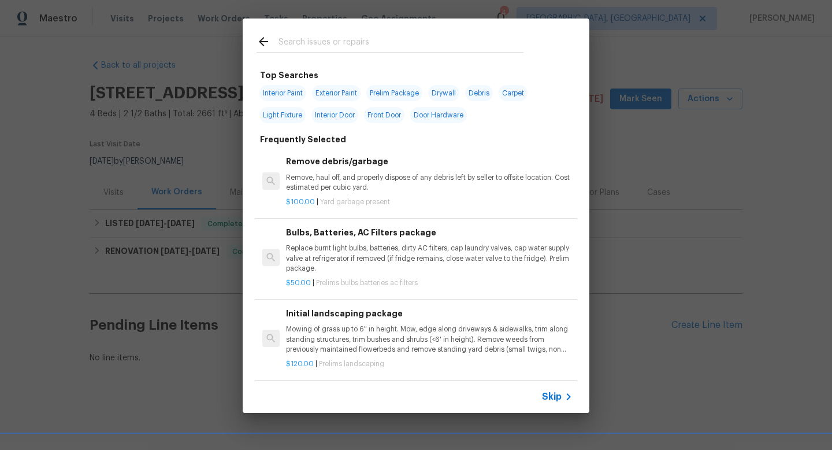
click at [571, 176] on p "Remove, haul off, and properly dispose of any debris left by seller to offsite …" at bounding box center [429, 183] width 287 height 20
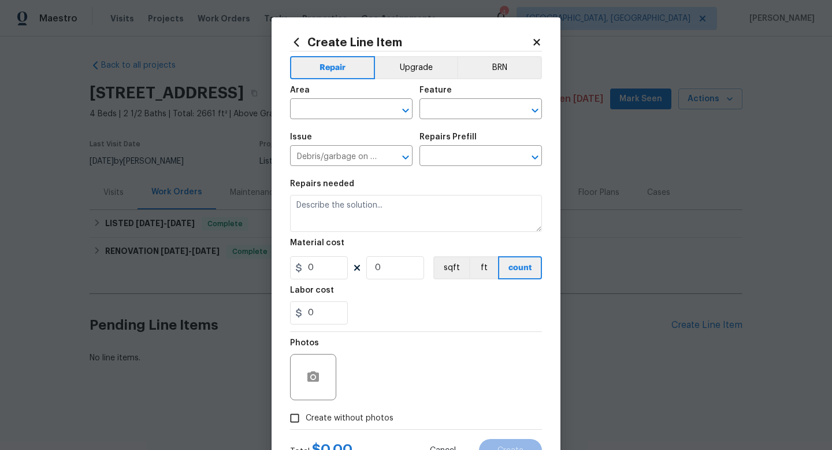
type input "Remove debris/garbage $100.00"
type textarea "Remove, haul off, and properly dispose of any debris left by seller to offsite …"
type input "100"
type input "1"
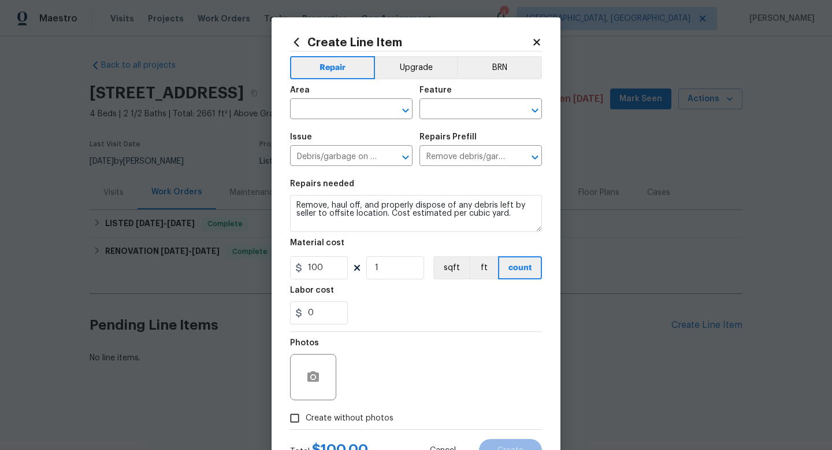
scroll to position [49, 0]
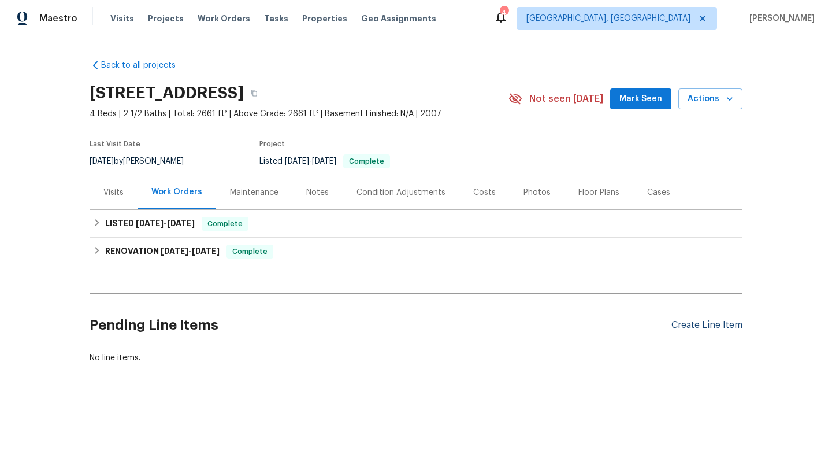
click at [716, 325] on div "Create Line Item" at bounding box center [707, 325] width 71 height 11
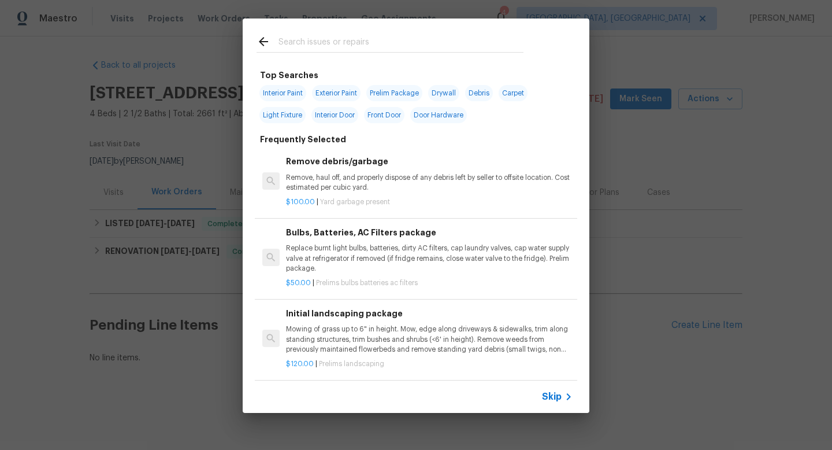
click at [555, 388] on div "Skip" at bounding box center [416, 396] width 347 height 32
click at [555, 389] on div "Skip" at bounding box center [416, 396] width 347 height 32
click at [565, 397] on icon at bounding box center [569, 397] width 14 height 14
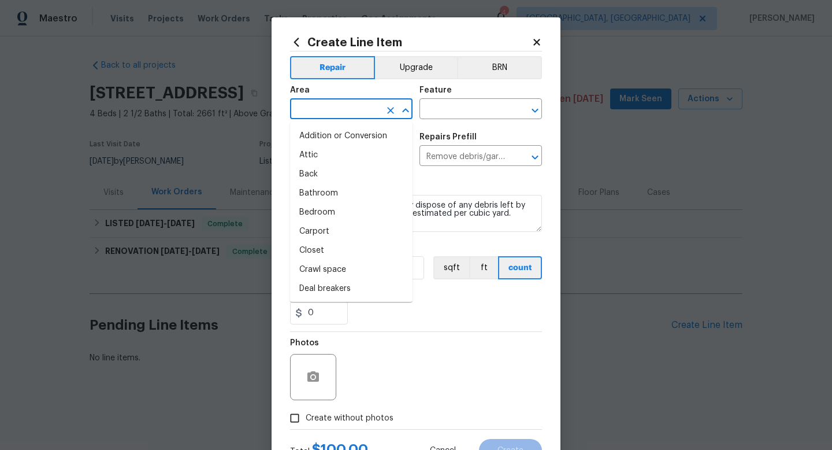
click at [324, 109] on input "text" at bounding box center [335, 110] width 90 height 18
click at [324, 107] on input "text" at bounding box center [335, 110] width 90 height 18
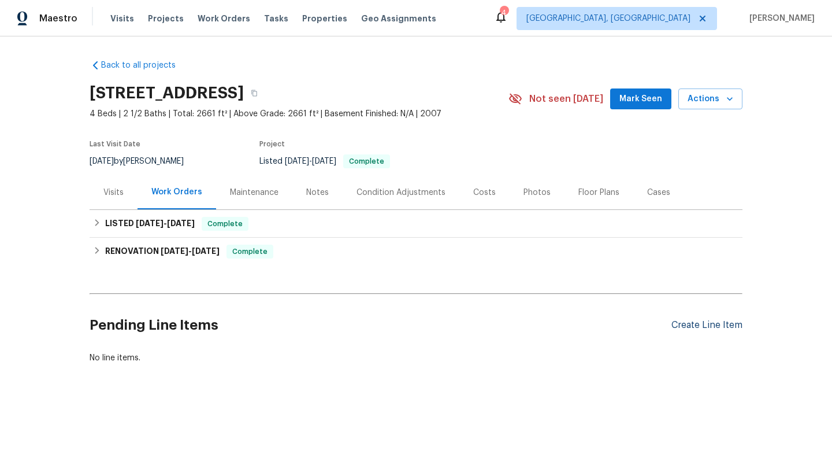
click at [705, 330] on div "Create Line Item" at bounding box center [707, 325] width 71 height 11
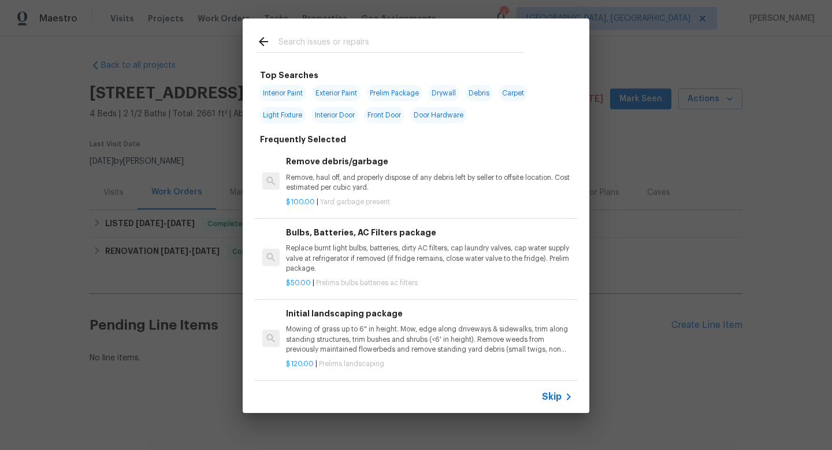
click at [554, 395] on span "Skip" at bounding box center [552, 397] width 20 height 12
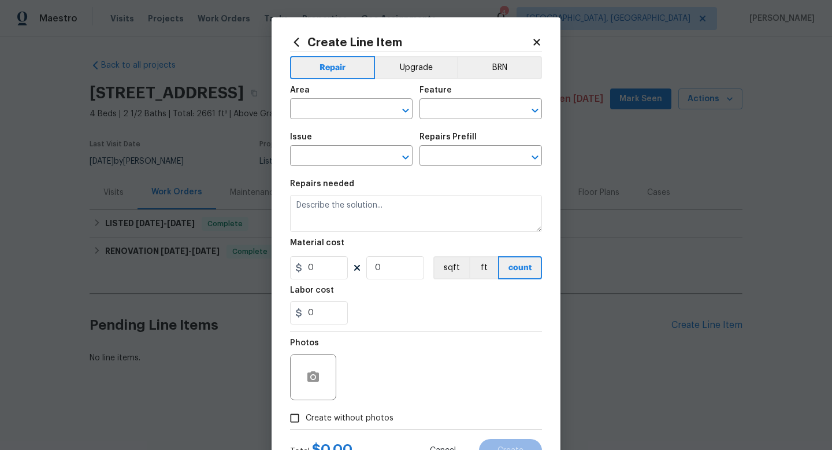
click at [347, 99] on div "Area" at bounding box center [351, 93] width 123 height 15
click at [349, 105] on input "text" at bounding box center [335, 110] width 90 height 18
click at [319, 131] on li "HVAC" at bounding box center [351, 136] width 123 height 19
type input "HVAC"
click at [451, 97] on div "Feature" at bounding box center [481, 93] width 123 height 15
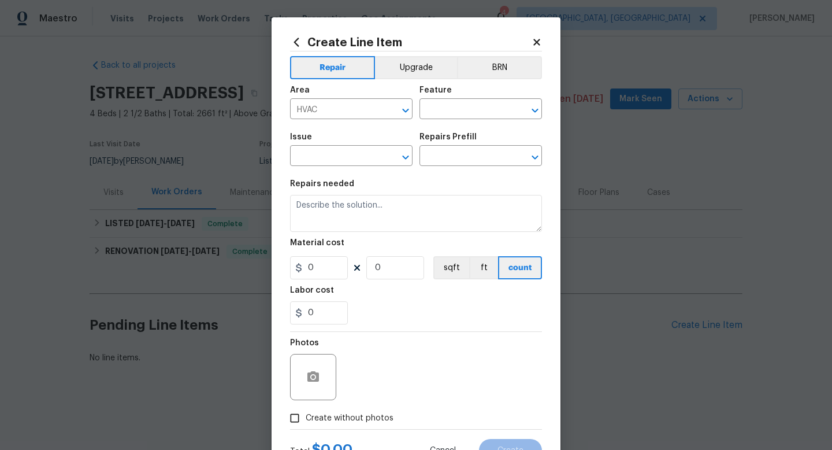
drag, startPoint x: 451, startPoint y: 106, endPoint x: 451, endPoint y: 98, distance: 7.5
click at [451, 106] on input "text" at bounding box center [465, 110] width 90 height 18
click at [440, 160] on li "HVAC" at bounding box center [481, 163] width 123 height 19
type input "HVAC"
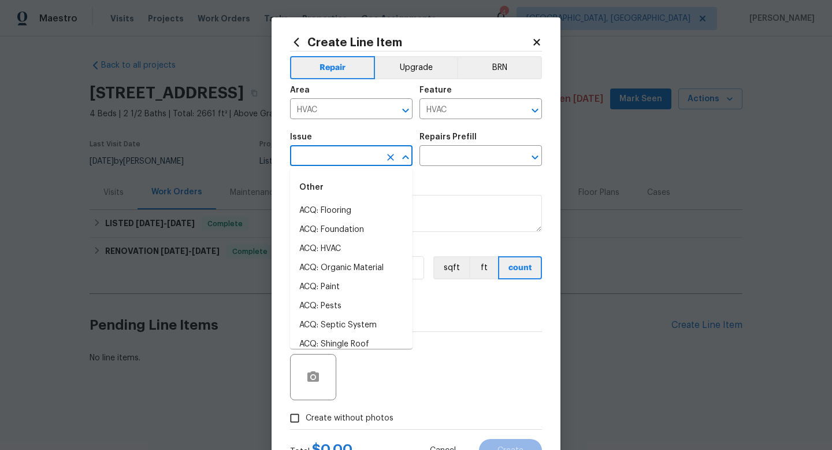
click at [344, 157] on input "text" at bounding box center [335, 157] width 90 height 18
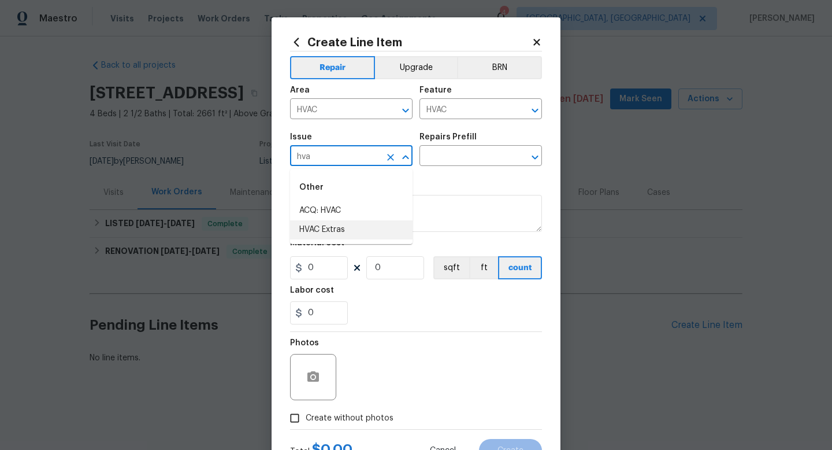
click at [371, 232] on li "HVAC Extras" at bounding box center [351, 229] width 123 height 19
type input "HVAC Extras"
click at [446, 158] on input "text" at bounding box center [465, 157] width 90 height 18
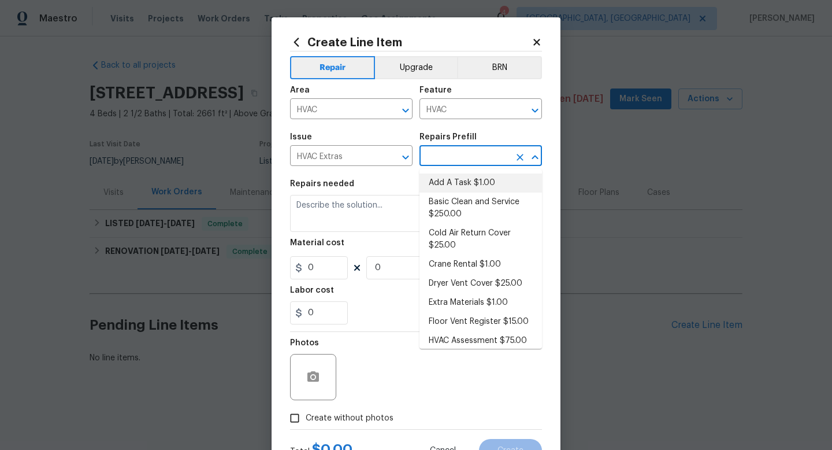
click at [459, 182] on li "Add A Task $1.00" at bounding box center [481, 182] width 123 height 19
type input "Add A Task $1.00"
type textarea "HPM to detail"
type input "1"
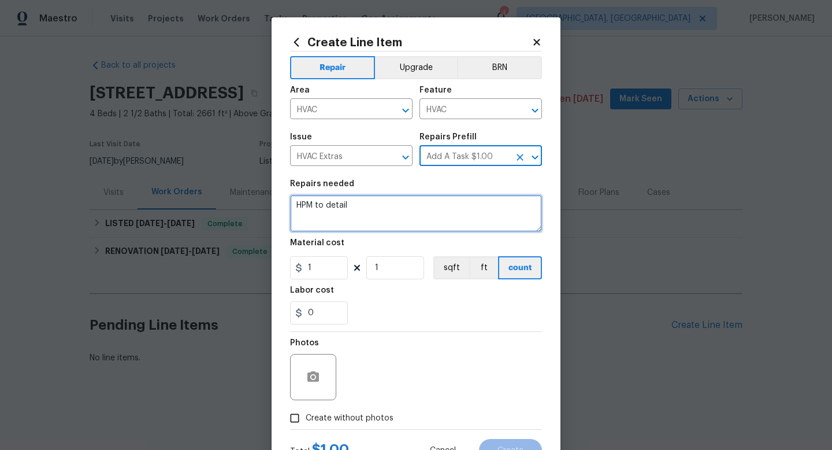
click at [389, 208] on textarea "HPM to detail" at bounding box center [416, 213] width 252 height 37
click at [406, 214] on textarea at bounding box center [416, 213] width 252 height 37
paste textarea "Active leak reported inside home at A/C"
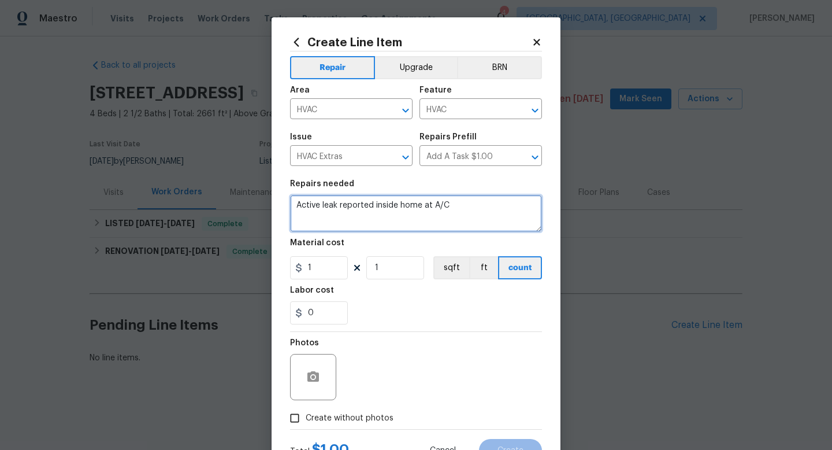
type textarea "Active leak reported inside home at A/C"
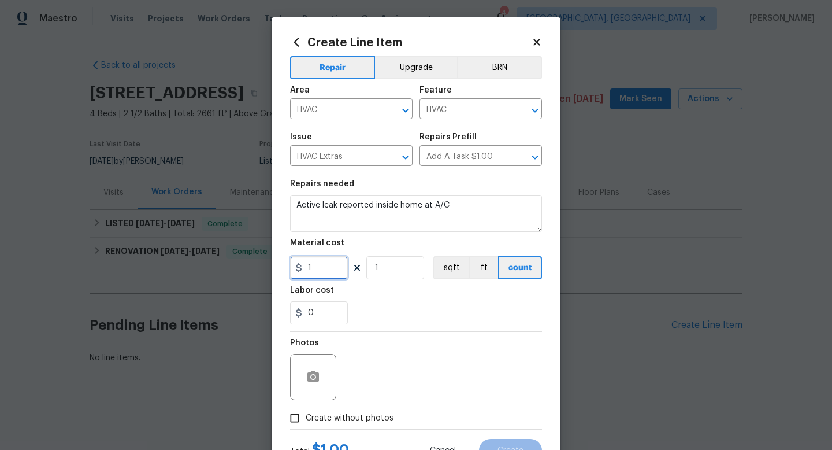
click at [320, 263] on input "1" at bounding box center [319, 267] width 58 height 23
type input "75"
click at [328, 385] on div at bounding box center [313, 377] width 46 height 46
click at [305, 364] on div at bounding box center [313, 377] width 46 height 46
click at [310, 374] on icon "button" at bounding box center [314, 376] width 12 height 10
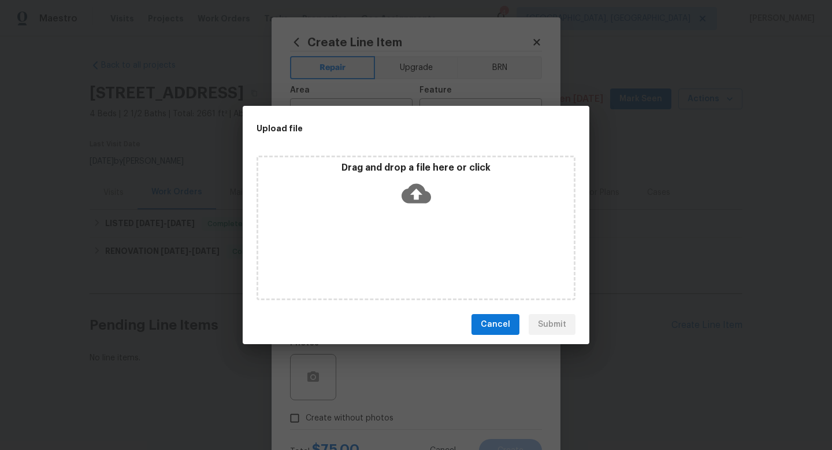
click at [423, 194] on icon at bounding box center [416, 194] width 29 height 20
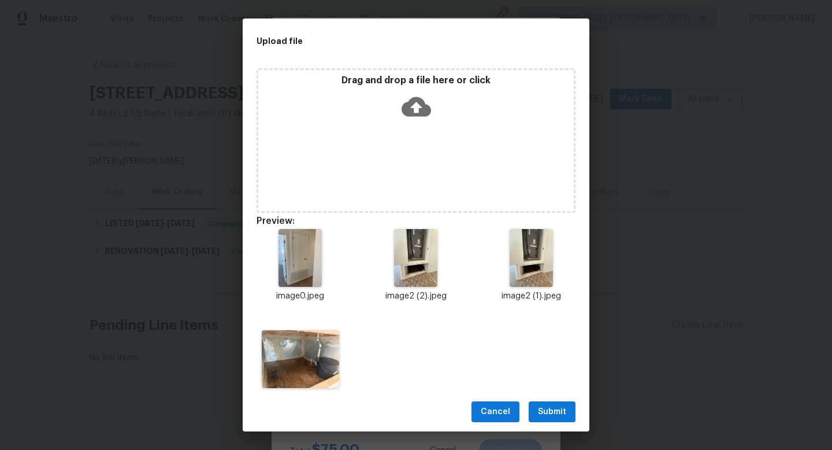
drag, startPoint x: 547, startPoint y: 405, endPoint x: 452, endPoint y: 344, distance: 113.1
click at [547, 405] on span "Submit" at bounding box center [552, 412] width 28 height 14
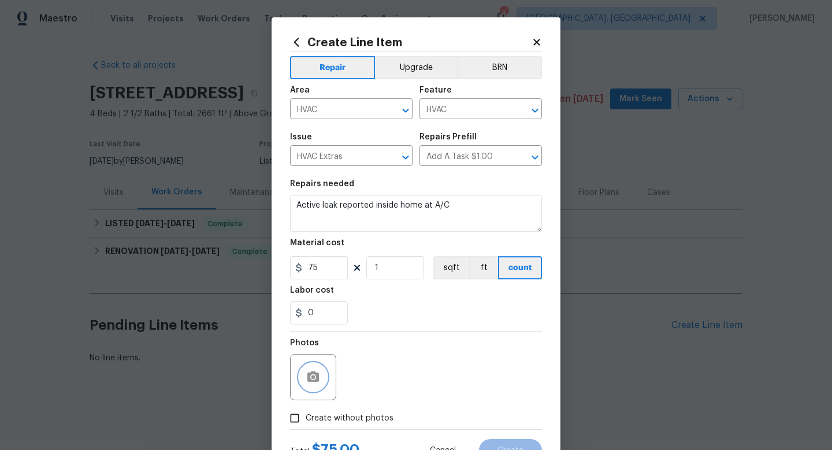
scroll to position [49, 0]
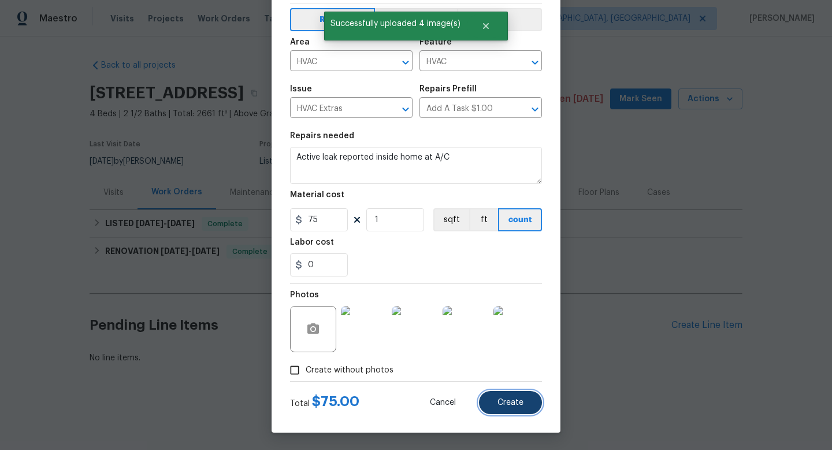
click at [513, 402] on span "Create" at bounding box center [511, 402] width 26 height 9
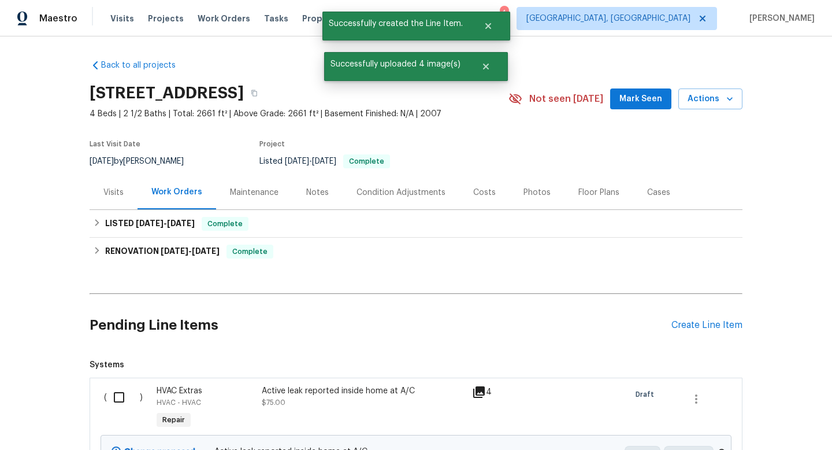
scroll to position [1, 0]
click at [121, 393] on input "checkbox" at bounding box center [123, 396] width 33 height 24
checkbox input "true"
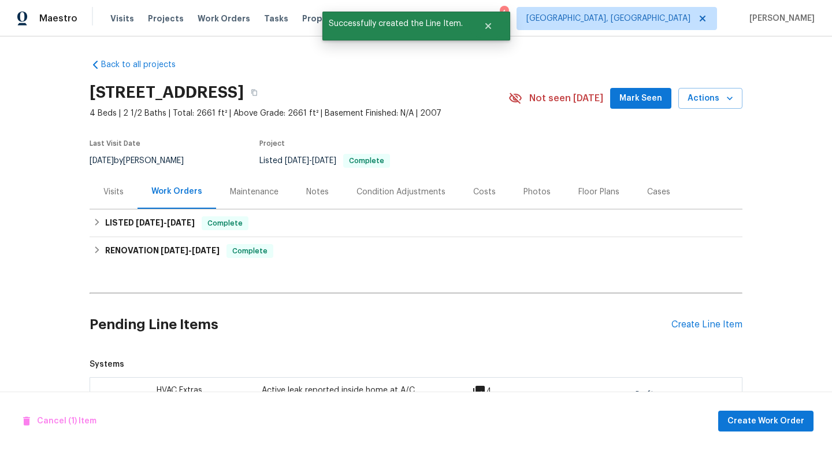
scroll to position [124, 0]
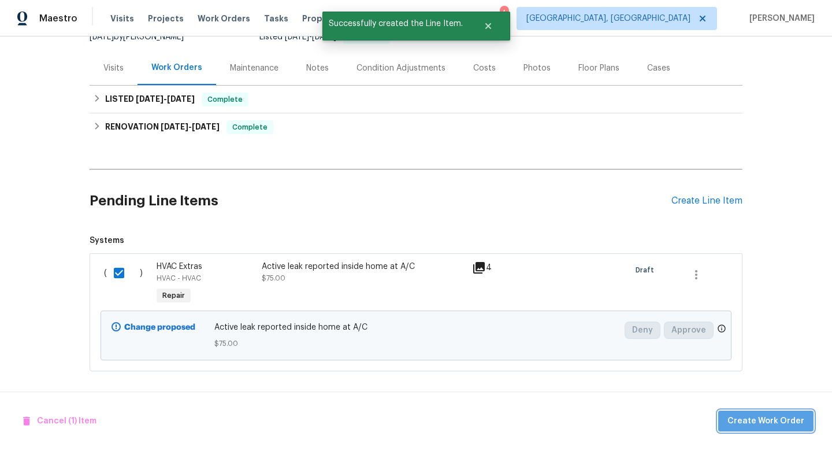
click at [782, 423] on span "Create Work Order" at bounding box center [766, 421] width 77 height 14
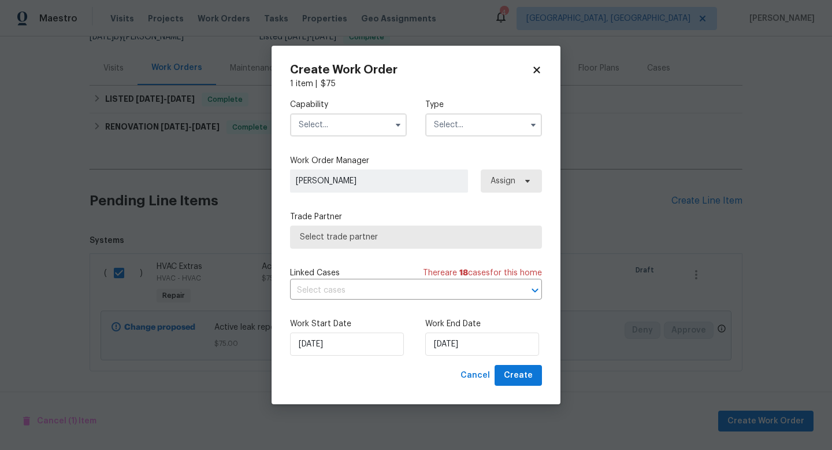
click at [344, 125] on input "text" at bounding box center [348, 124] width 117 height 23
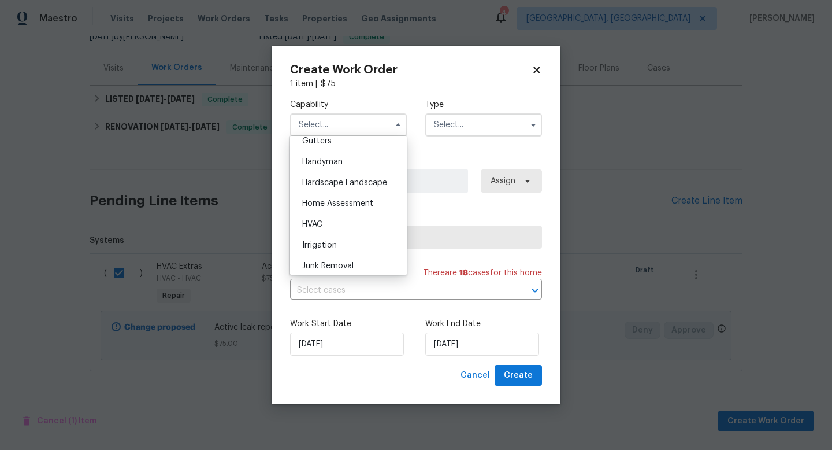
scroll to position [624, 0]
click at [357, 222] on div "HVAC" at bounding box center [348, 223] width 111 height 21
type input "HVAC"
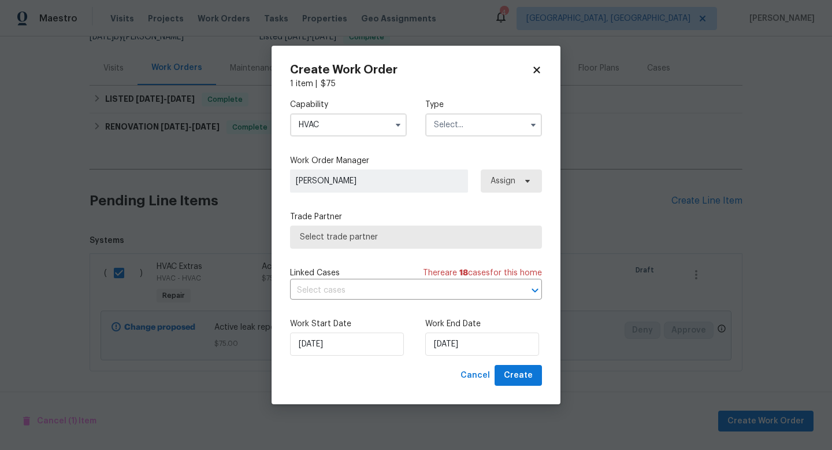
click at [460, 121] on input "text" at bounding box center [483, 124] width 117 height 23
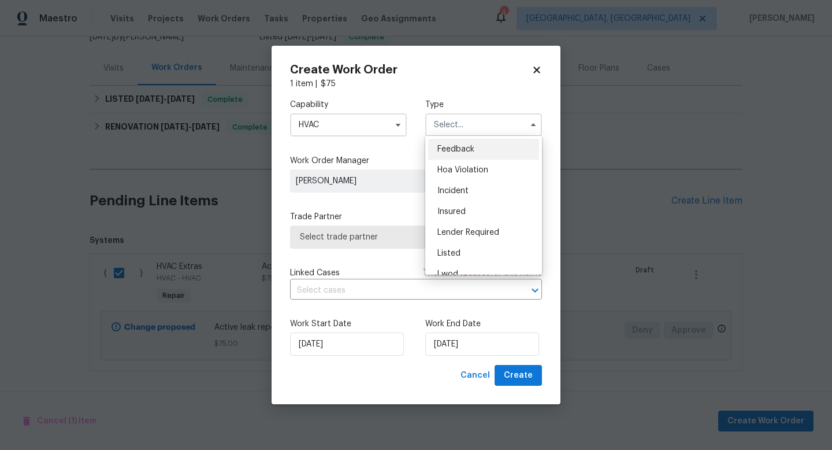
click at [462, 145] on span "Feedback" at bounding box center [456, 149] width 37 height 8
type input "Feedback"
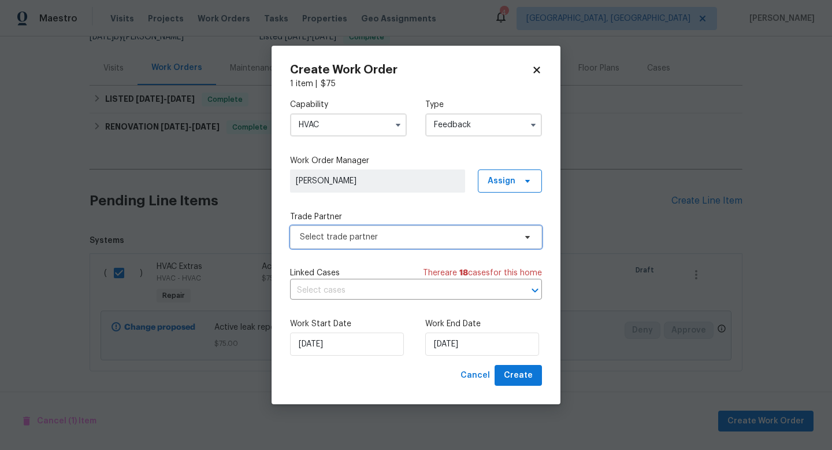
click at [368, 228] on span "Select trade partner" at bounding box center [416, 236] width 252 height 23
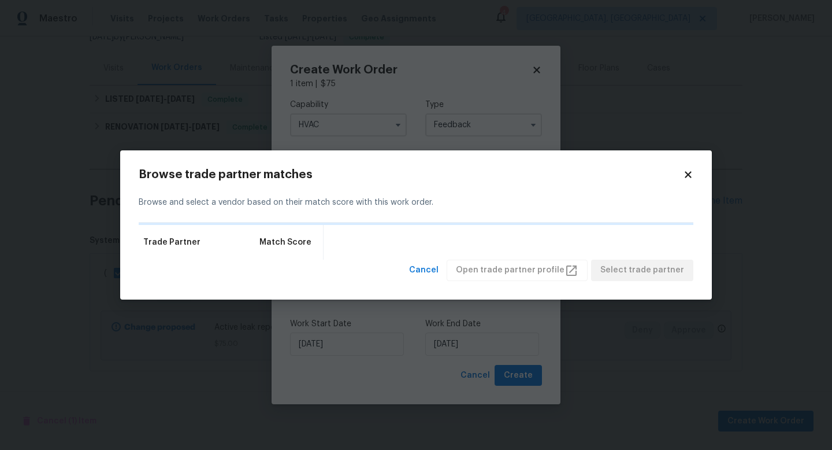
click at [361, 225] on div "Trade Partner Match Score" at bounding box center [416, 242] width 555 height 35
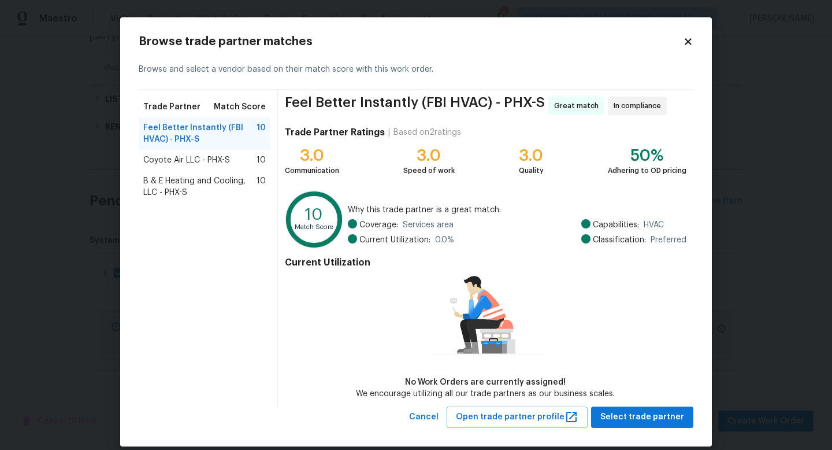
scroll to position [13, 0]
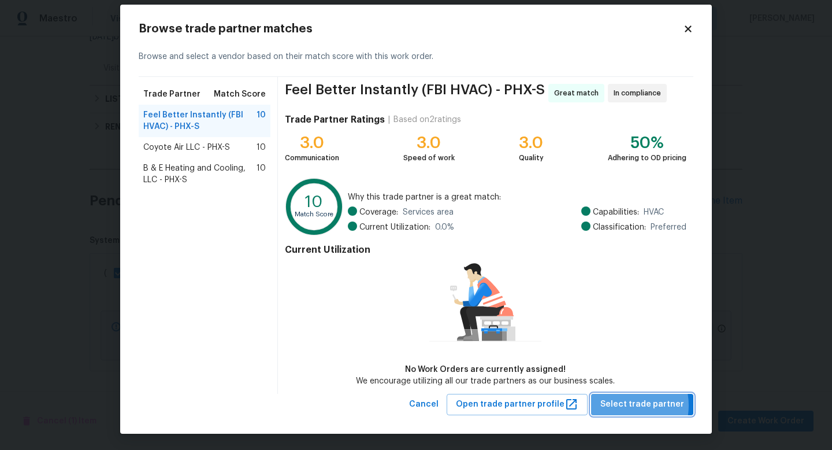
click at [628, 405] on span "Select trade partner" at bounding box center [643, 404] width 84 height 14
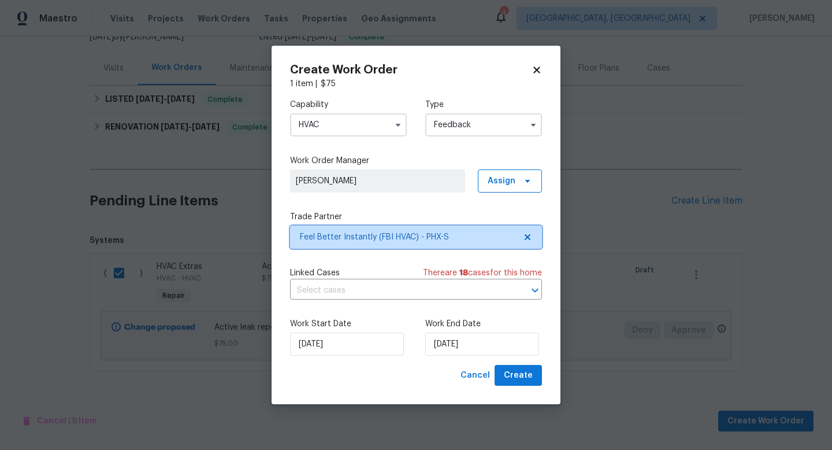
scroll to position [0, 0]
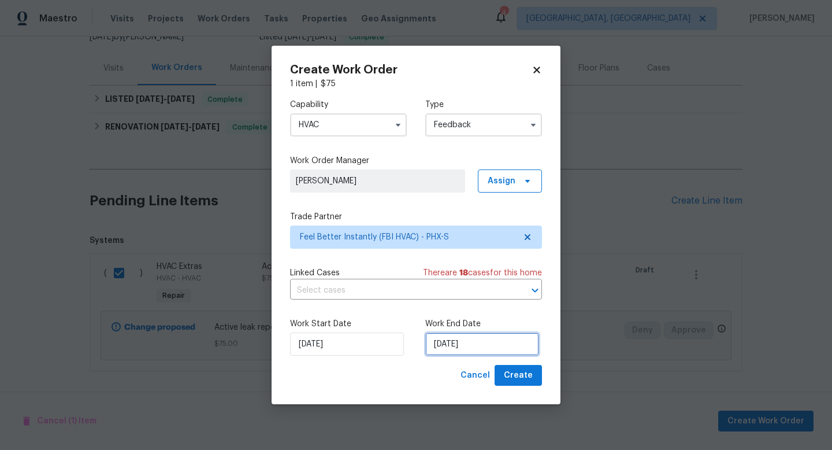
click at [445, 354] on input "20/09/2025" at bounding box center [482, 343] width 114 height 23
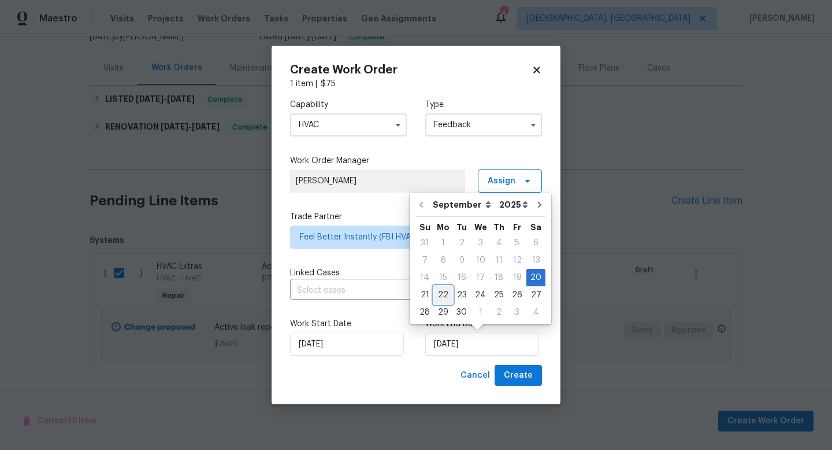
click at [446, 299] on div "22" at bounding box center [443, 295] width 18 height 16
type input "22/09/2025"
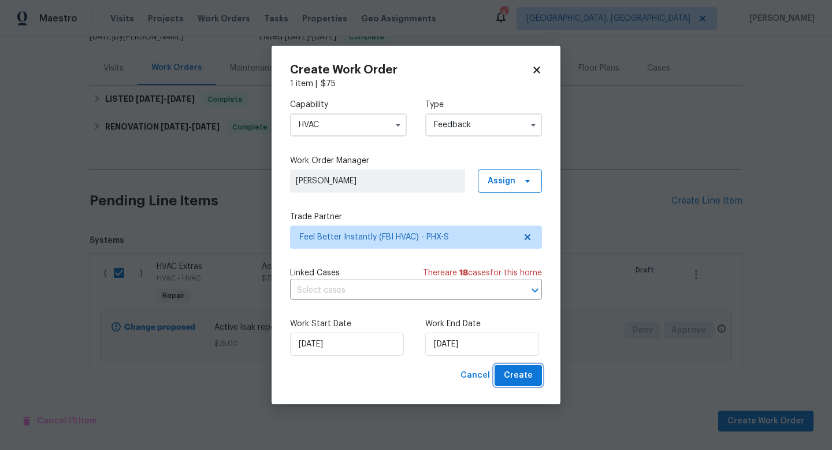
click at [539, 379] on button "Create" at bounding box center [518, 375] width 47 height 21
checkbox input "false"
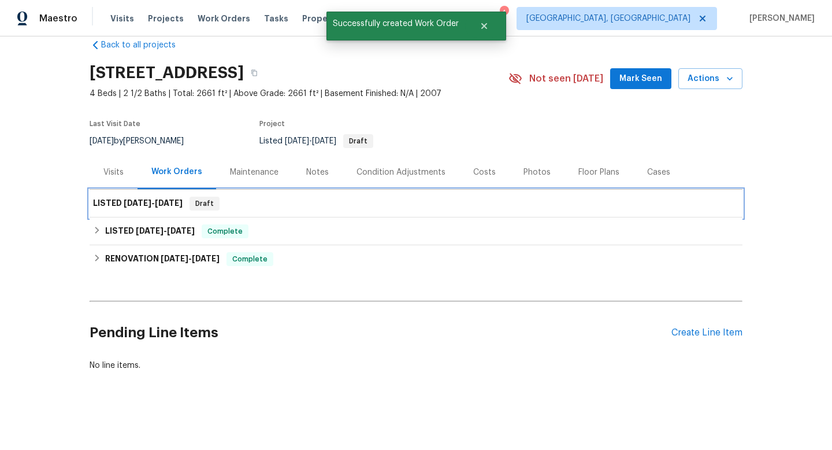
click at [635, 195] on div "LISTED 9/20/25 - 9/22/25 Draft" at bounding box center [416, 204] width 653 height 28
click at [636, 208] on div "LISTED 9/20/25 - 9/22/25 Draft" at bounding box center [416, 204] width 646 height 14
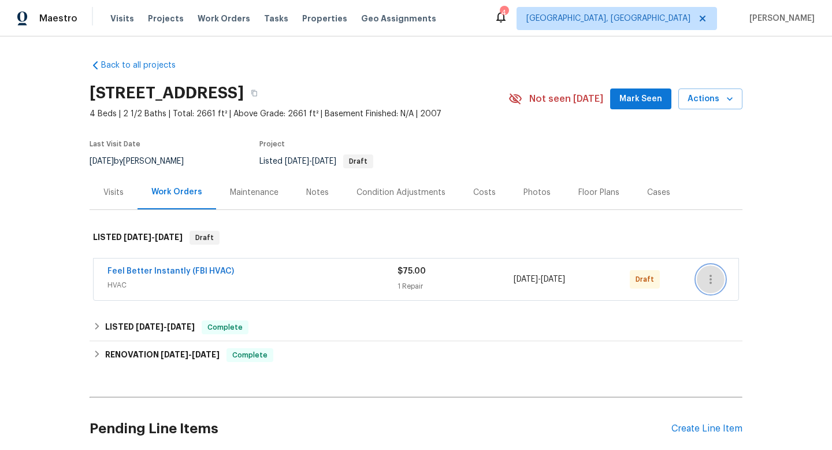
click at [715, 279] on icon "button" at bounding box center [711, 279] width 14 height 14
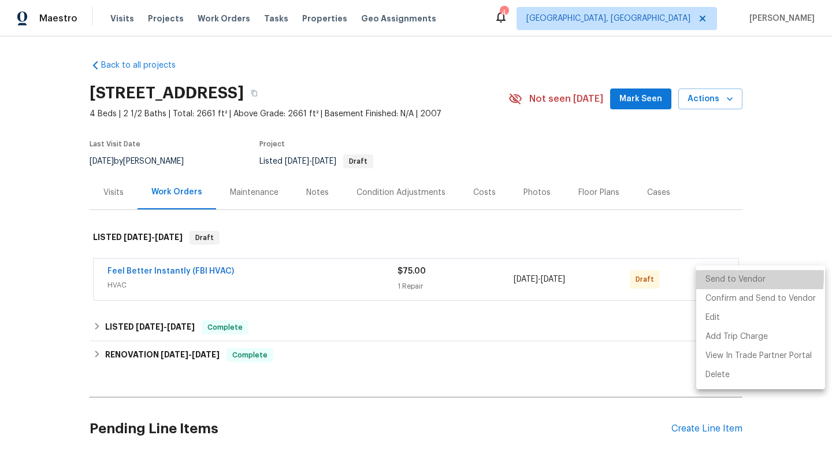
click at [715, 276] on li "Send to Vendor" at bounding box center [761, 279] width 129 height 19
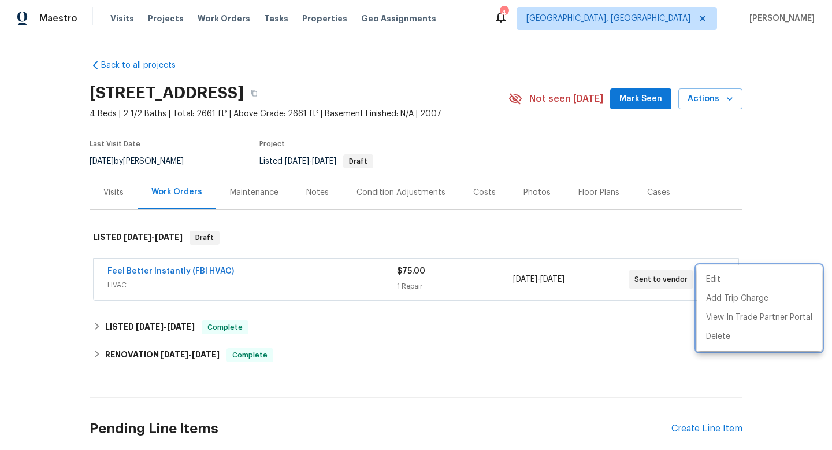
click at [51, 259] on div at bounding box center [416, 225] width 832 height 450
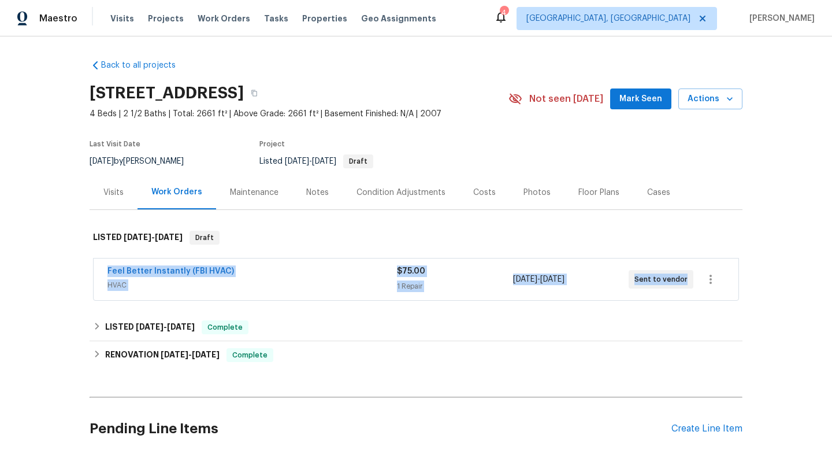
drag, startPoint x: 94, startPoint y: 265, endPoint x: 700, endPoint y: 275, distance: 606.4
click at [700, 275] on div "Feel Better Instantly (FBI HVAC) HVAC $75.00 1 Repair [DATE] - [DATE] Sent to v…" at bounding box center [416, 279] width 645 height 42
copy div "Feel Better Instantly (FBI HVAC) HVAC $75.00 1 Repair [DATE] - [DATE] Sent to v…"
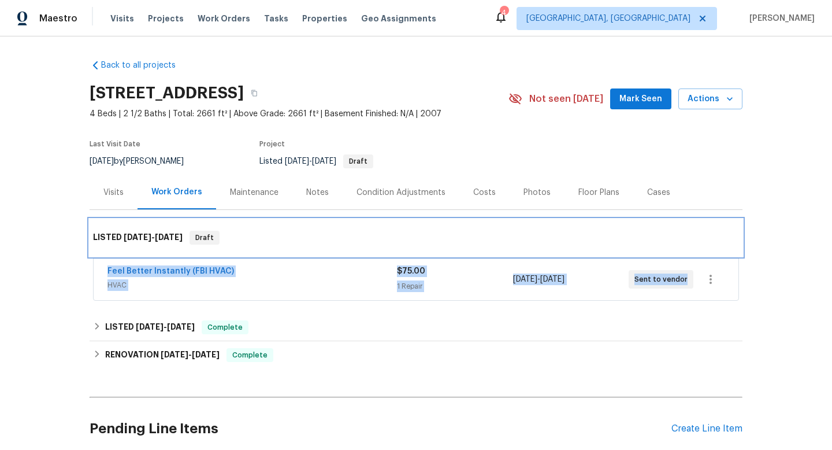
click at [516, 231] on div "LISTED [DATE] - [DATE] Draft" at bounding box center [416, 238] width 646 height 14
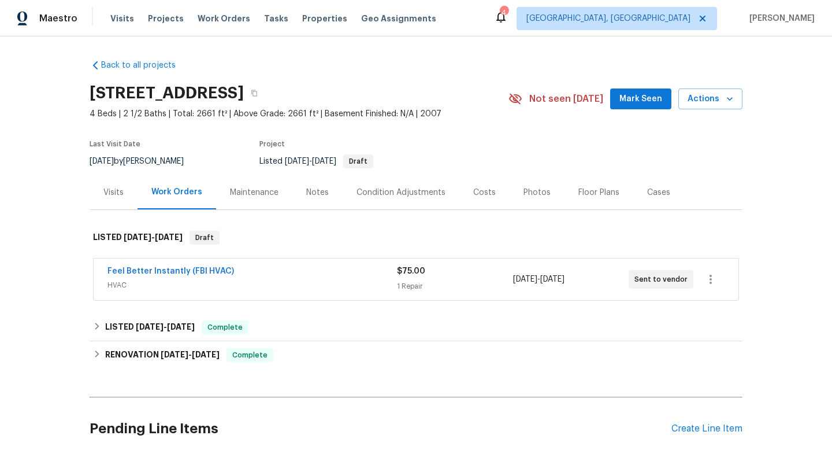
click at [775, 225] on div "Back to all projects [STREET_ADDRESS] 4 Beds | 2 1/2 Baths | Total: 2661 ft² | …" at bounding box center [416, 242] width 832 height 413
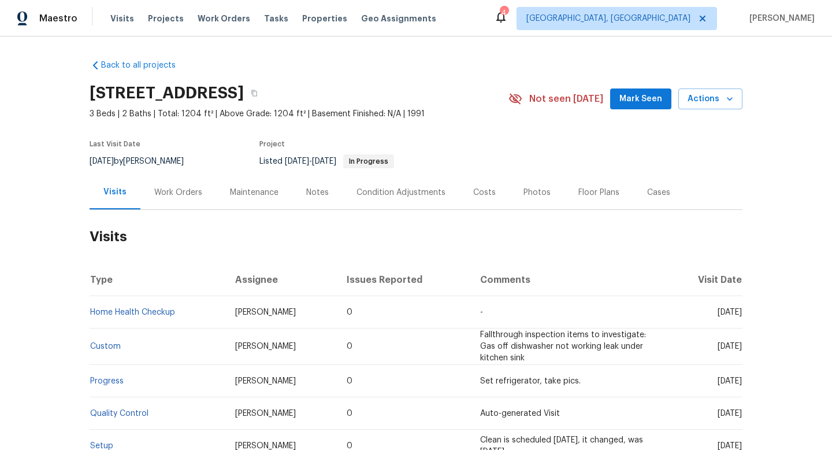
click at [167, 197] on div "Work Orders" at bounding box center [178, 193] width 48 height 12
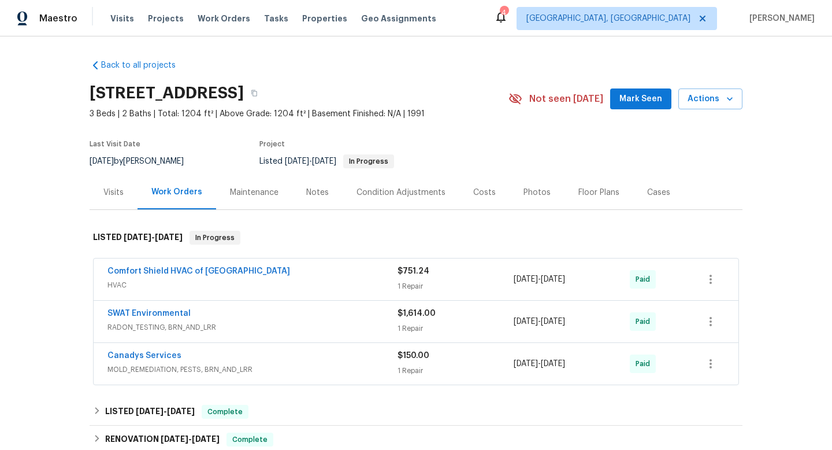
click at [106, 192] on div "Visits" at bounding box center [113, 193] width 20 height 12
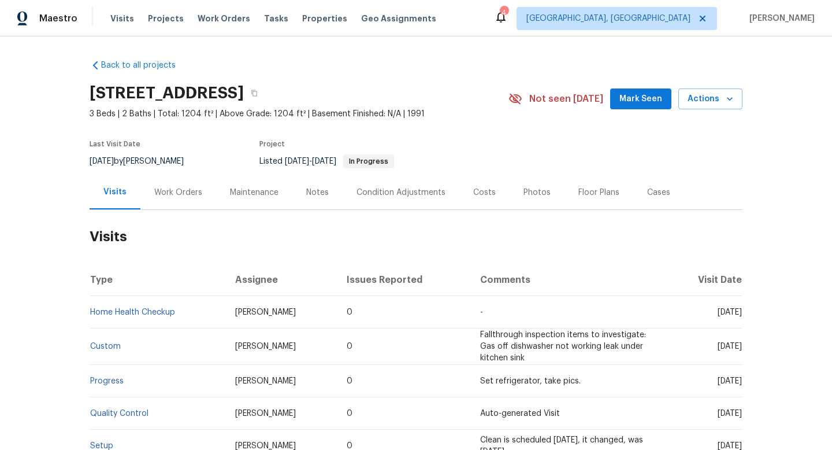
click at [108, 157] on span "[DATE]" at bounding box center [102, 161] width 24 height 8
copy div "[DATE] by [PERSON_NAME]"
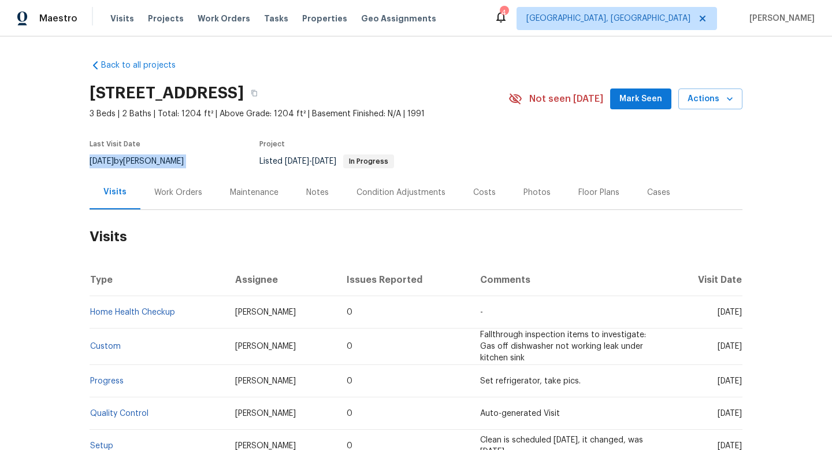
click at [173, 183] on div "Work Orders" at bounding box center [178, 192] width 76 height 34
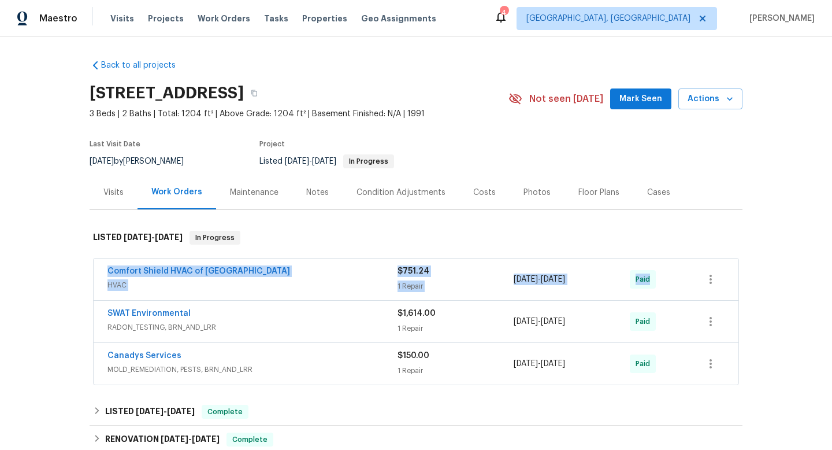
drag, startPoint x: 101, startPoint y: 266, endPoint x: 663, endPoint y: 282, distance: 562.6
click at [667, 283] on div "Comfort Shield HVAC of NC HVAC $751.24 1 Repair [DATE] - [DATE] Paid" at bounding box center [416, 279] width 645 height 42
copy div "Comfort Shield HVAC of NC HVAC $751.24 1 Repair [DATE] - [DATE] Paid"
